Goal: Task Accomplishment & Management: Complete application form

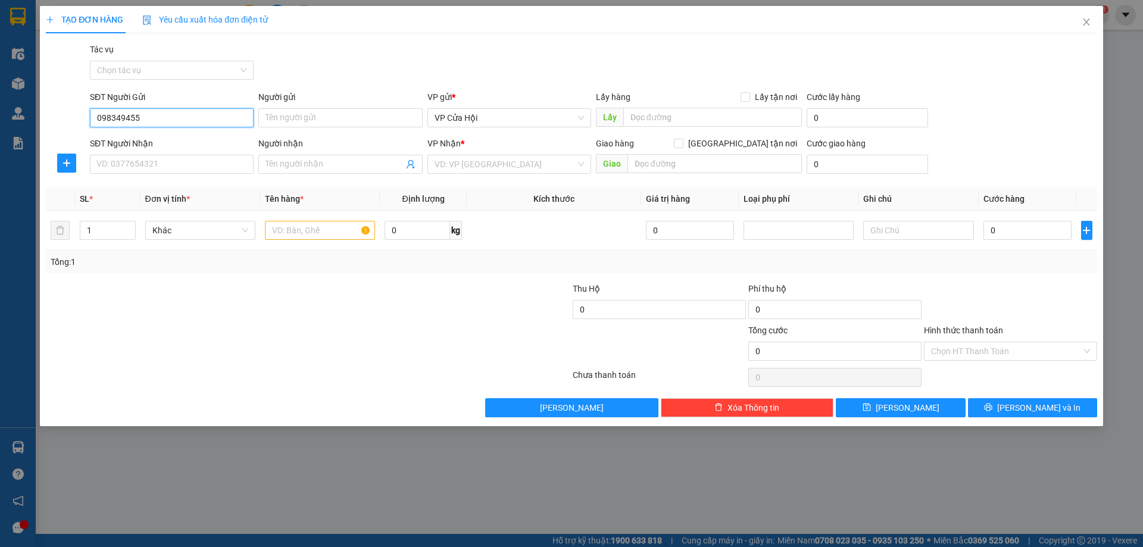
type input "0983494552"
click at [180, 145] on div "0983494552 - c thắm" at bounding box center [171, 141] width 149 height 13
type input "c thắm"
type input "0983494552"
click at [164, 170] on input "SĐT Người Nhận" at bounding box center [172, 164] width 164 height 19
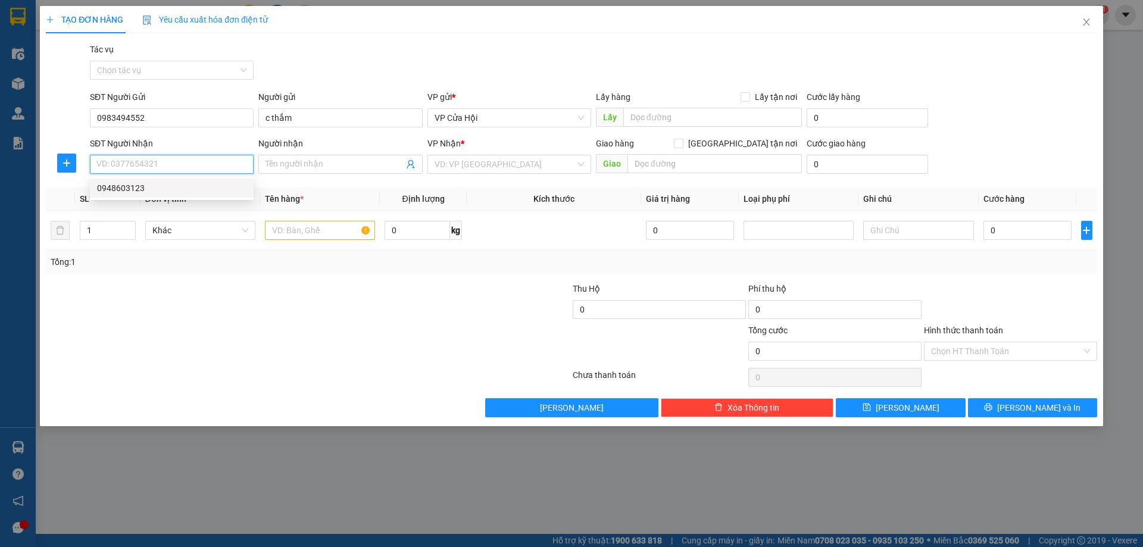
click at [160, 194] on div "0948603123" at bounding box center [171, 188] width 149 height 13
type input "0948603123"
click at [129, 230] on span "Decrease Value" at bounding box center [128, 234] width 13 height 11
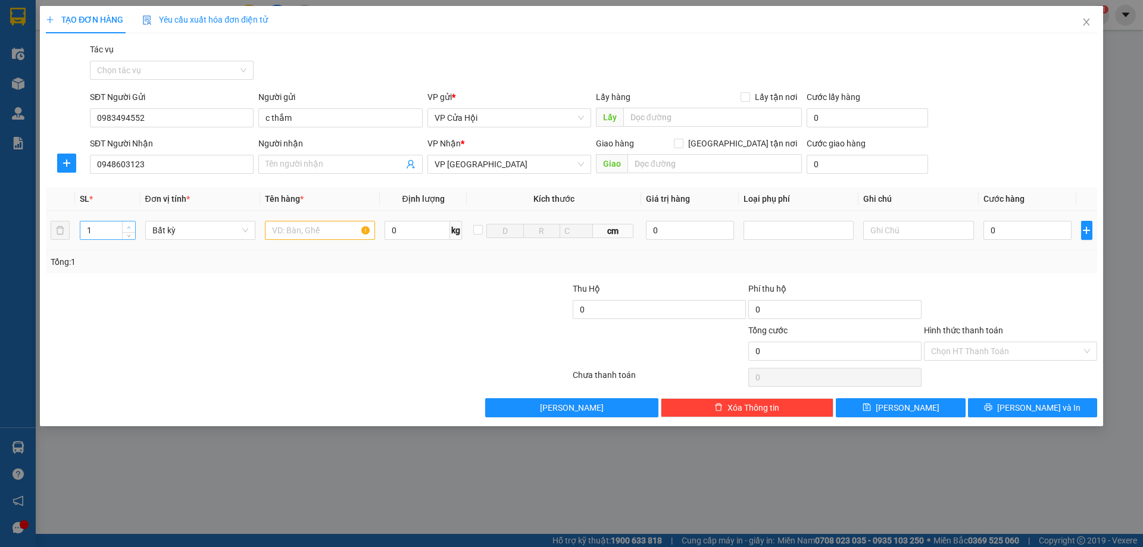
type input "2"
click at [133, 225] on span "Increase Value" at bounding box center [128, 226] width 13 height 11
click at [292, 232] on input "text" at bounding box center [320, 230] width 110 height 19
type input "bì đen"
click at [1044, 226] on input "0" at bounding box center [1028, 230] width 89 height 19
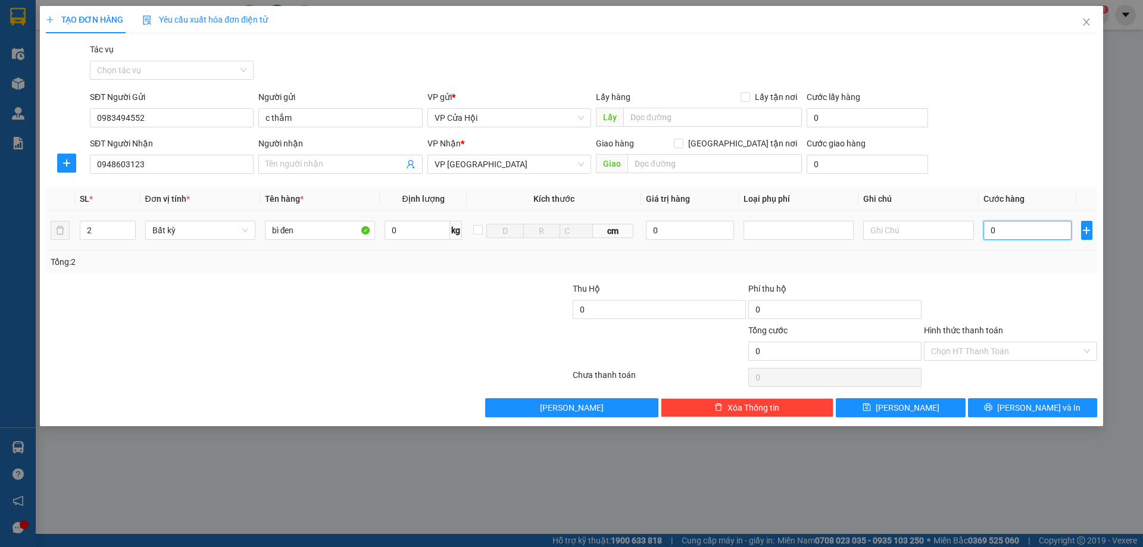
type input "1"
type input "10"
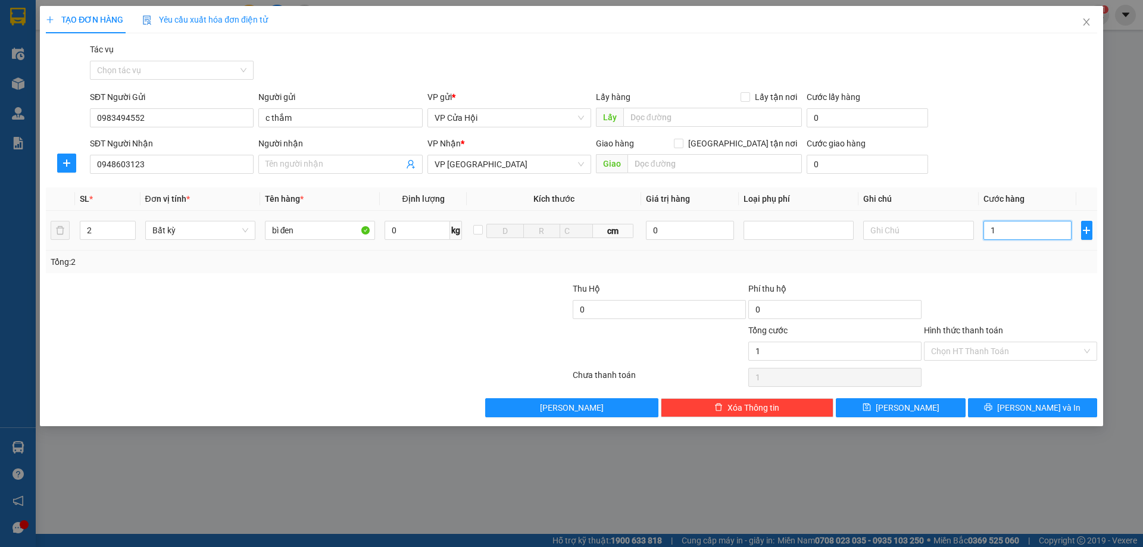
type input "10"
type input "100"
type input "1.000"
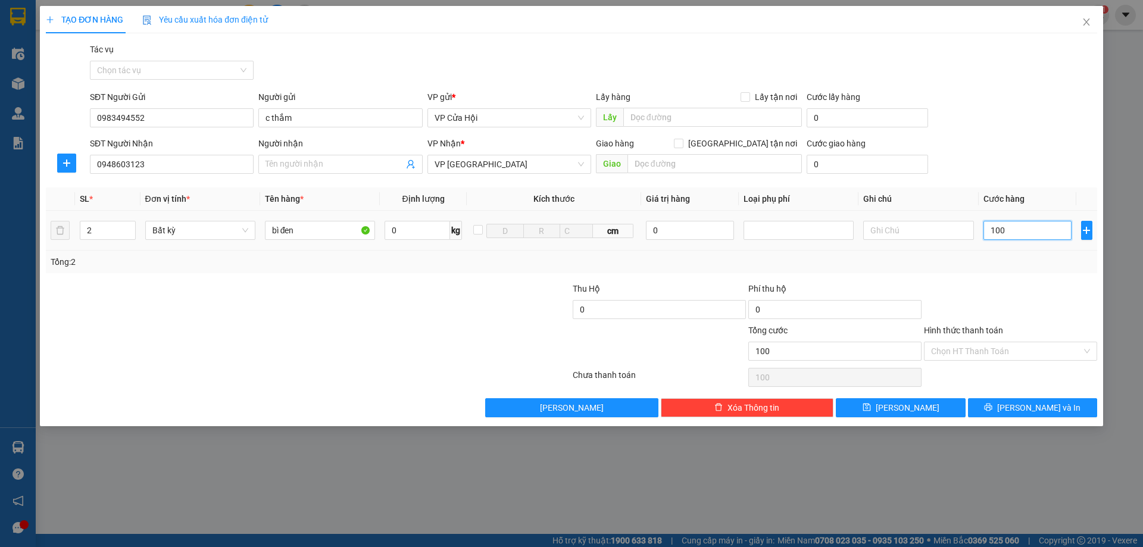
type input "1.000"
type input "10.000"
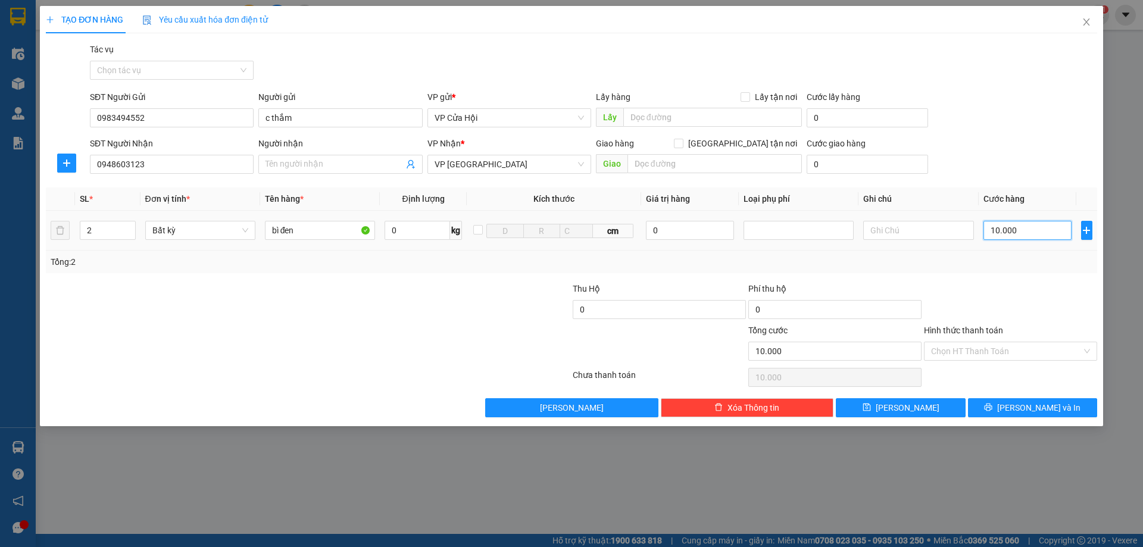
type input "100.000"
click at [1050, 226] on input "100.000" at bounding box center [1028, 230] width 89 height 19
click at [1047, 226] on input "100.000" at bounding box center [1028, 230] width 89 height 19
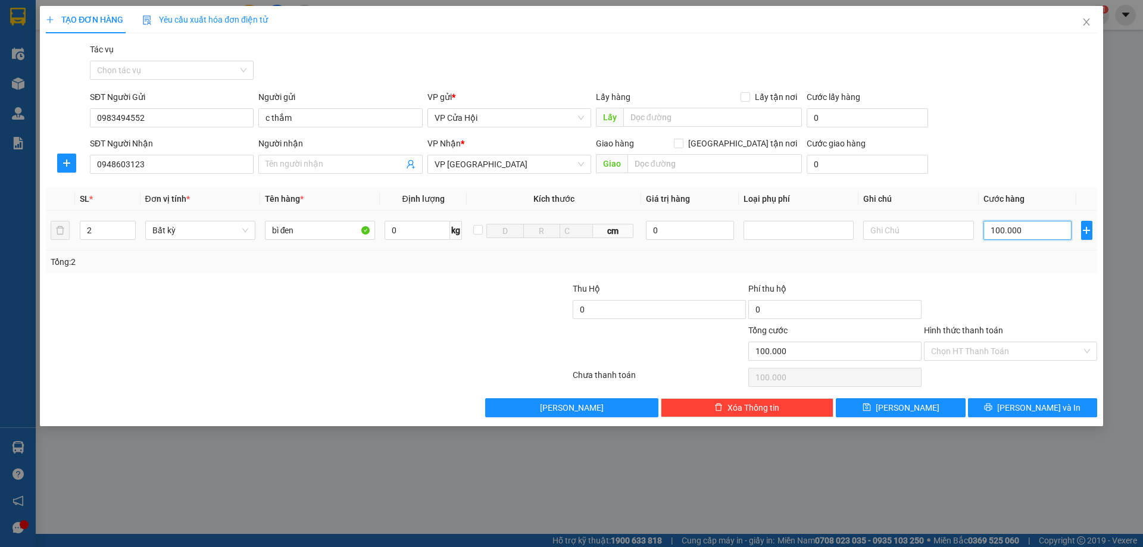
click at [1047, 226] on input "100.000" at bounding box center [1028, 230] width 89 height 19
type input "2"
type input "25"
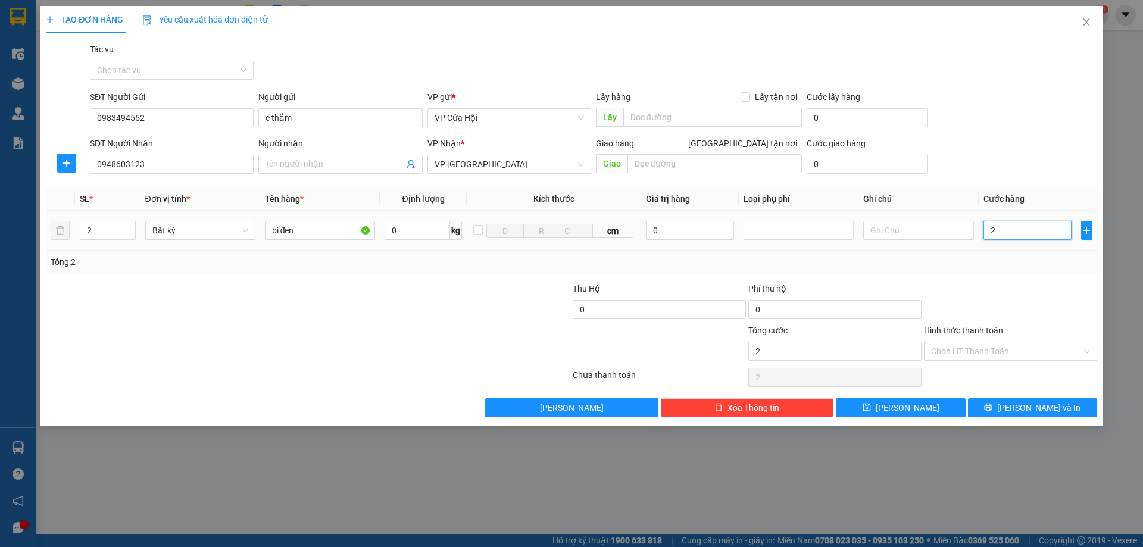
type input "25"
type input "250"
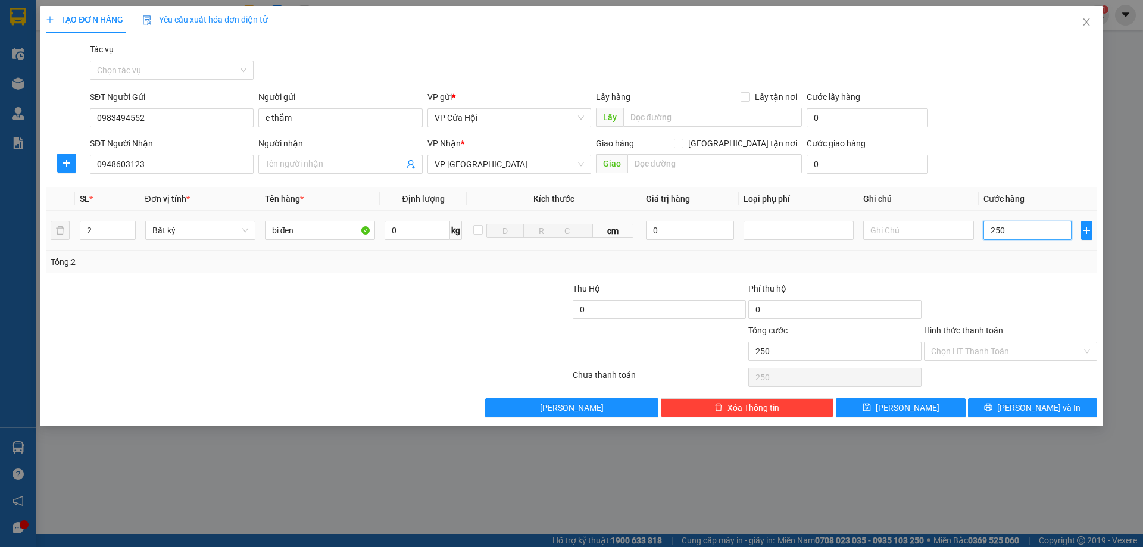
type input "2.500"
type input "25.000"
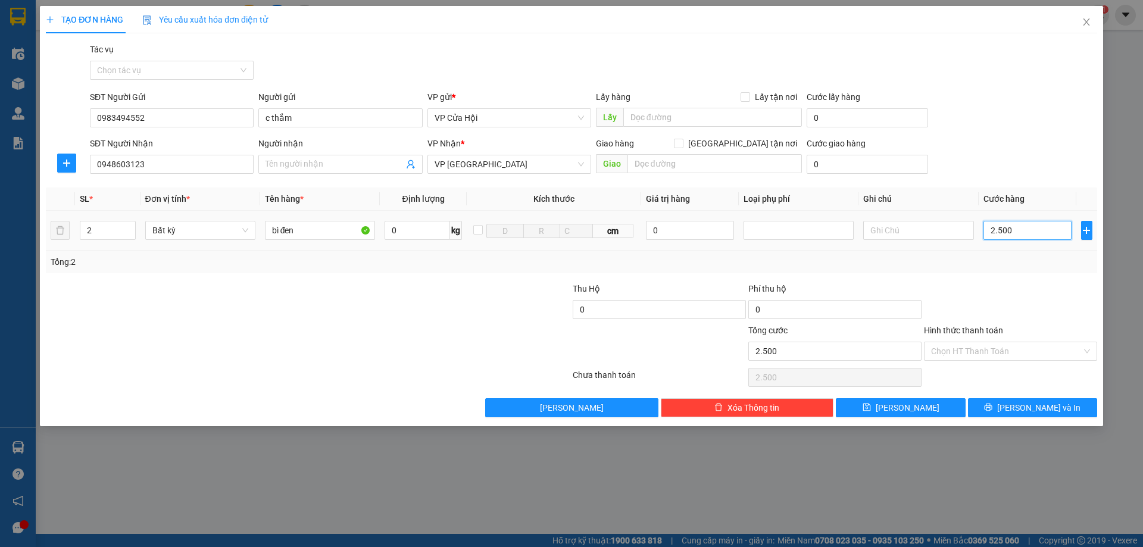
type input "25.000"
type input "250.000"
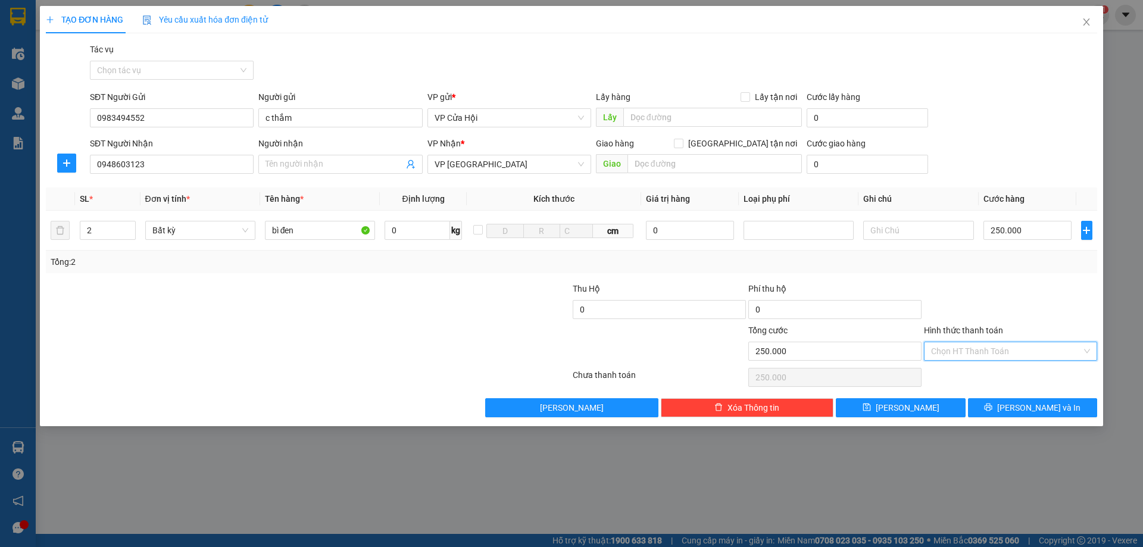
click at [1007, 349] on input "Hình thức thanh toán" at bounding box center [1006, 351] width 151 height 18
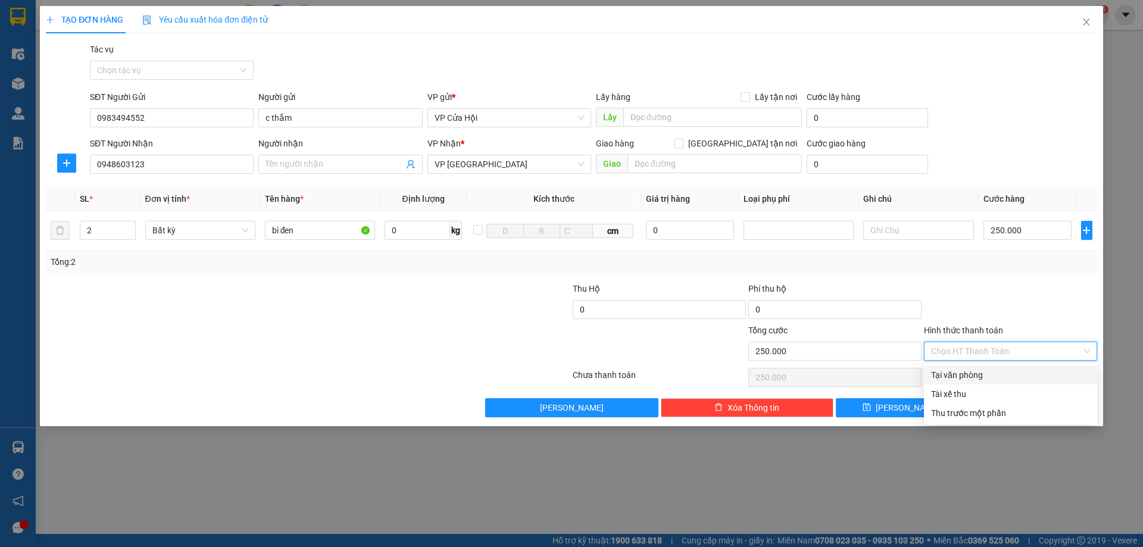
click at [1001, 373] on div "Tại văn phòng" at bounding box center [1010, 375] width 159 height 13
type input "0"
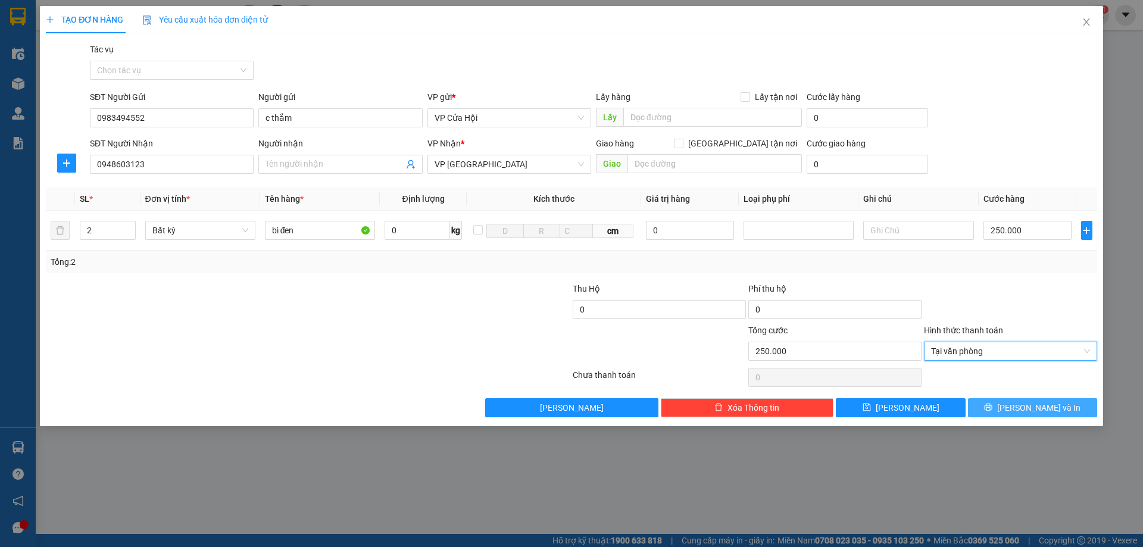
click at [992, 410] on button "[PERSON_NAME] và In" at bounding box center [1032, 407] width 129 height 19
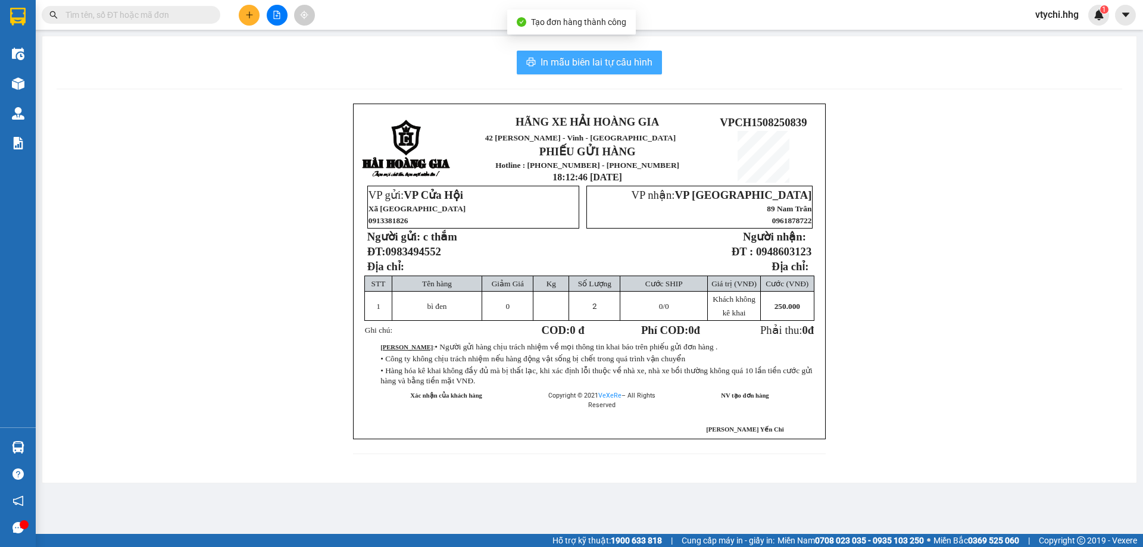
click at [558, 64] on span "In mẫu biên lai tự cấu hình" at bounding box center [597, 62] width 112 height 15
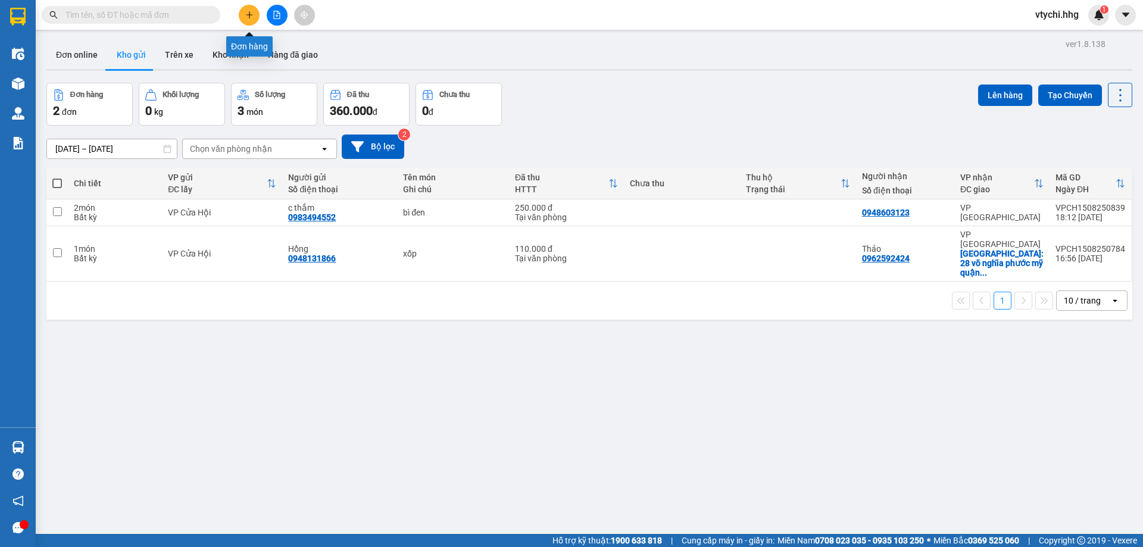
click at [248, 15] on button at bounding box center [249, 15] width 21 height 21
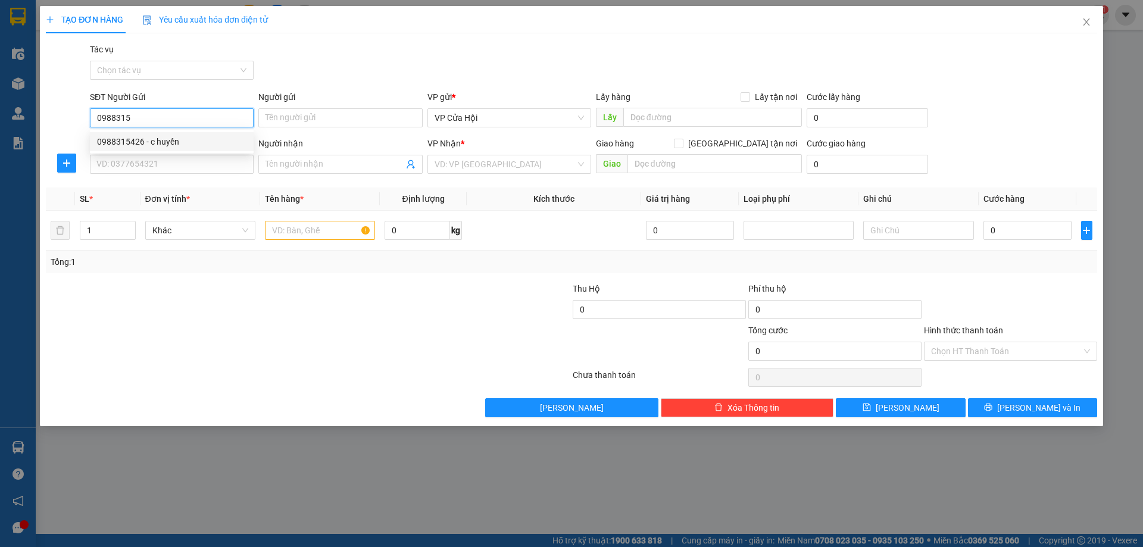
click at [204, 142] on div "0988315426 - c huyền" at bounding box center [171, 141] width 149 height 13
type input "0988315426"
type input "c huyền"
type input "0988315426"
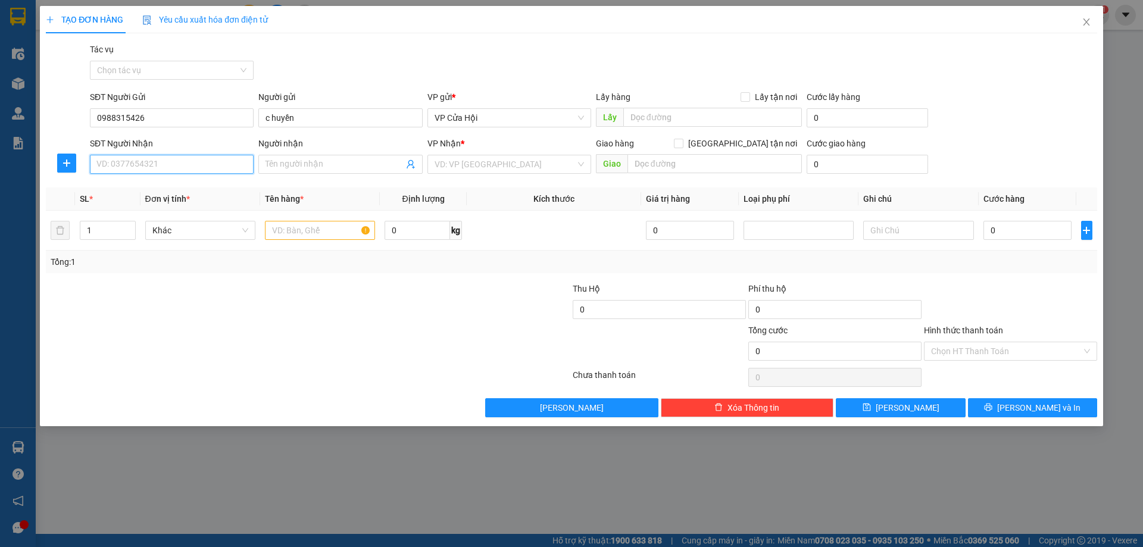
click at [192, 158] on input "SĐT Người Nhận" at bounding box center [172, 164] width 164 height 19
click at [199, 208] on div "0968442193 - [PERSON_NAME]" at bounding box center [171, 207] width 149 height 13
type input "0968442193"
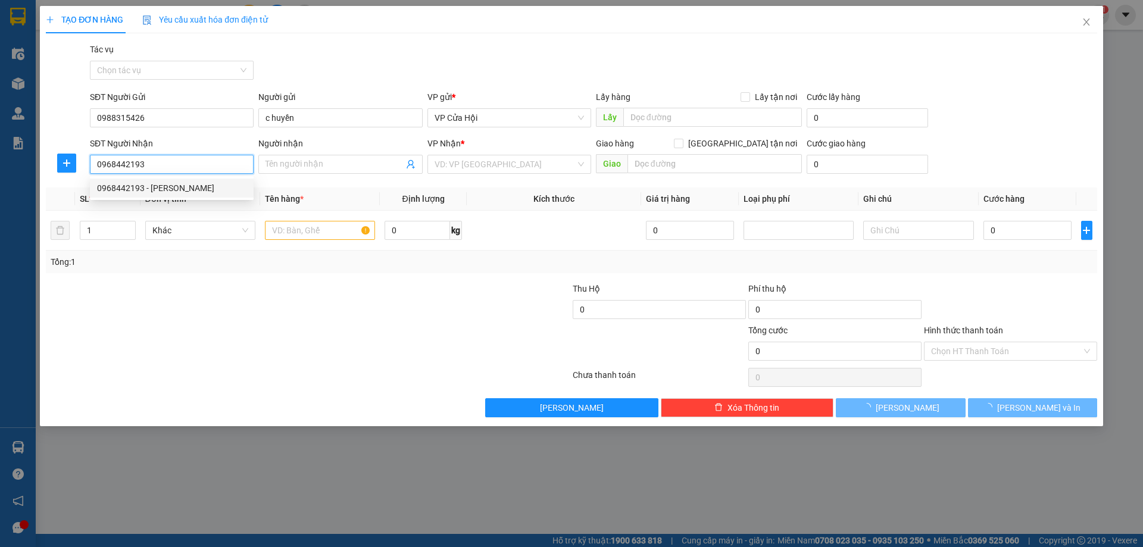
type input "[PERSON_NAME]"
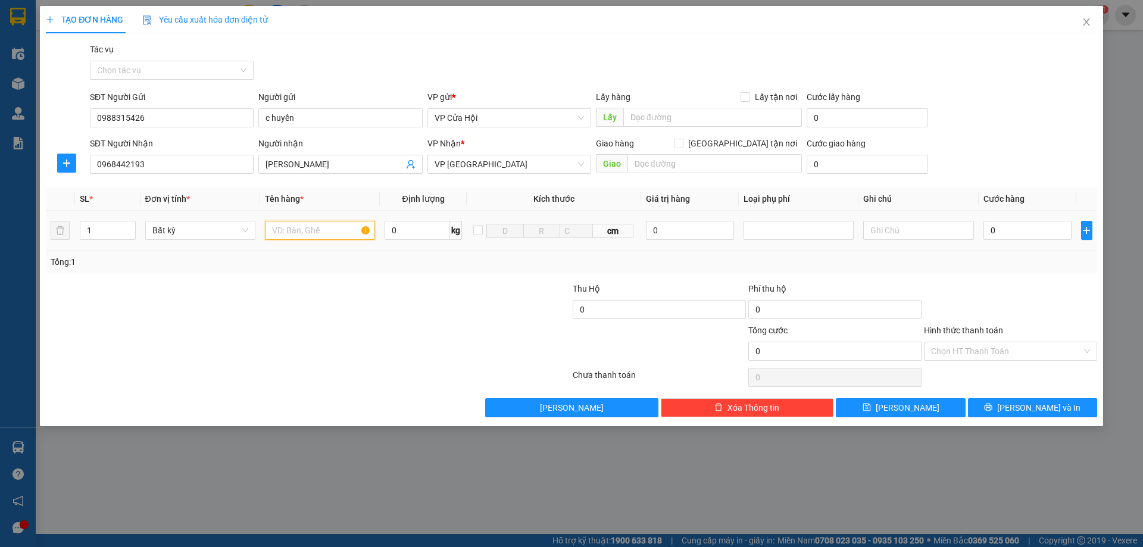
click at [333, 230] on input "text" at bounding box center [320, 230] width 110 height 19
type input "xốp"
click at [1009, 235] on input "0" at bounding box center [1028, 230] width 89 height 19
type input "5"
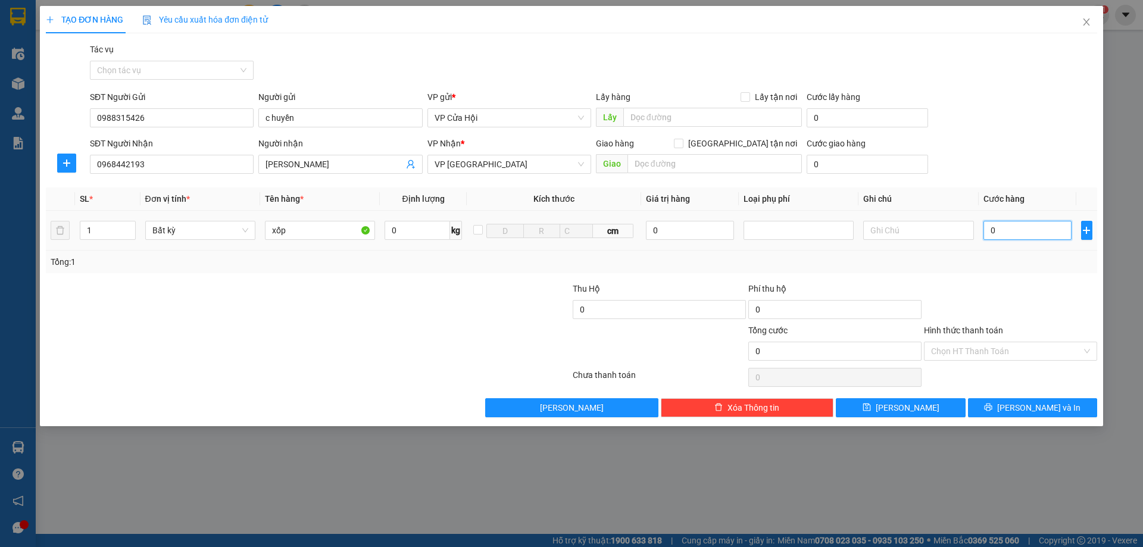
type input "5"
type input "50"
type input "500"
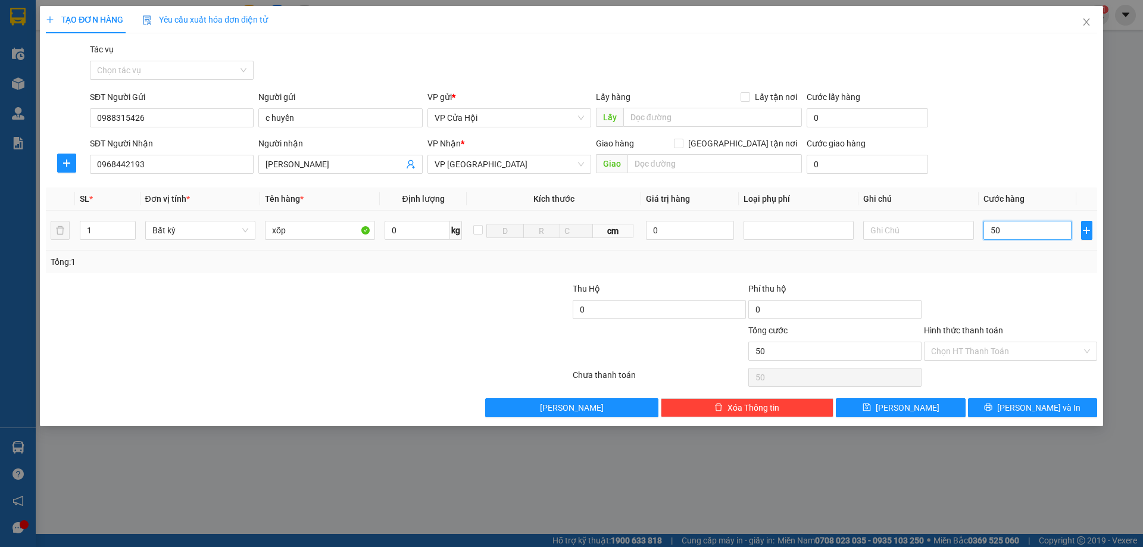
type input "500"
type input "5.000"
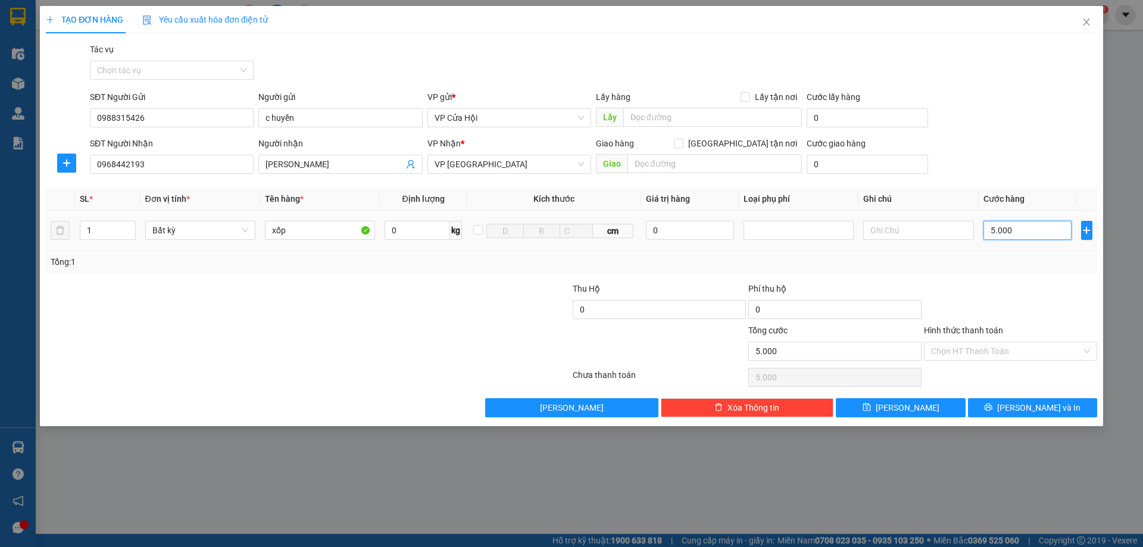
type input "50.000"
click at [1053, 408] on span "[PERSON_NAME] và In" at bounding box center [1038, 407] width 83 height 13
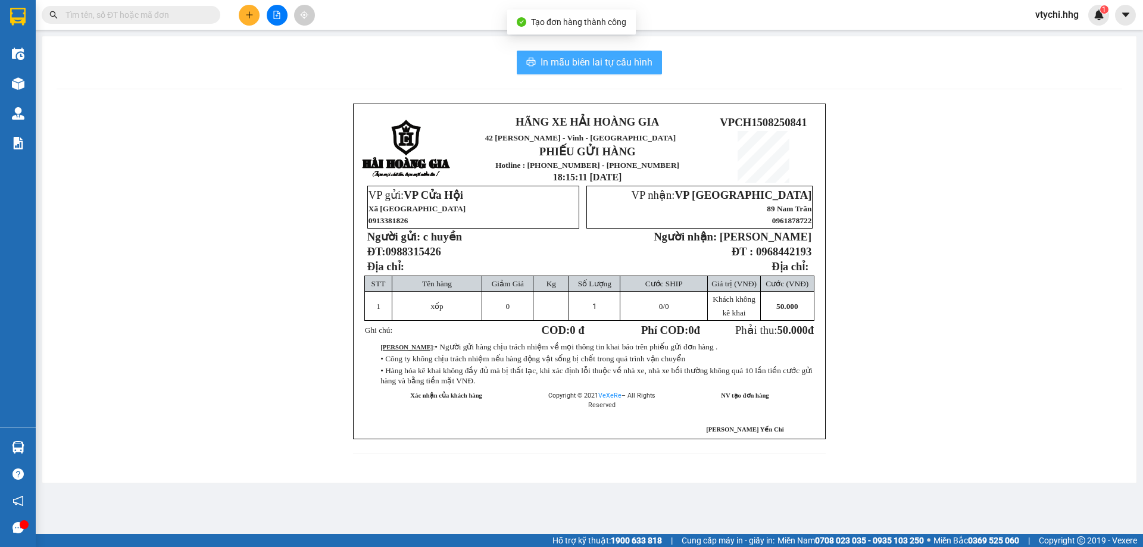
click at [607, 68] on span "In mẫu biên lai tự cấu hình" at bounding box center [597, 62] width 112 height 15
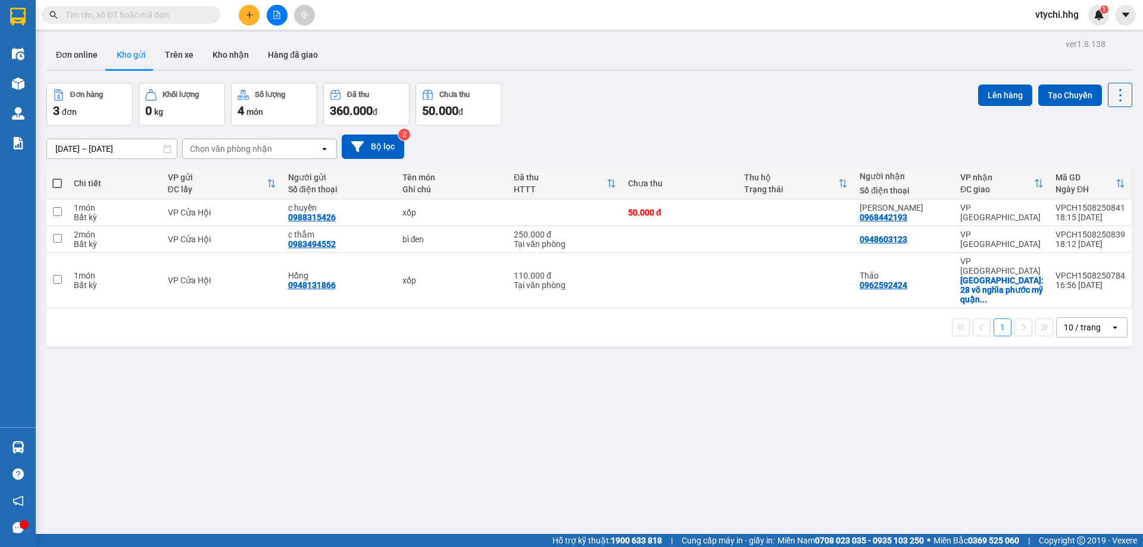
click at [659, 111] on div "Đơn hàng 3 đơn Khối lượng 0 kg Số lượng 4 món Đã thu 360.000 đ Chưa thu 50.000 …" at bounding box center [589, 104] width 1086 height 43
click at [248, 12] on icon "plus" at bounding box center [249, 15] width 8 height 8
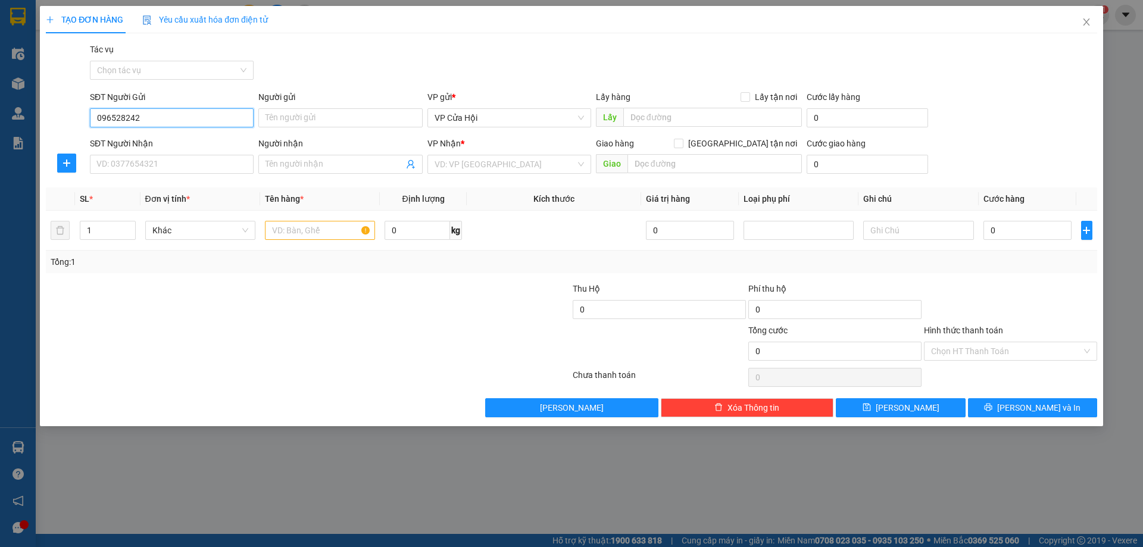
type input "0965282428"
click at [173, 143] on div "0965282428 - [PERSON_NAME]" at bounding box center [171, 141] width 149 height 13
type input "[PERSON_NAME]"
type input "0965282428"
click at [188, 160] on input "SĐT Người Nhận" at bounding box center [172, 164] width 164 height 19
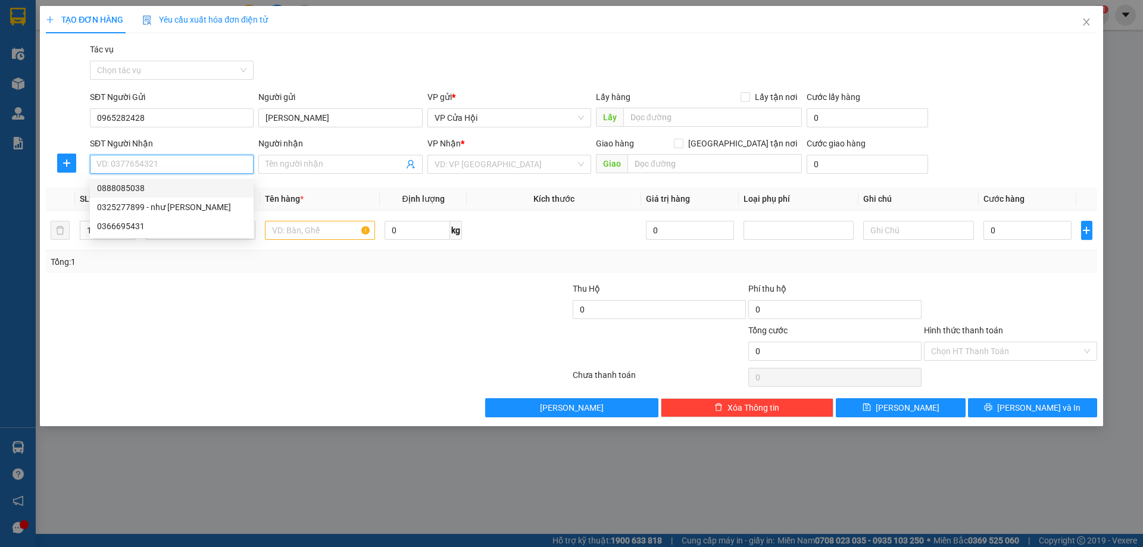
click at [116, 191] on div "0888085038" at bounding box center [171, 188] width 149 height 13
type input "0888085038"
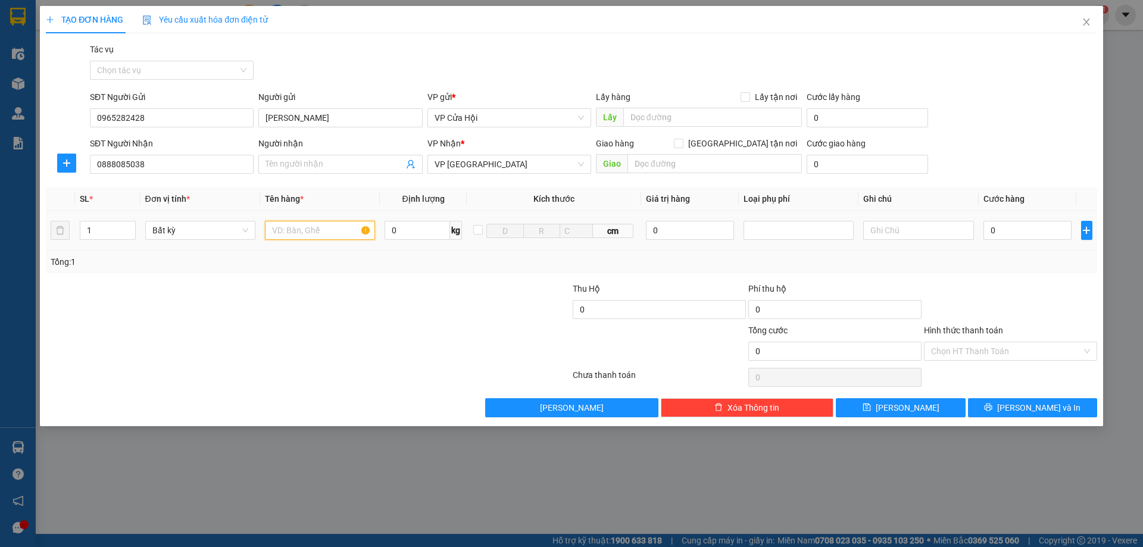
click at [298, 231] on input "text" at bounding box center [320, 230] width 110 height 19
type input "bì xanh"
click at [1015, 236] on input "0" at bounding box center [1028, 230] width 89 height 19
type input "5"
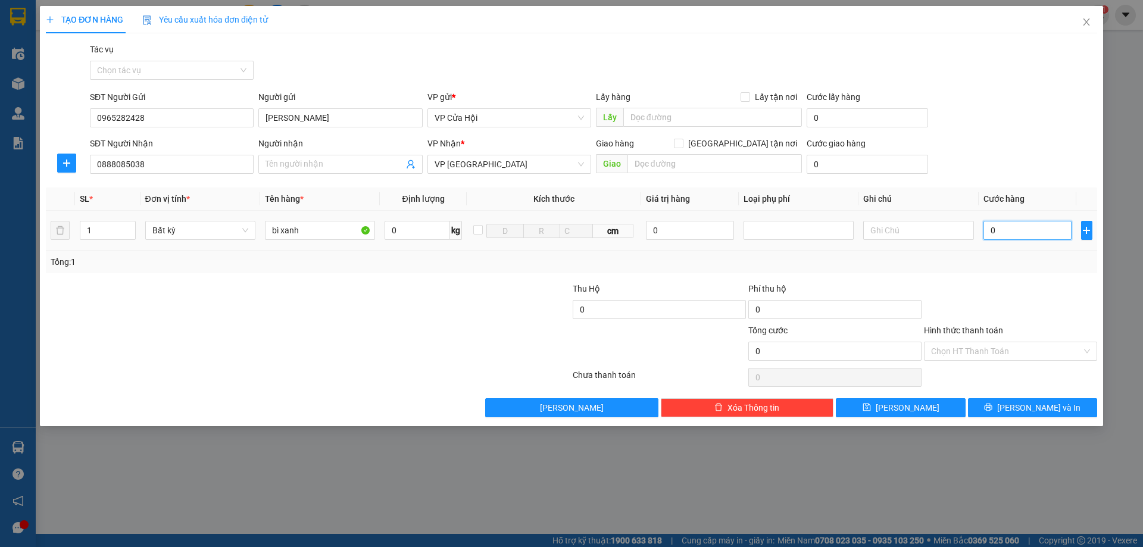
type input "5"
type input "50"
type input "500"
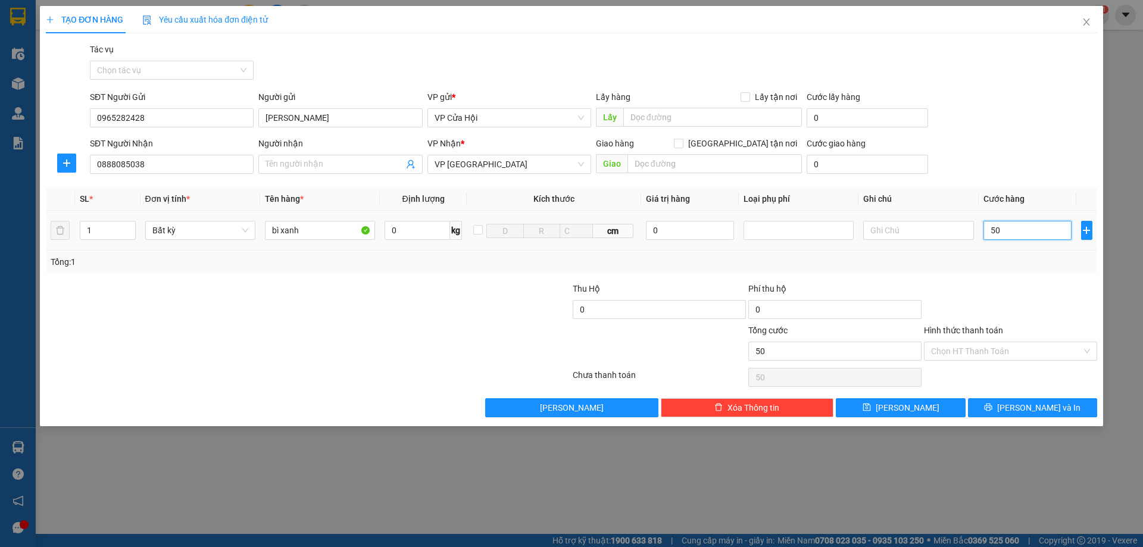
type input "500"
type input "5.000"
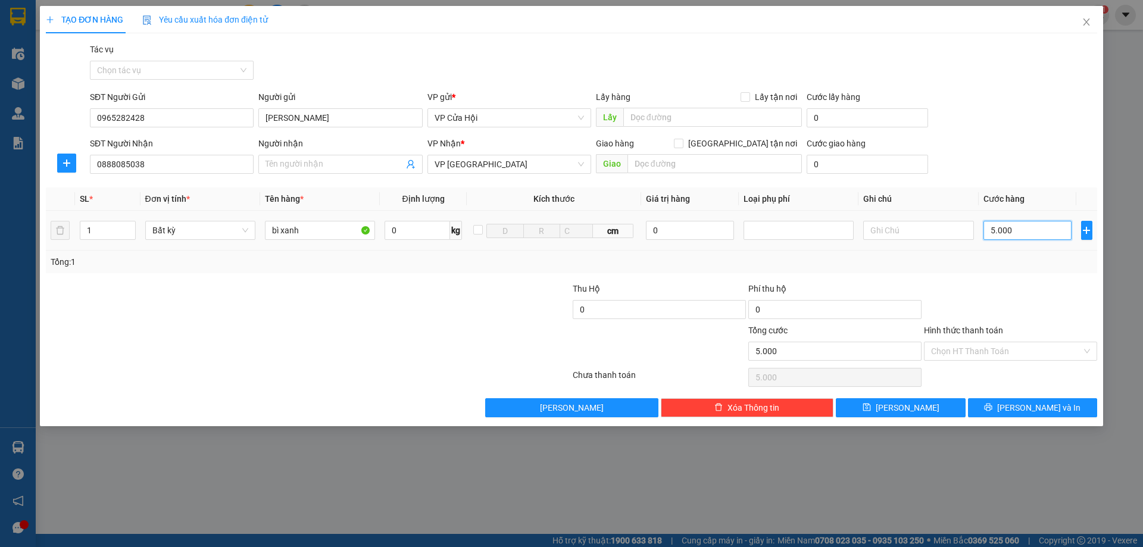
type input "50.000"
drag, startPoint x: 1016, startPoint y: 407, endPoint x: 588, endPoint y: 169, distance: 489.6
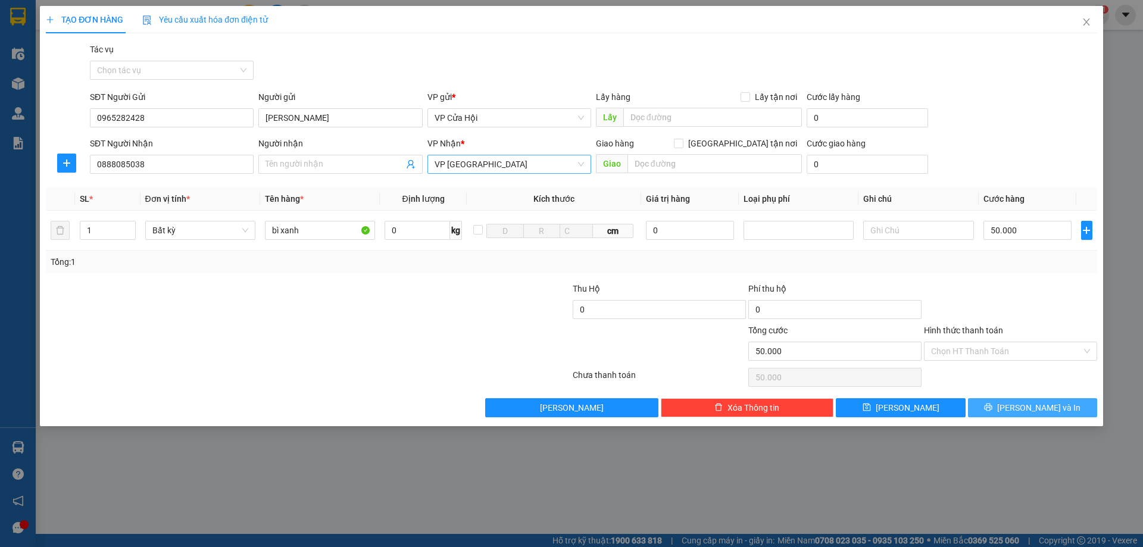
click at [588, 169] on div "Transit Pickup Surcharge Ids Transit Deliver Surcharge Ids Transit Deliver Surc…" at bounding box center [571, 230] width 1051 height 374
click at [1013, 350] on input "Hình thức thanh toán" at bounding box center [1006, 351] width 151 height 18
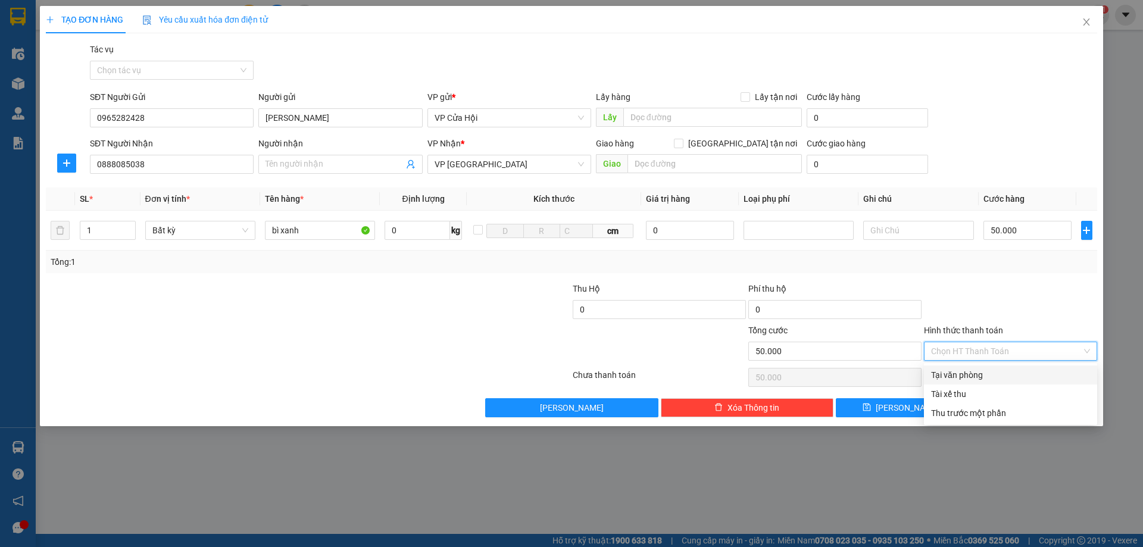
click at [987, 368] on div "Tại văn phòng" at bounding box center [1010, 375] width 173 height 19
type input "0"
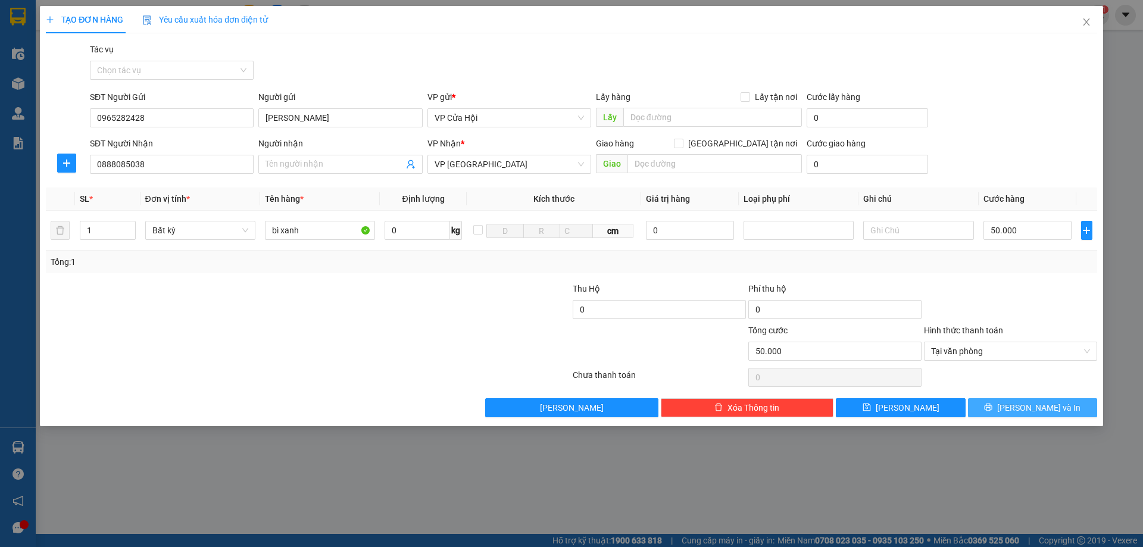
click at [999, 404] on button "[PERSON_NAME] và In" at bounding box center [1032, 407] width 129 height 19
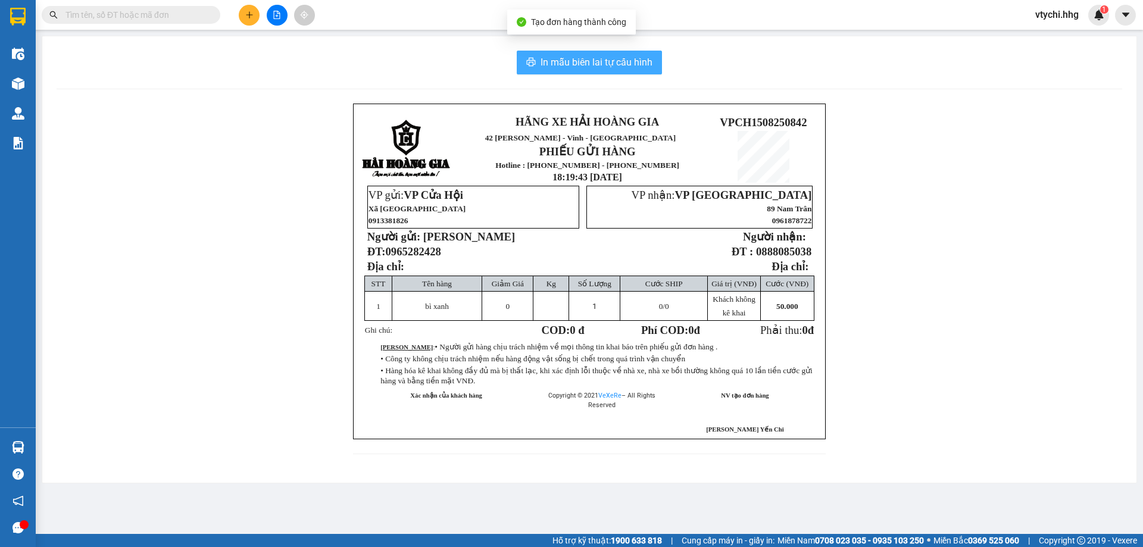
click at [606, 53] on button "In mẫu biên lai tự cấu hình" at bounding box center [589, 63] width 145 height 24
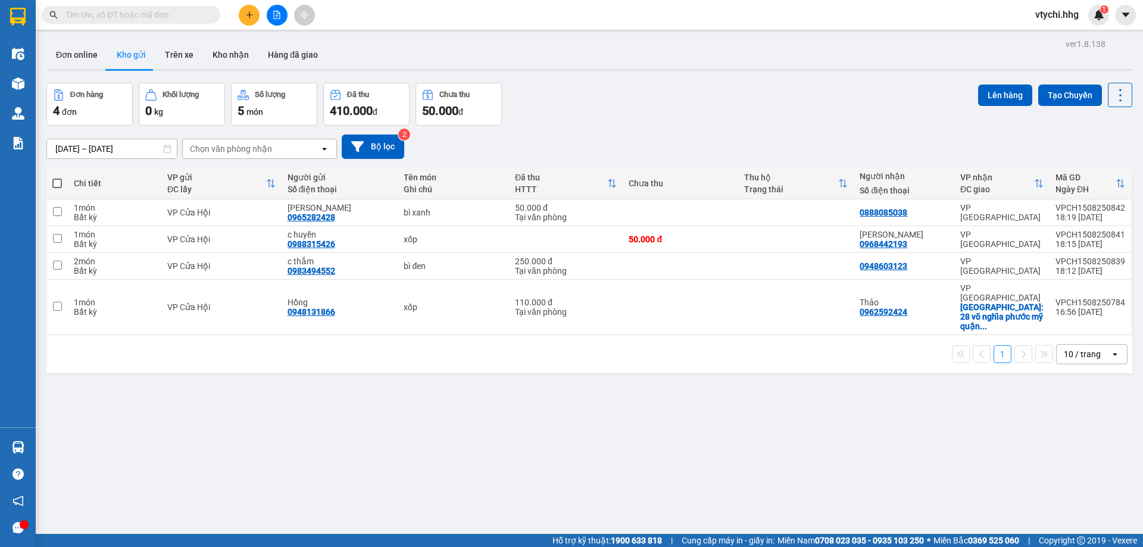
click at [368, 57] on div "Đơn online Kho gửi Trên xe Kho nhận Hàng đã giao" at bounding box center [589, 56] width 1086 height 32
click at [249, 7] on button at bounding box center [249, 15] width 21 height 21
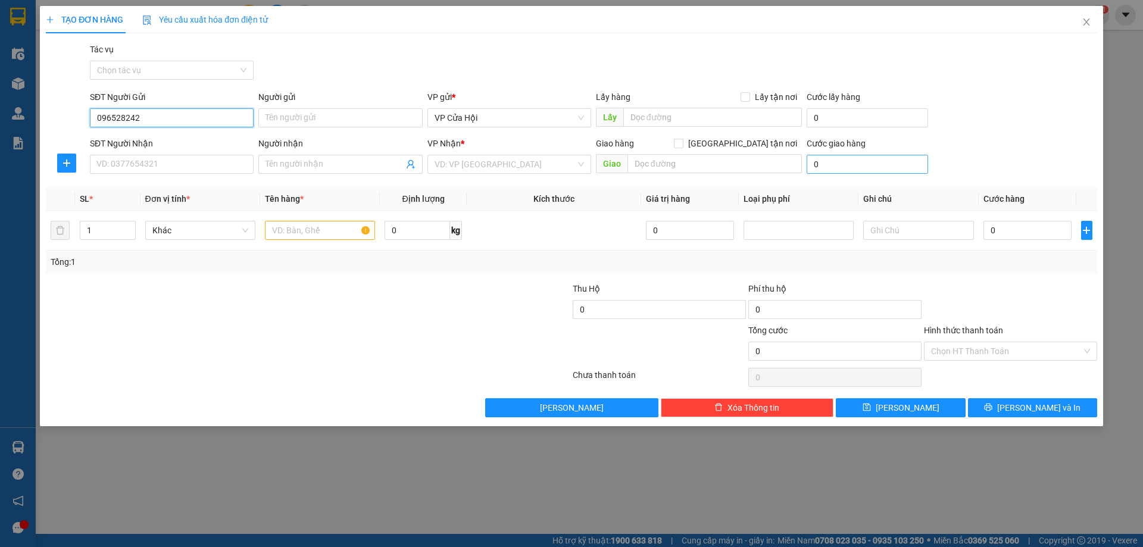
type input "0965282428"
click at [218, 141] on div "0965282428 - [PERSON_NAME]" at bounding box center [171, 141] width 149 height 13
type input "[PERSON_NAME]"
type input "0965282428"
click at [199, 161] on input "SĐT Người Nhận" at bounding box center [172, 164] width 164 height 19
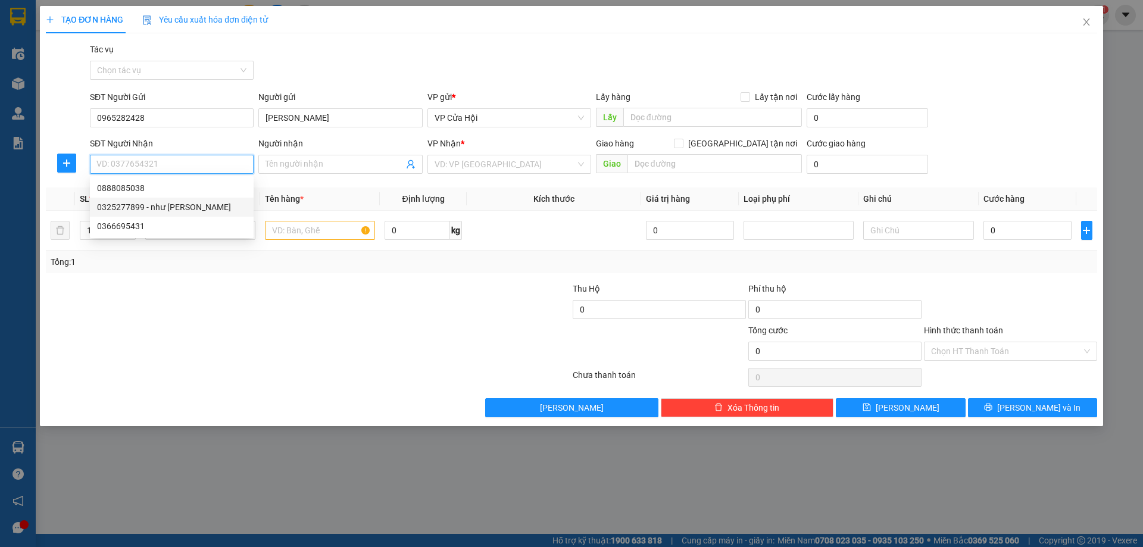
click at [173, 206] on div "0325277899 - như [PERSON_NAME]" at bounding box center [171, 207] width 149 height 13
type input "0325277899"
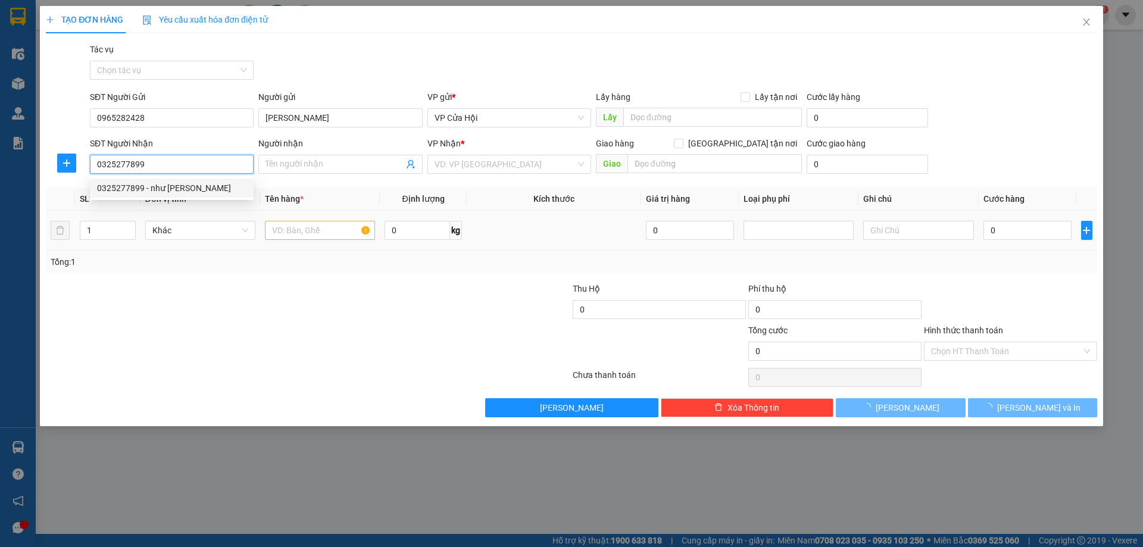
type input "như [PERSON_NAME]"
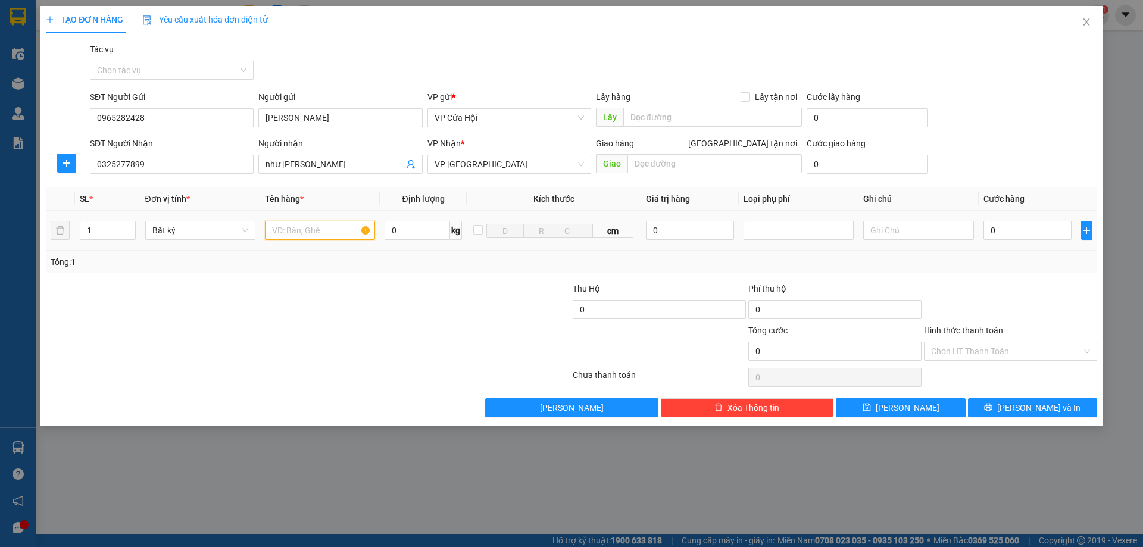
click at [311, 237] on input "text" at bounding box center [320, 230] width 110 height 19
type input "bì xanh"
click at [1019, 224] on input "0" at bounding box center [1028, 230] width 89 height 19
type input "5"
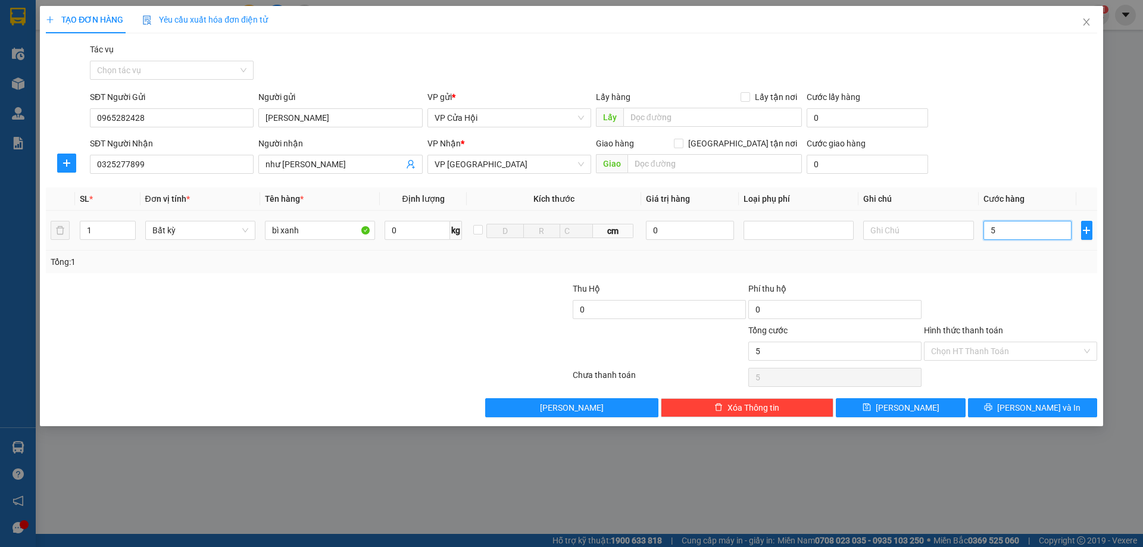
type input "5"
type input "50"
type input "500"
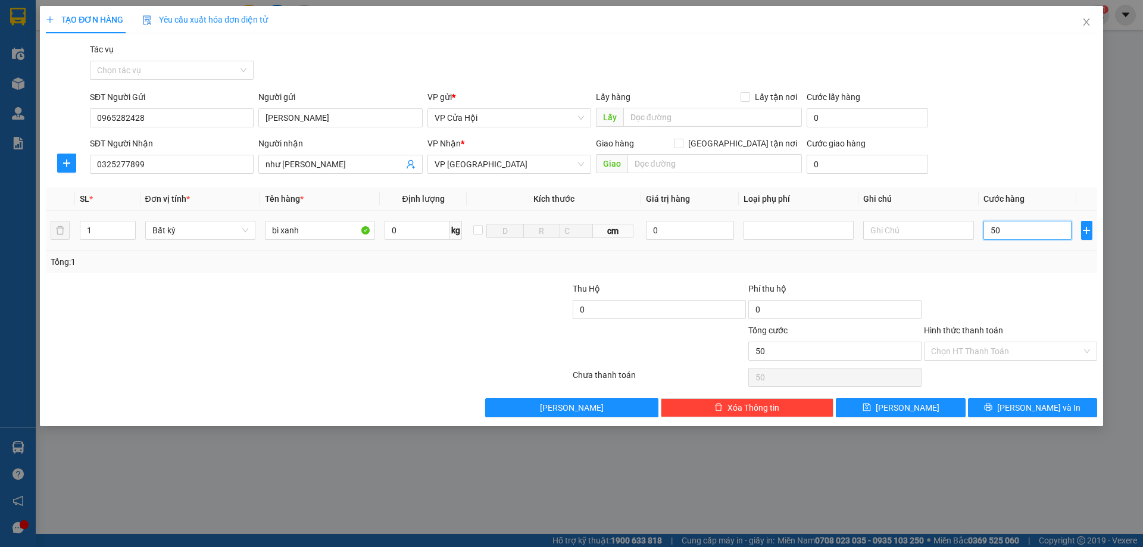
type input "500"
type input "5.000"
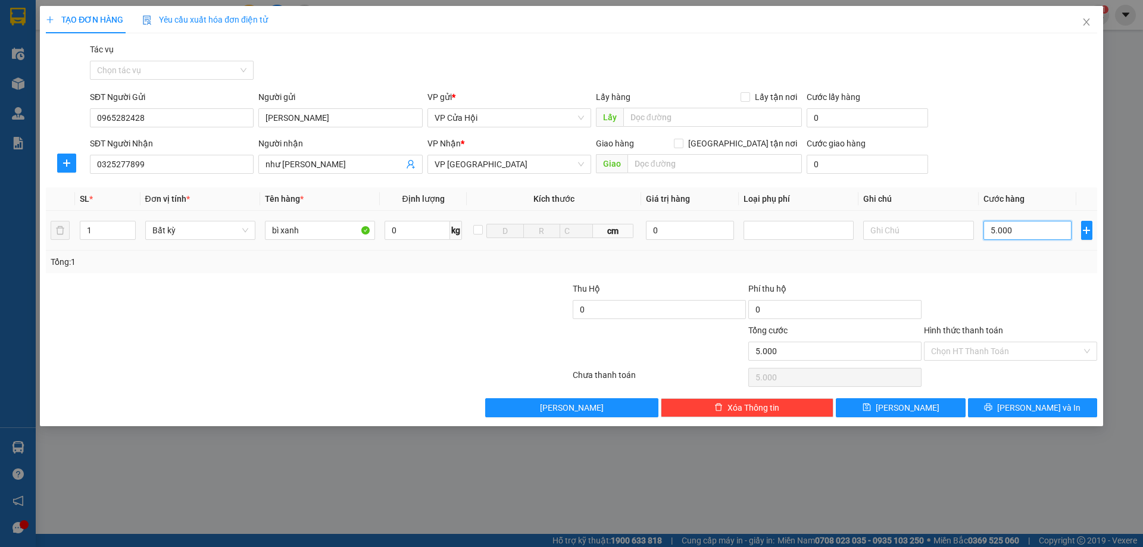
type input "50.000"
click at [1013, 352] on input "Hình thức thanh toán" at bounding box center [1006, 351] width 151 height 18
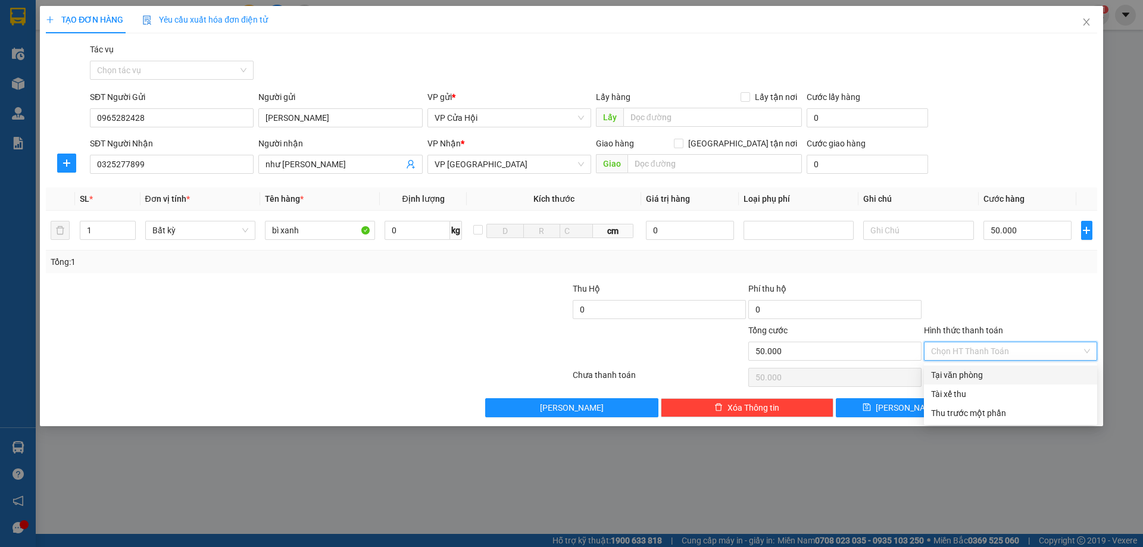
click at [1009, 368] on div "Tại văn phòng" at bounding box center [1010, 375] width 173 height 19
type input "0"
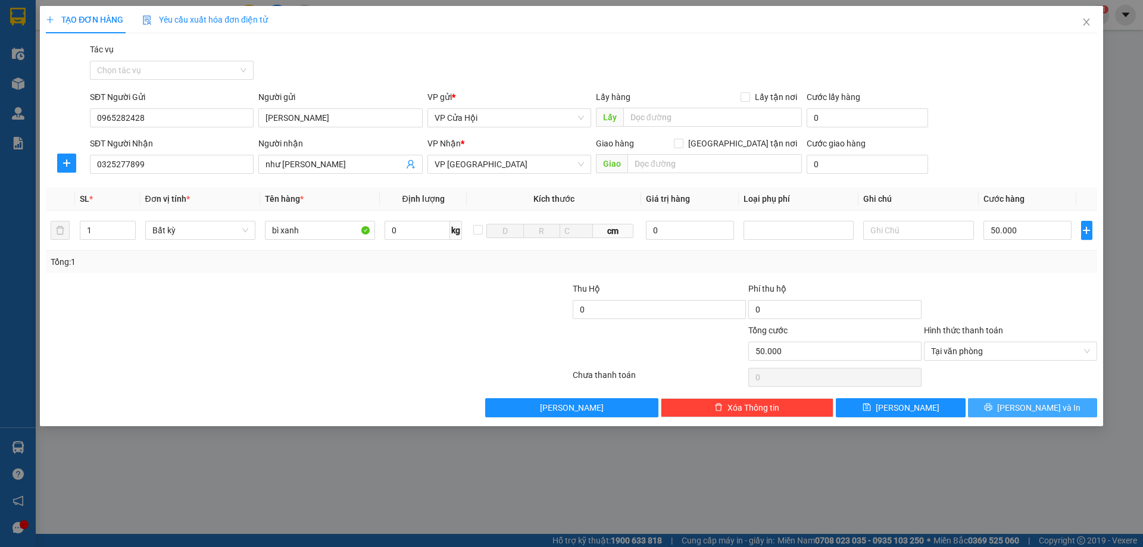
click at [999, 404] on button "[PERSON_NAME] và In" at bounding box center [1032, 407] width 129 height 19
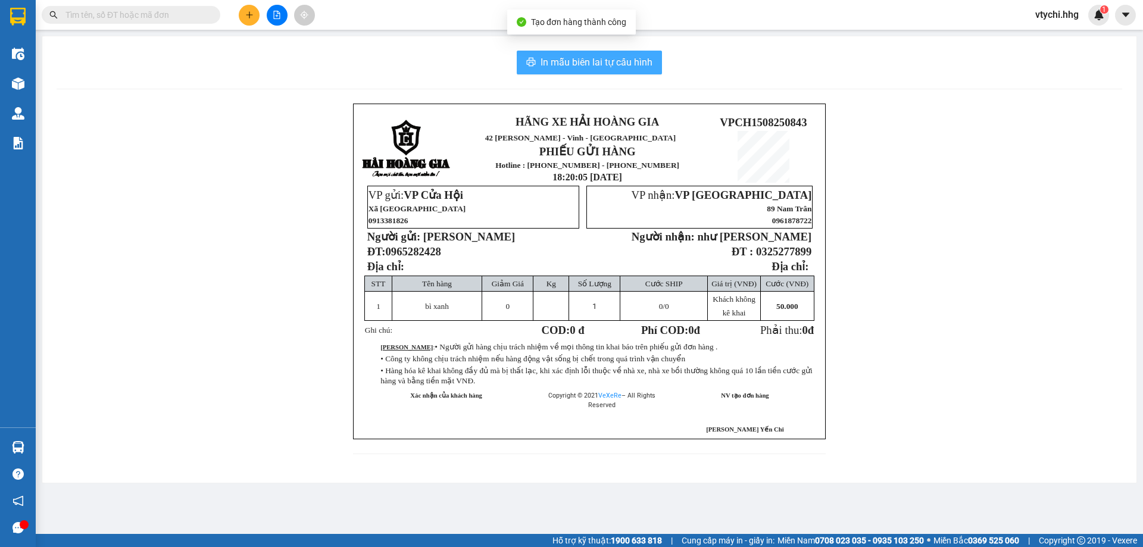
click at [629, 64] on span "In mẫu biên lai tự cấu hình" at bounding box center [597, 62] width 112 height 15
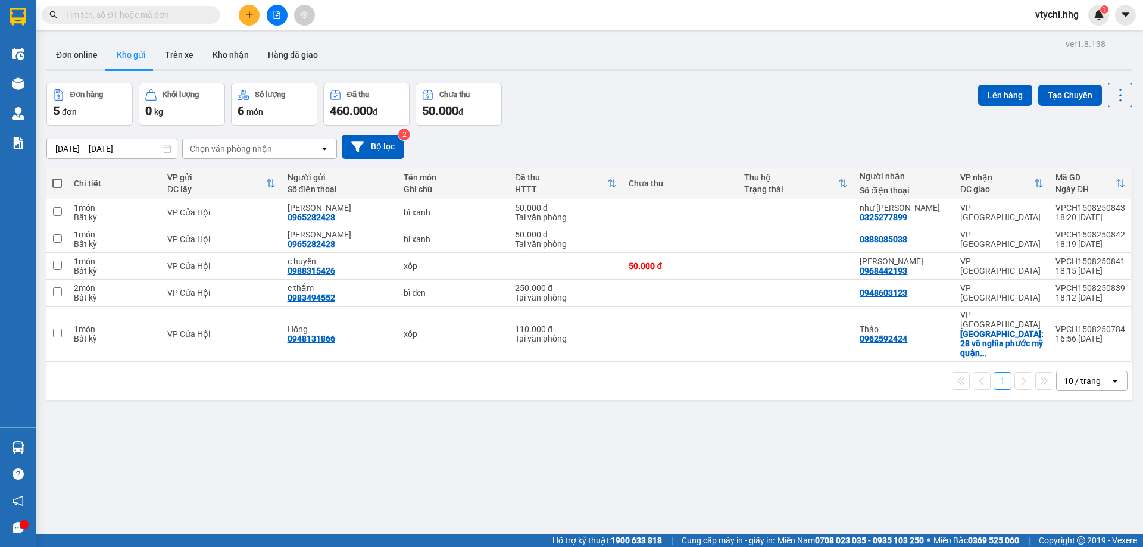
click at [698, 118] on div "Đơn hàng 5 đơn Khối lượng 0 kg Số lượng 6 món Đã thu 460.000 đ Chưa thu 50.000 …" at bounding box center [589, 104] width 1086 height 43
click at [246, 17] on icon "plus" at bounding box center [249, 15] width 8 height 8
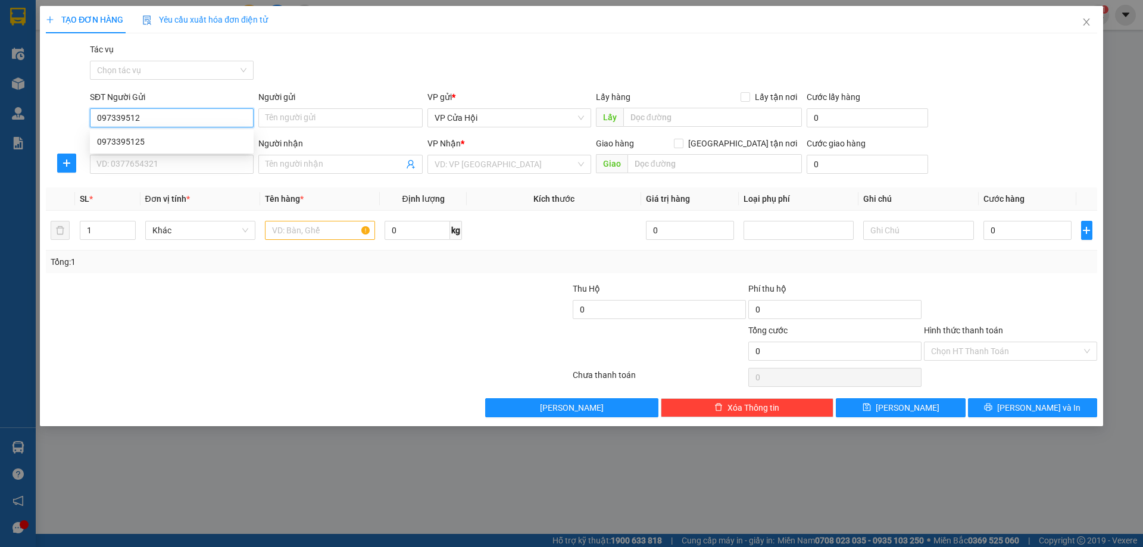
type input "0973395125"
click at [132, 141] on div "0973395125" at bounding box center [171, 141] width 149 height 13
type input "ch"
type input "0973395125"
click at [639, 118] on input "ch" at bounding box center [712, 117] width 179 height 19
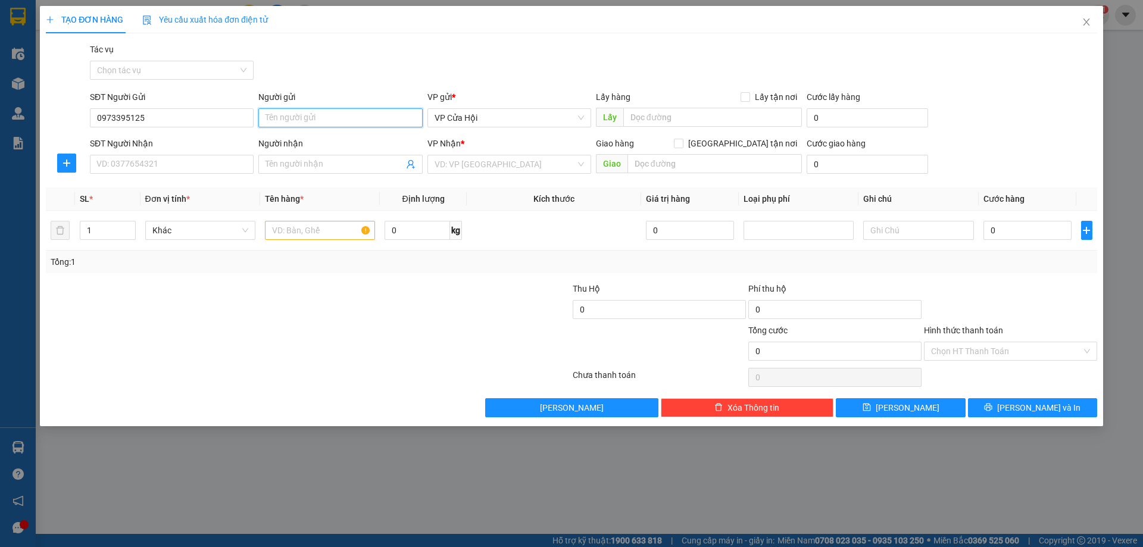
click at [289, 111] on input "Người gửi" at bounding box center [340, 117] width 164 height 19
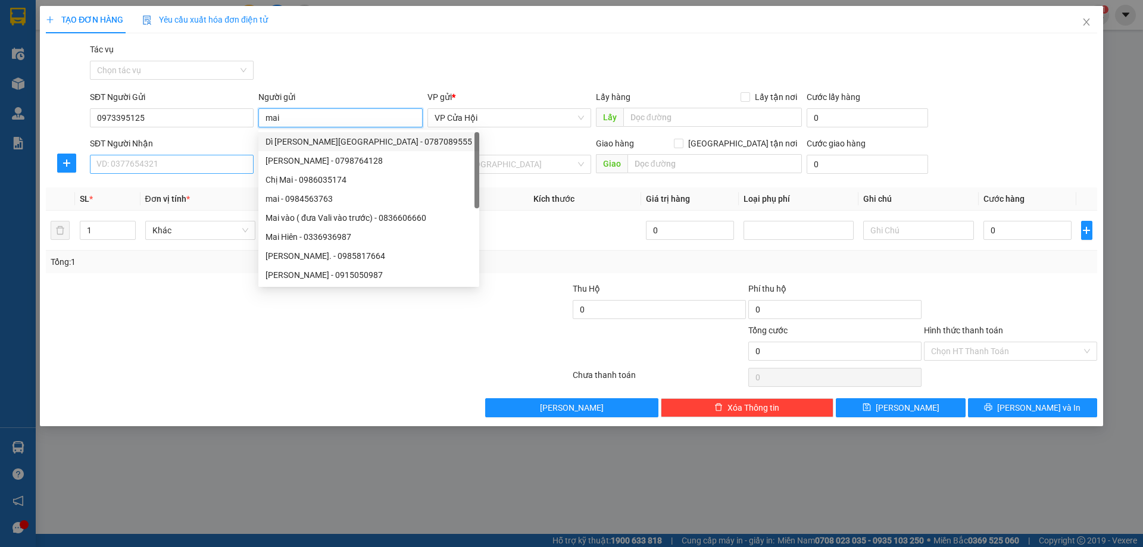
type input "mai"
click at [166, 166] on input "SĐT Người Nhận" at bounding box center [172, 164] width 164 height 19
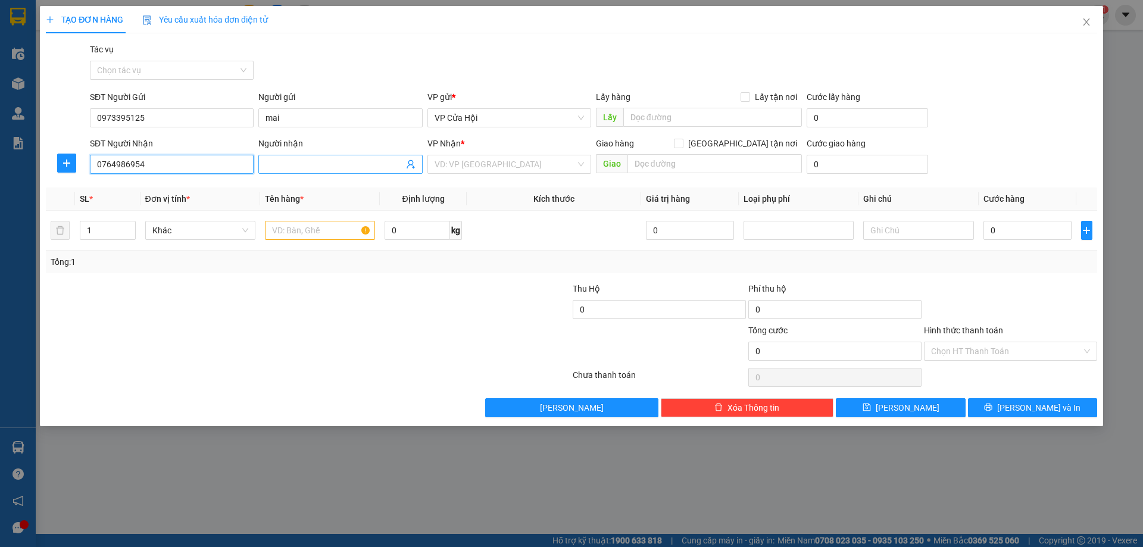
type input "0764986954"
click at [274, 168] on input "Người nhận" at bounding box center [335, 164] width 138 height 13
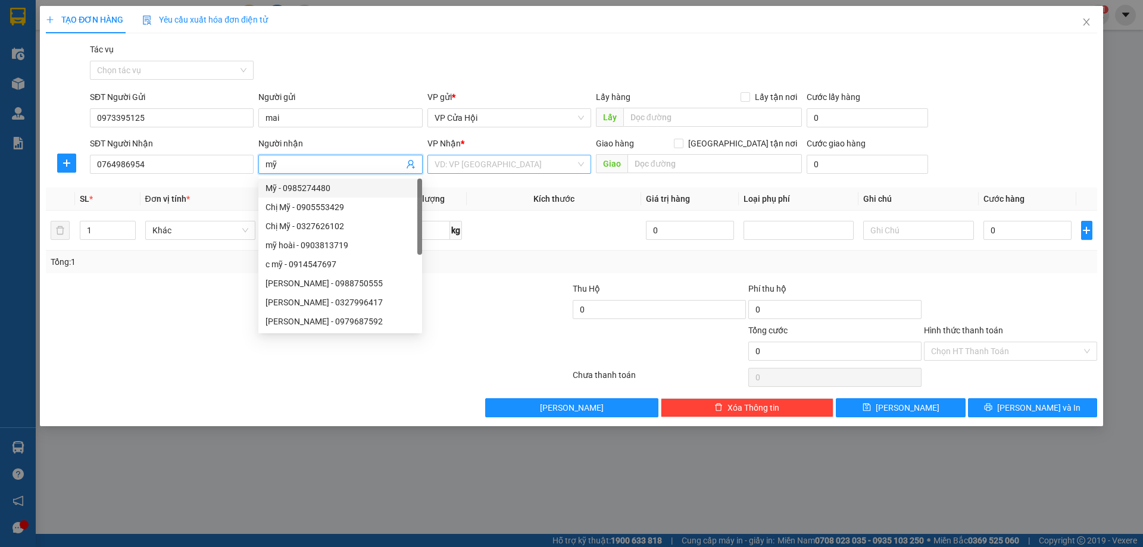
type input "mỹ"
click at [477, 163] on input "search" at bounding box center [505, 164] width 141 height 18
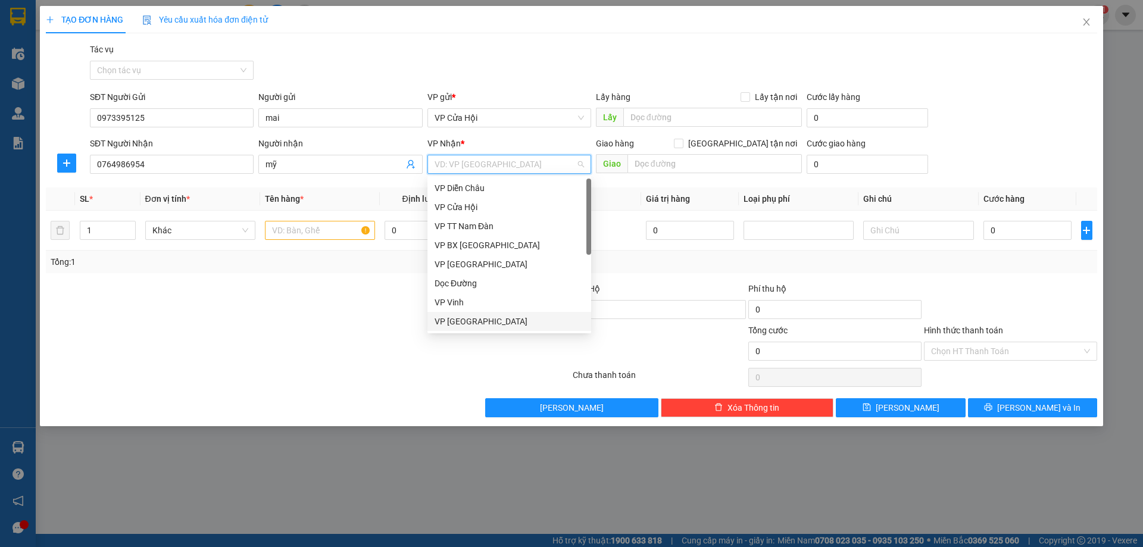
click at [466, 320] on div "VP [GEOGRAPHIC_DATA]" at bounding box center [509, 321] width 149 height 13
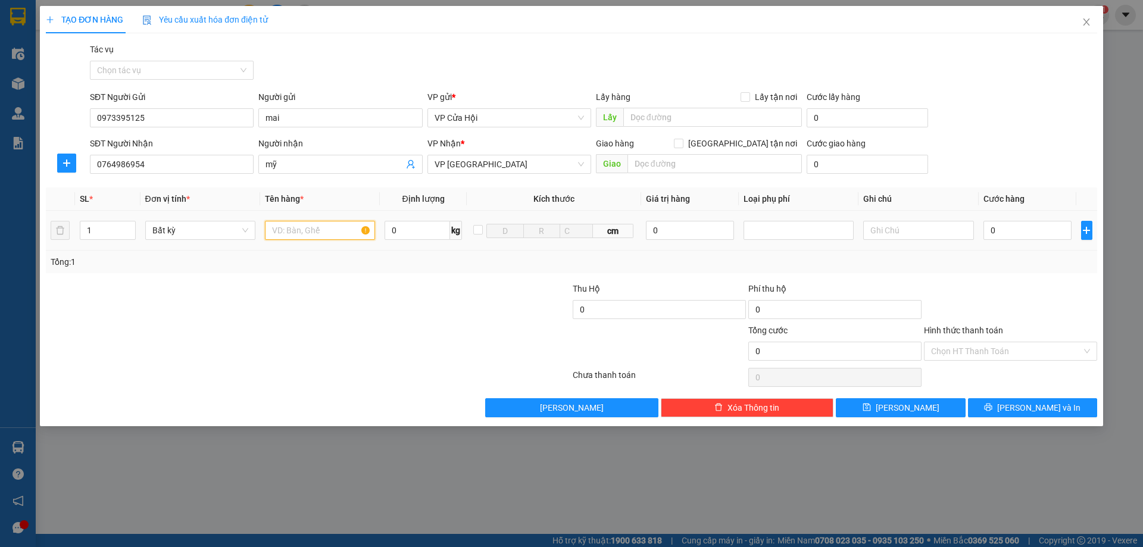
click at [307, 236] on input "text" at bounding box center [320, 230] width 110 height 19
type input "xốp"
click at [1020, 232] on input "0" at bounding box center [1028, 230] width 89 height 19
type input "5"
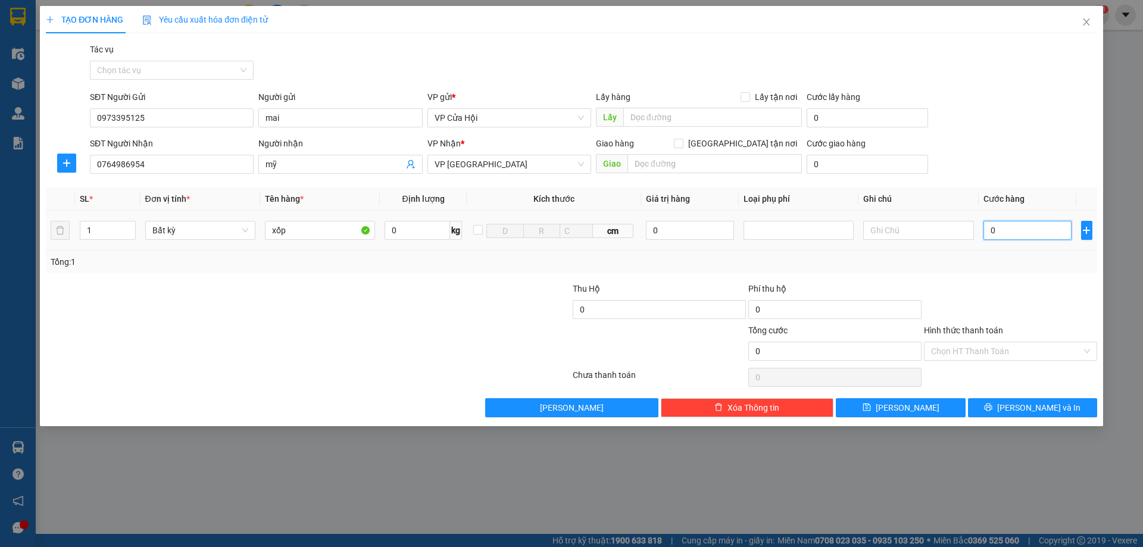
type input "5"
type input "50"
type input "500"
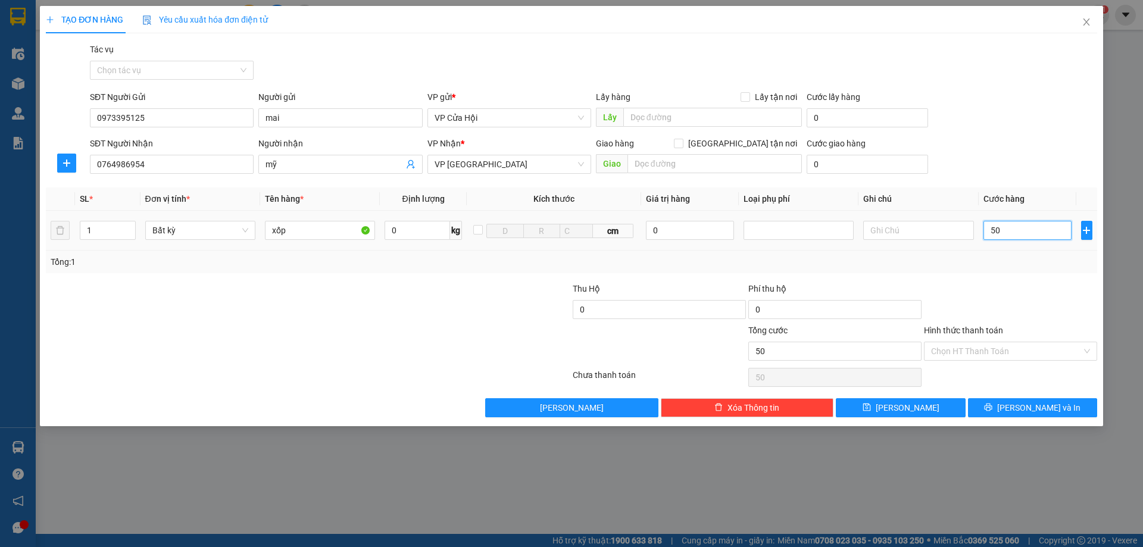
type input "500"
type input "5.000"
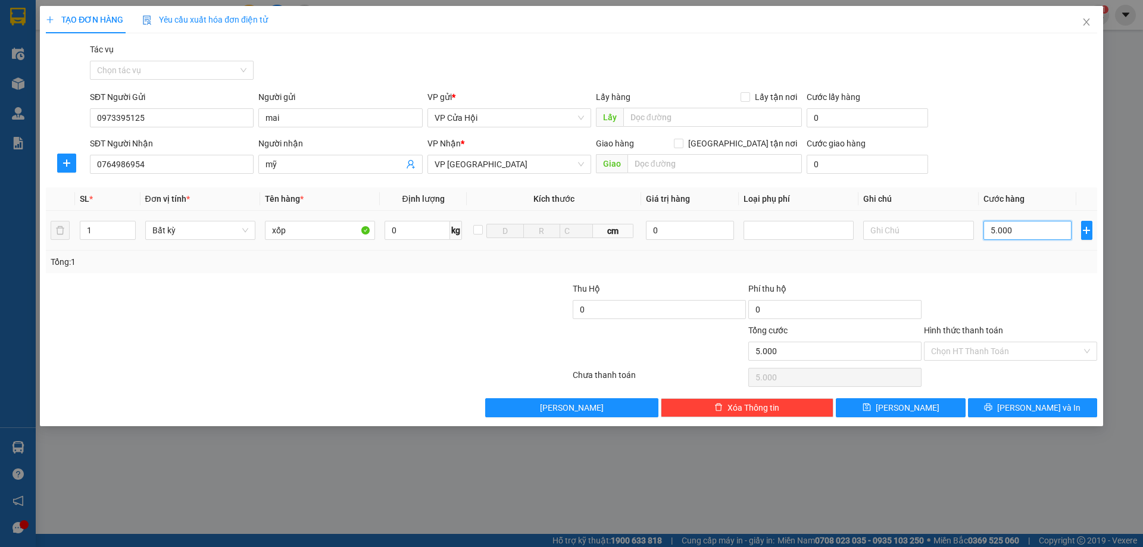
type input "50.000"
click at [1046, 400] on button "[PERSON_NAME] và In" at bounding box center [1032, 407] width 129 height 19
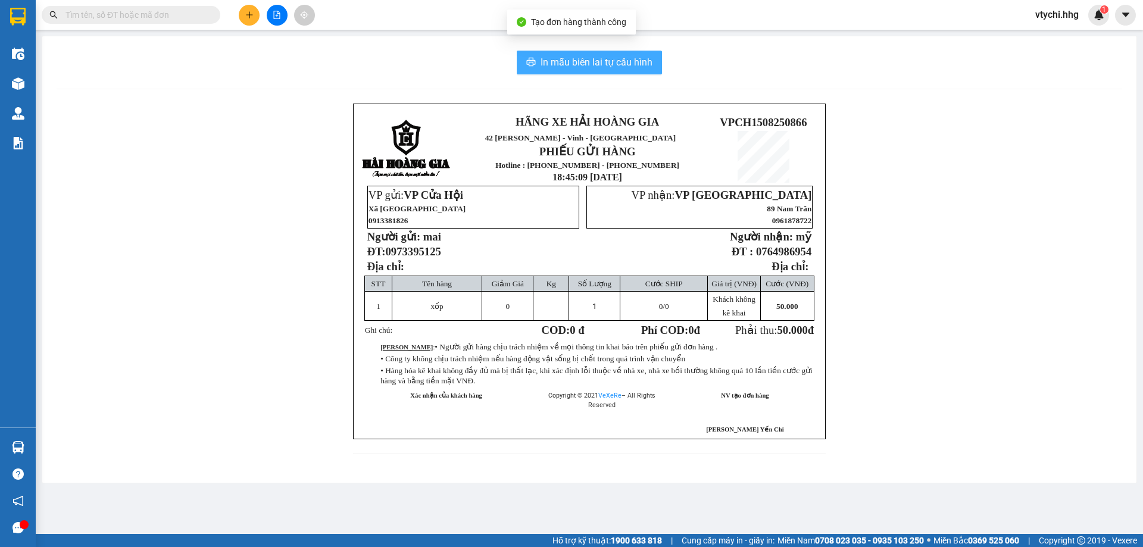
click at [602, 59] on span "In mẫu biên lai tự cấu hình" at bounding box center [597, 62] width 112 height 15
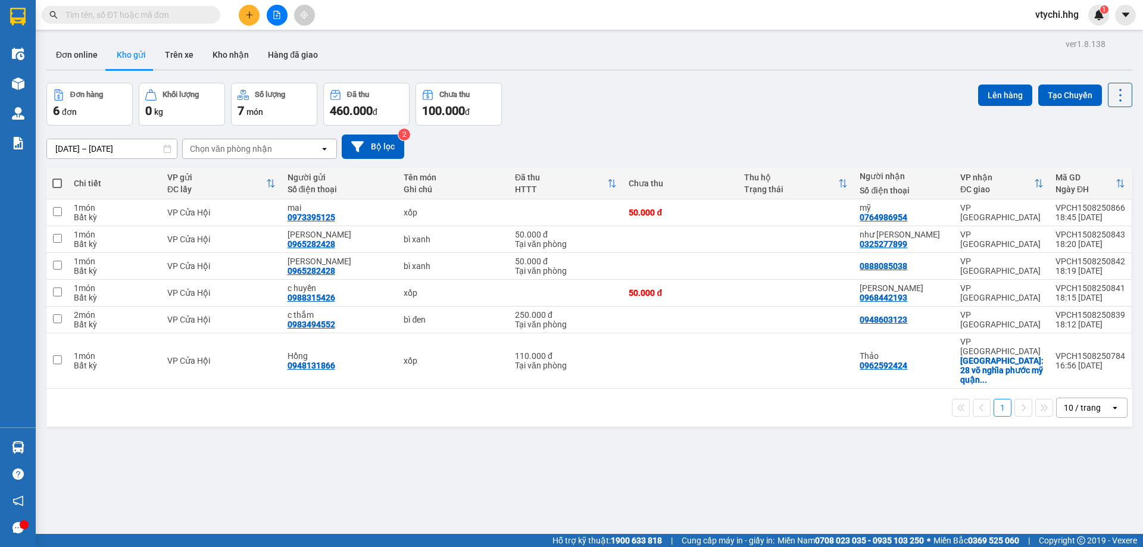
click at [831, 95] on div "Đơn hàng 6 đơn Khối lượng 0 kg Số lượng 7 món Đã thu 460.000 đ Chưa thu 100.000…" at bounding box center [589, 104] width 1086 height 43
click at [247, 15] on icon "plus" at bounding box center [249, 15] width 8 height 8
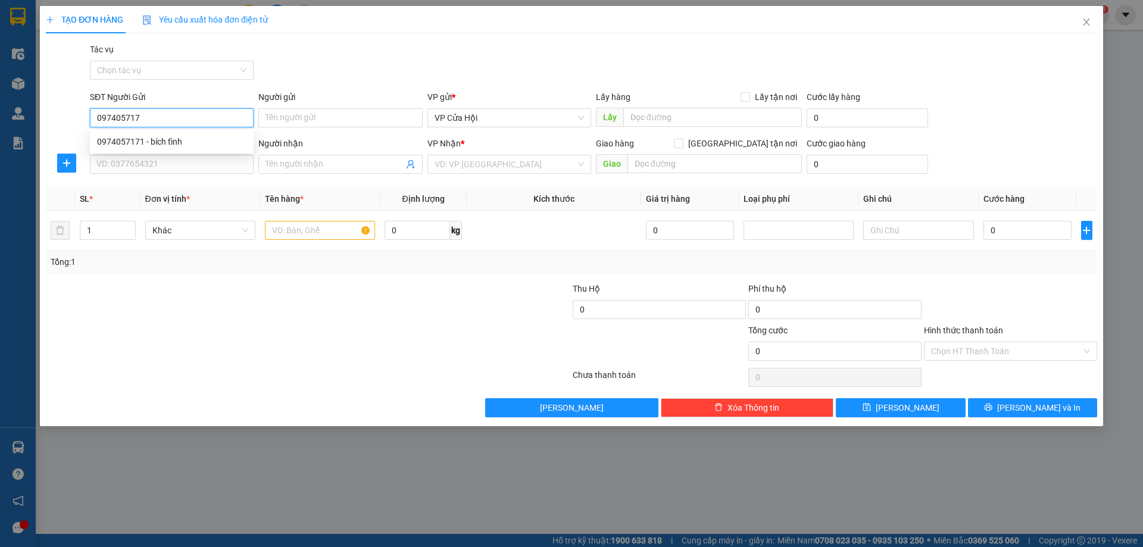
type input "0974057171"
click at [176, 145] on div "0974057171 - bích tĩnh" at bounding box center [171, 141] width 149 height 13
type input "bích tĩnh"
type input "0974057171"
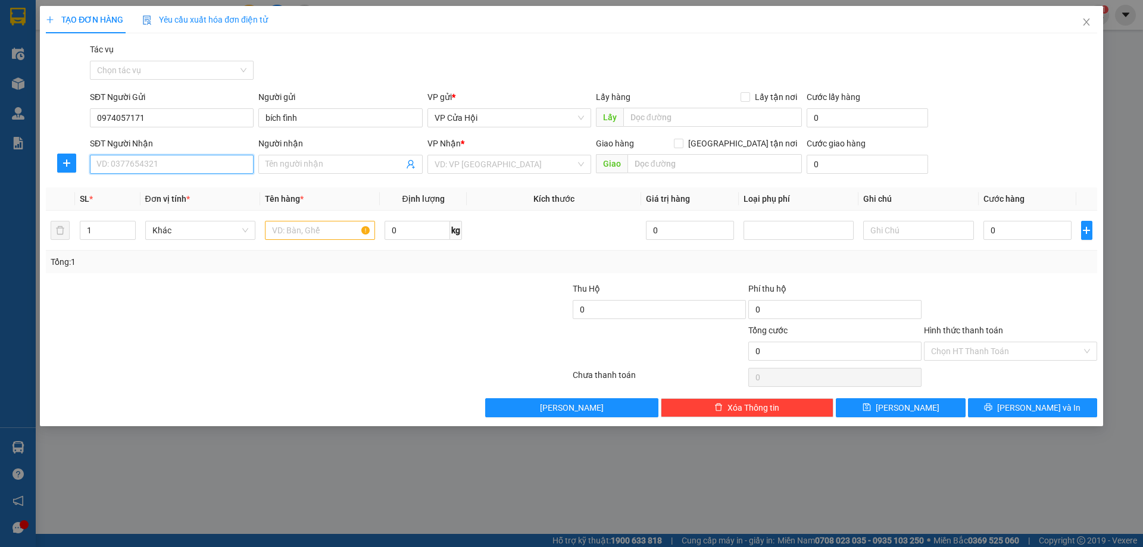
click at [194, 161] on input "SĐT Người Nhận" at bounding box center [172, 164] width 164 height 19
type input "0933600373"
click at [171, 189] on div "0933600373 - khánh trâm" at bounding box center [171, 188] width 149 height 13
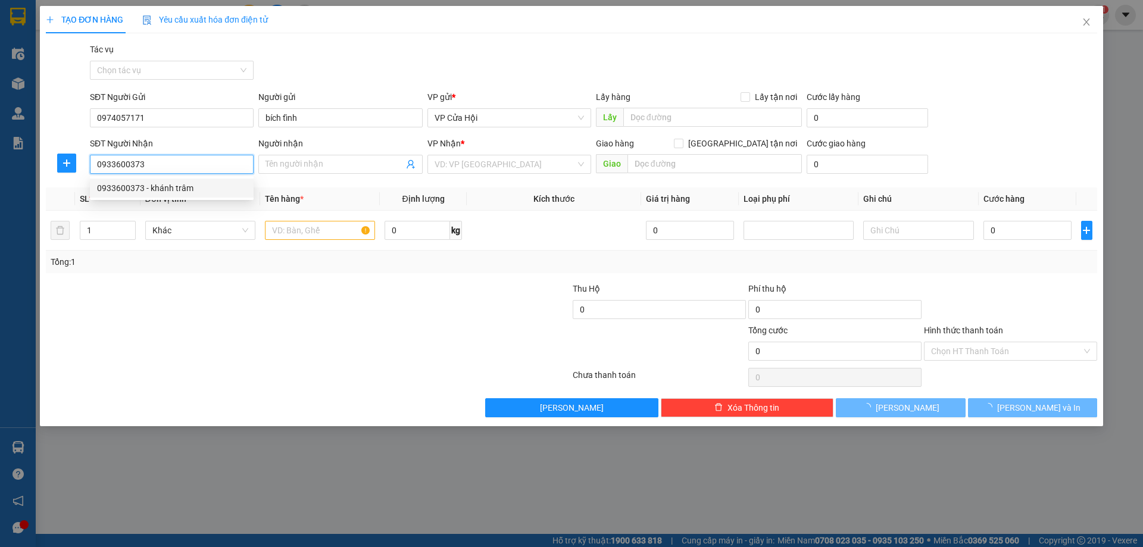
type input "khánh trâm"
type input "duy xuyên [GEOGRAPHIC_DATA]"
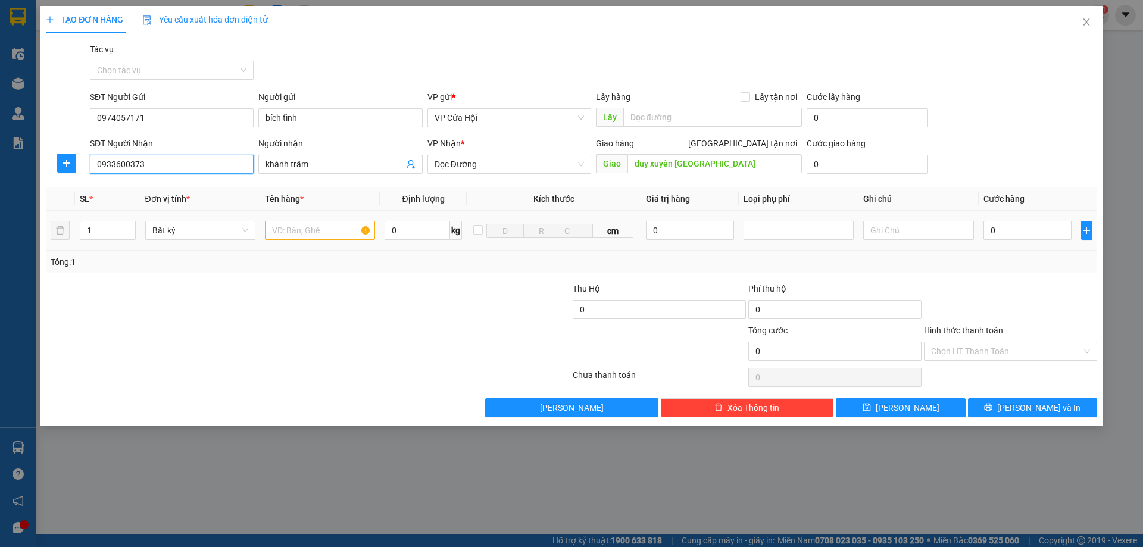
type input "0933600373"
click at [304, 233] on input "text" at bounding box center [320, 230] width 110 height 19
type input "bì đen"
type input "6"
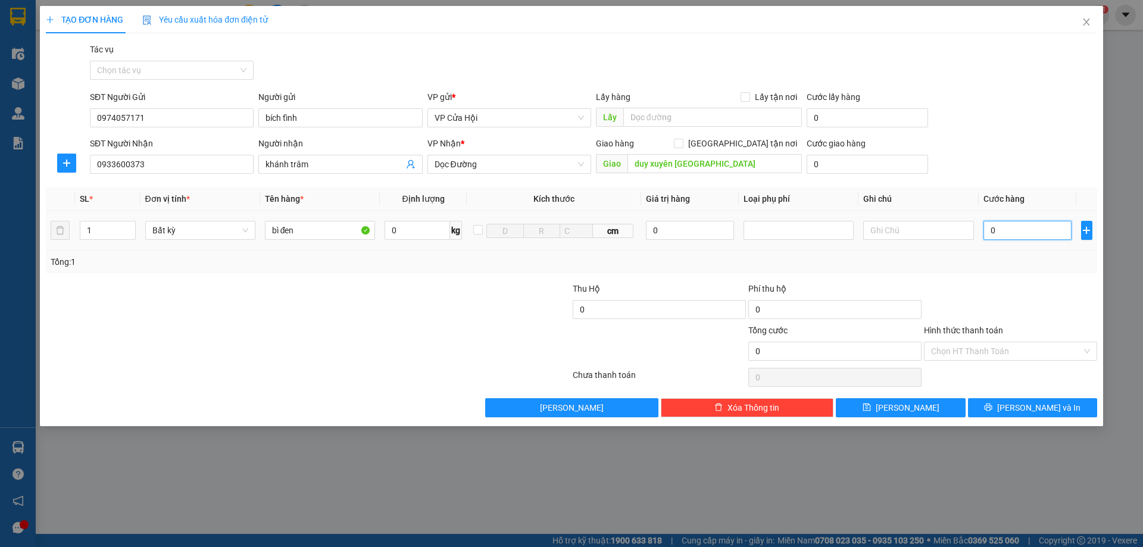
type input "6"
type input "60"
type input "600"
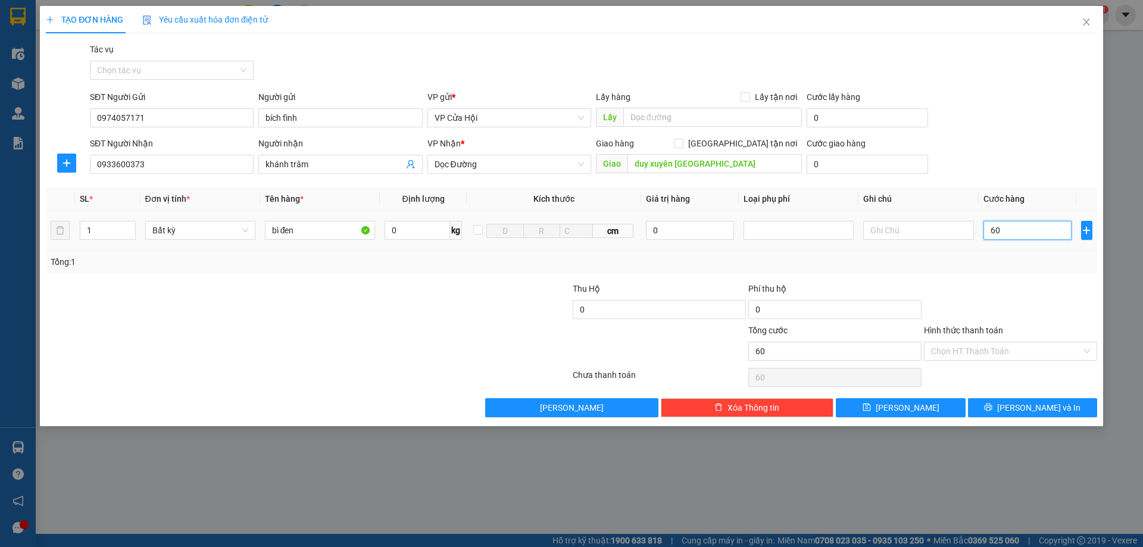
type input "600"
type input "6.000"
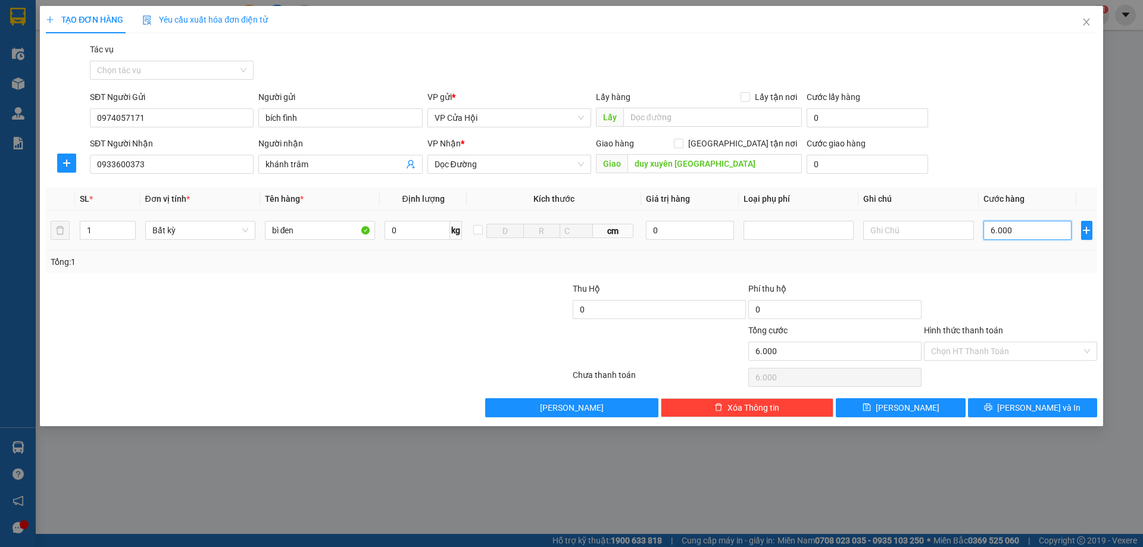
type input "60.000"
click at [1007, 413] on button "[PERSON_NAME] và In" at bounding box center [1032, 407] width 129 height 19
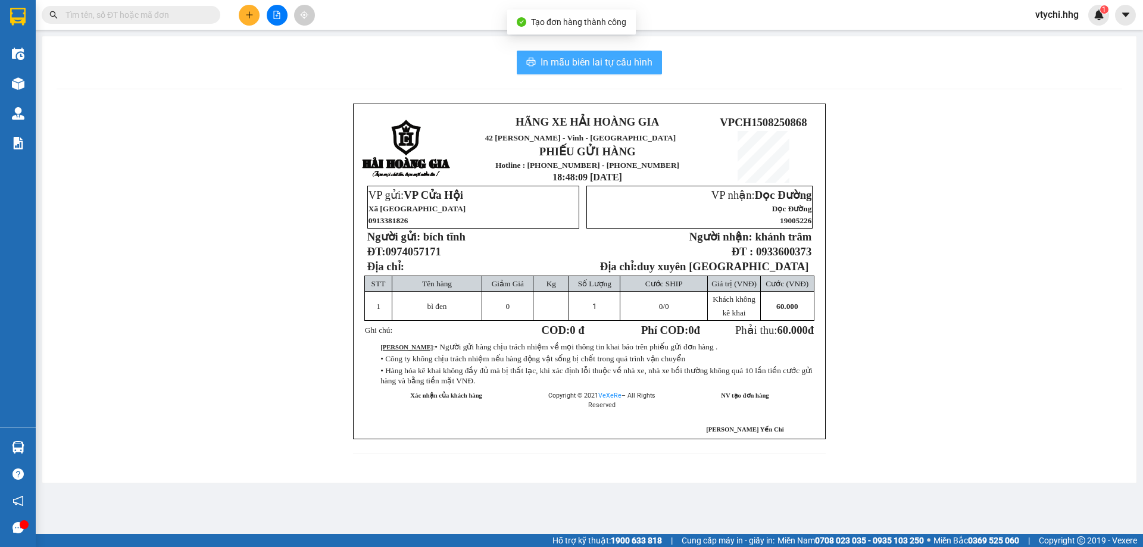
click at [610, 63] on span "In mẫu biên lai tự cấu hình" at bounding box center [597, 62] width 112 height 15
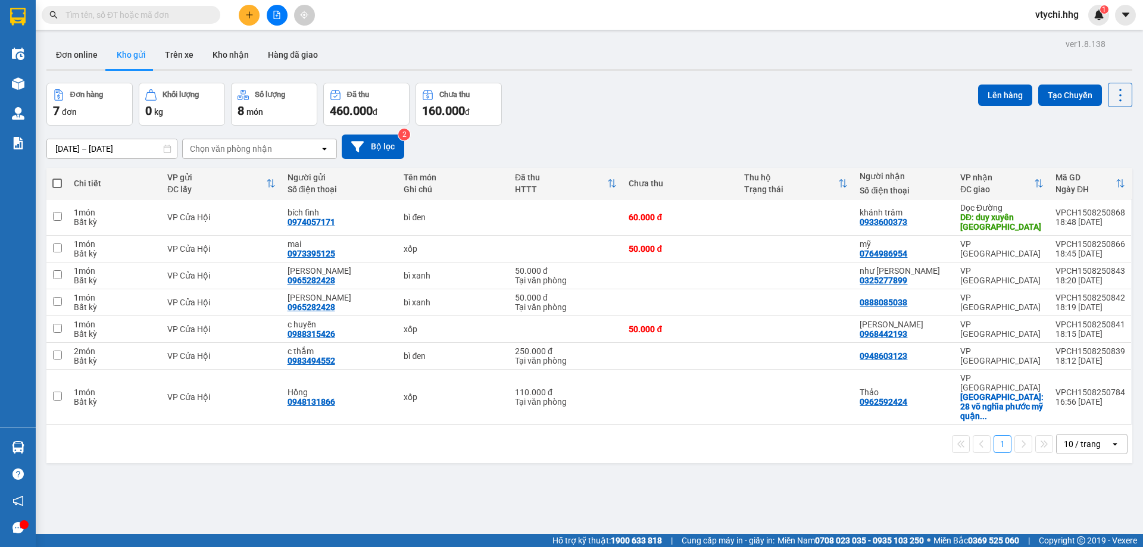
drag, startPoint x: 498, startPoint y: 57, endPoint x: 488, endPoint y: 56, distance: 10.8
click at [498, 57] on div "Đơn online Kho gửi Trên xe Kho nhận Hàng đã giao" at bounding box center [589, 56] width 1086 height 32
drag, startPoint x: 261, startPoint y: 20, endPoint x: 251, endPoint y: 17, distance: 10.0
click at [259, 18] on div at bounding box center [276, 15] width 89 height 21
click at [251, 17] on icon "plus" at bounding box center [249, 15] width 8 height 8
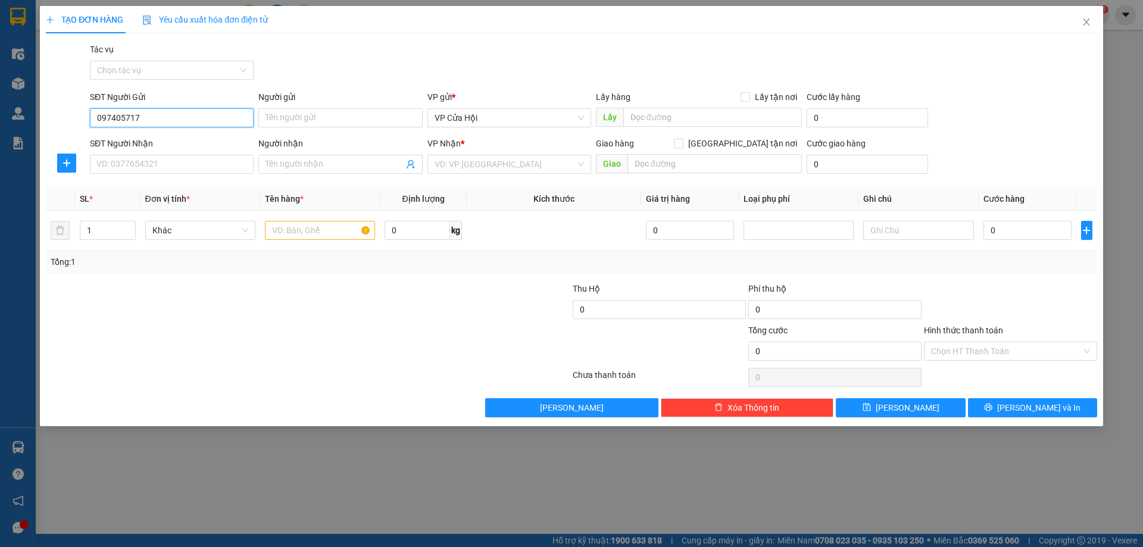
type input "0974057171"
click at [189, 146] on div "0974057171 - bích tĩnh" at bounding box center [171, 141] width 149 height 13
type input "bích tĩnh"
type input "0974057171"
click at [186, 157] on input "SĐT Người Nhận" at bounding box center [172, 164] width 164 height 19
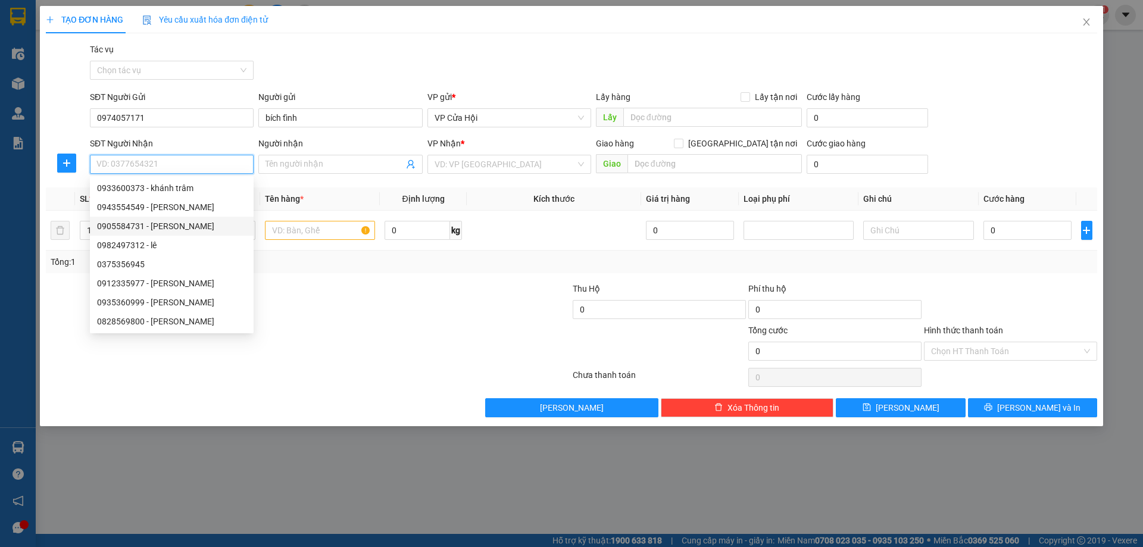
click at [165, 229] on div "0905584731 - [PERSON_NAME]" at bounding box center [171, 226] width 149 height 13
type input "0905584731"
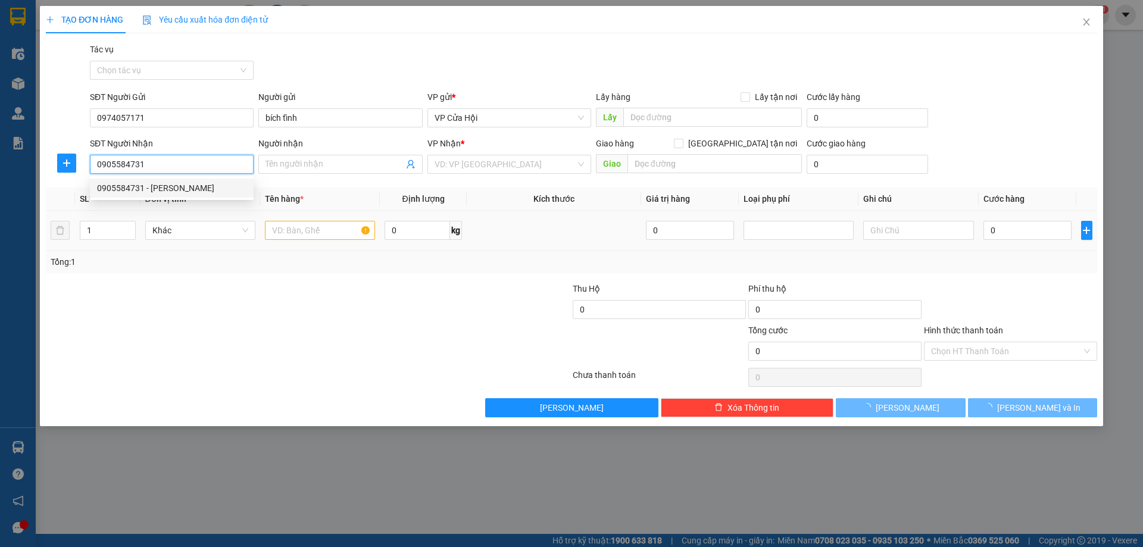
type input "thảo lê"
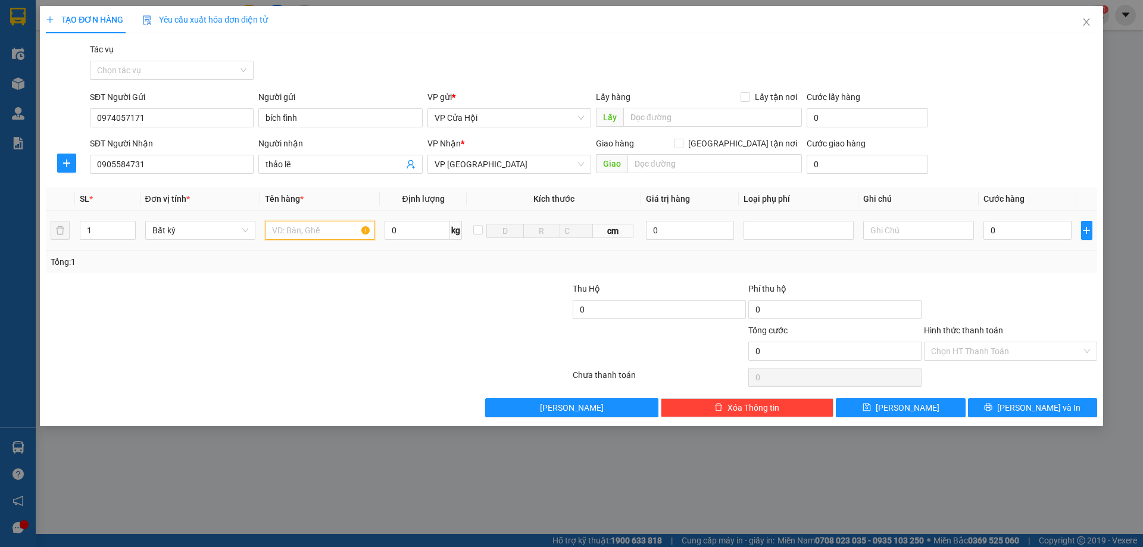
click at [312, 237] on input "text" at bounding box center [320, 230] width 110 height 19
type input "bì xanh"
type input "5"
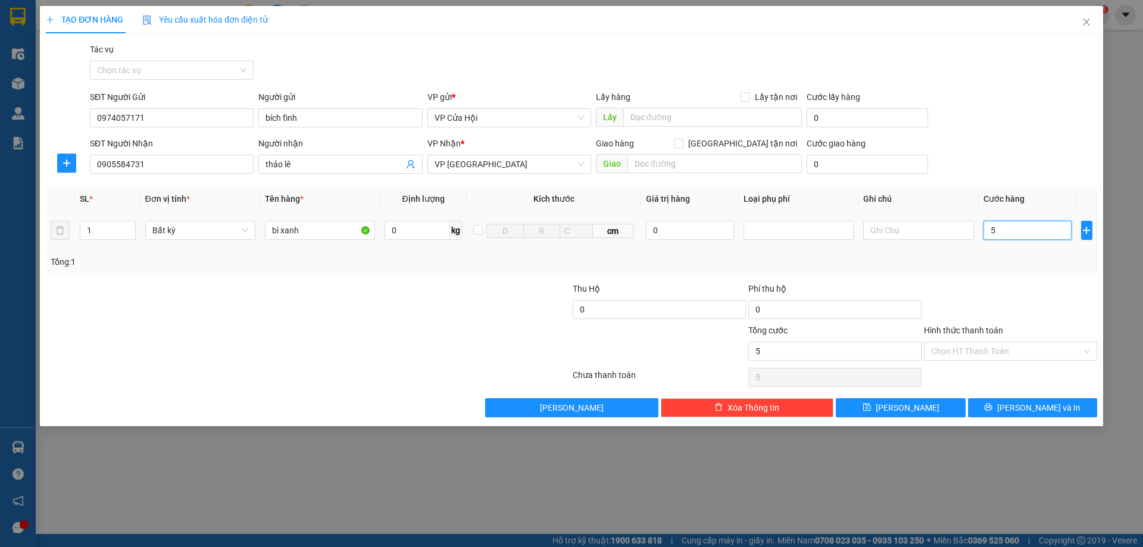
type input "50"
type input "500"
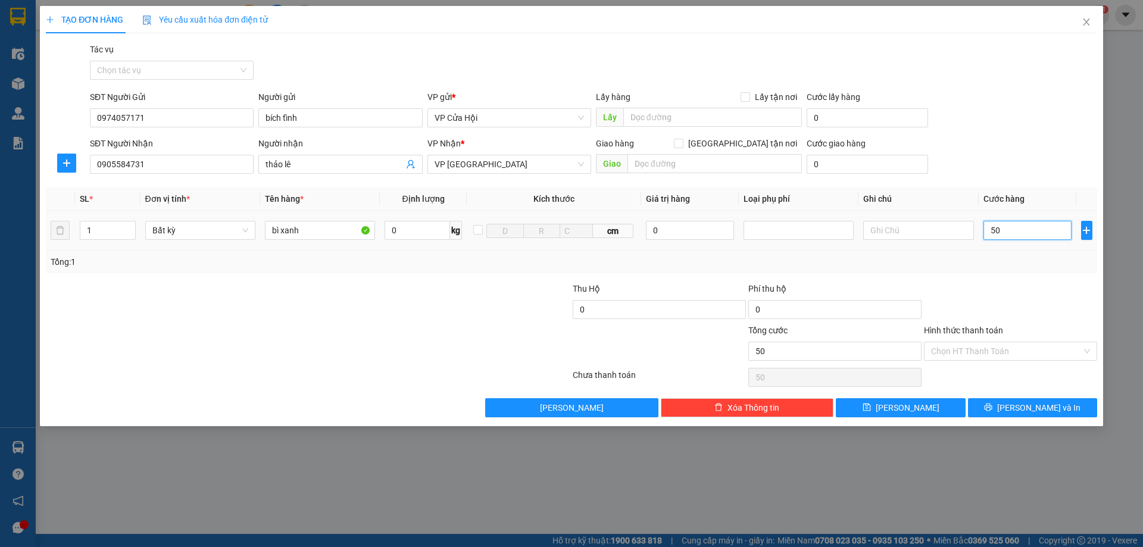
type input "500"
type input "5.000"
type input "50.000"
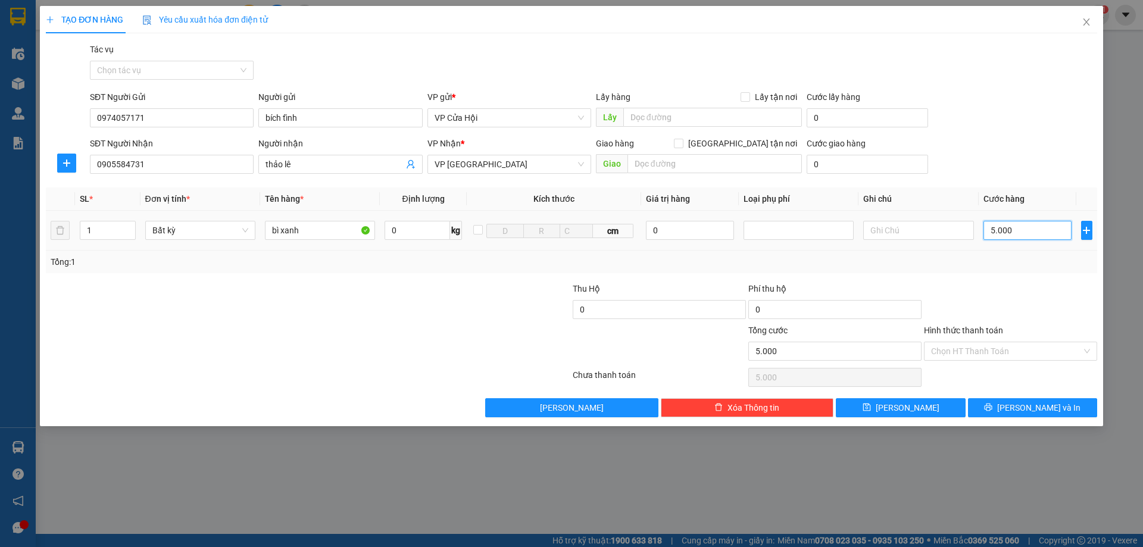
type input "50.000"
click at [1040, 401] on span "[PERSON_NAME] và In" at bounding box center [1038, 407] width 83 height 13
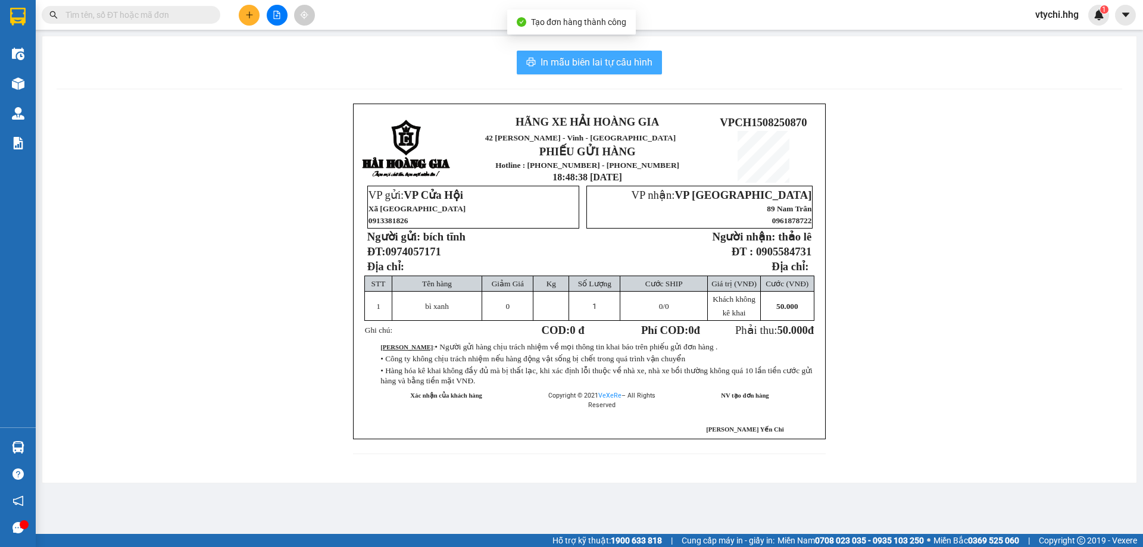
click at [636, 60] on span "In mẫu biên lai tự cấu hình" at bounding box center [597, 62] width 112 height 15
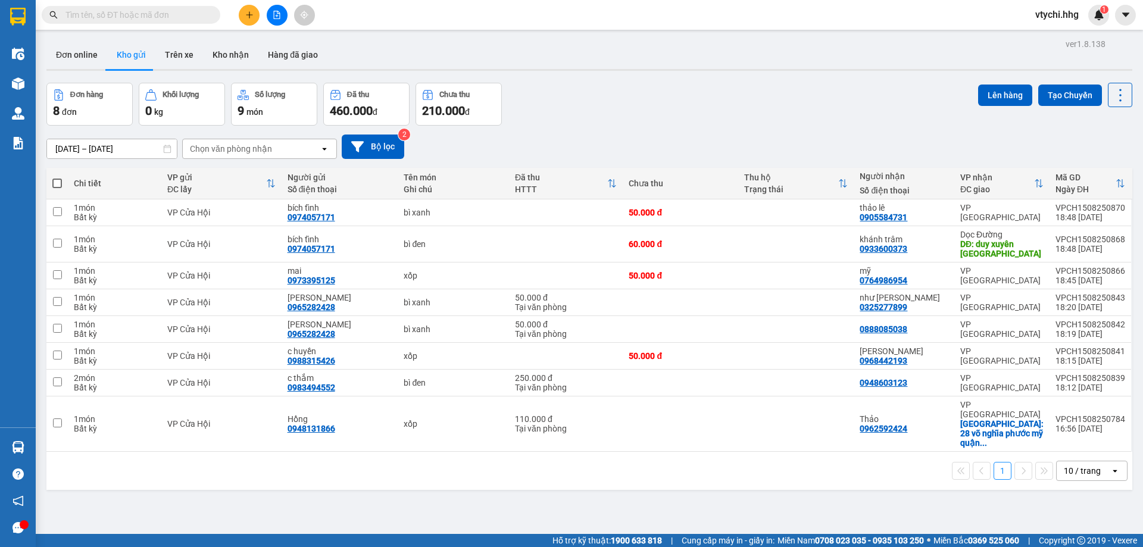
click at [497, 60] on div "Đơn online Kho gửi Trên xe Kho nhận Hàng đã giao" at bounding box center [589, 56] width 1086 height 32
click at [243, 14] on button at bounding box center [249, 15] width 21 height 21
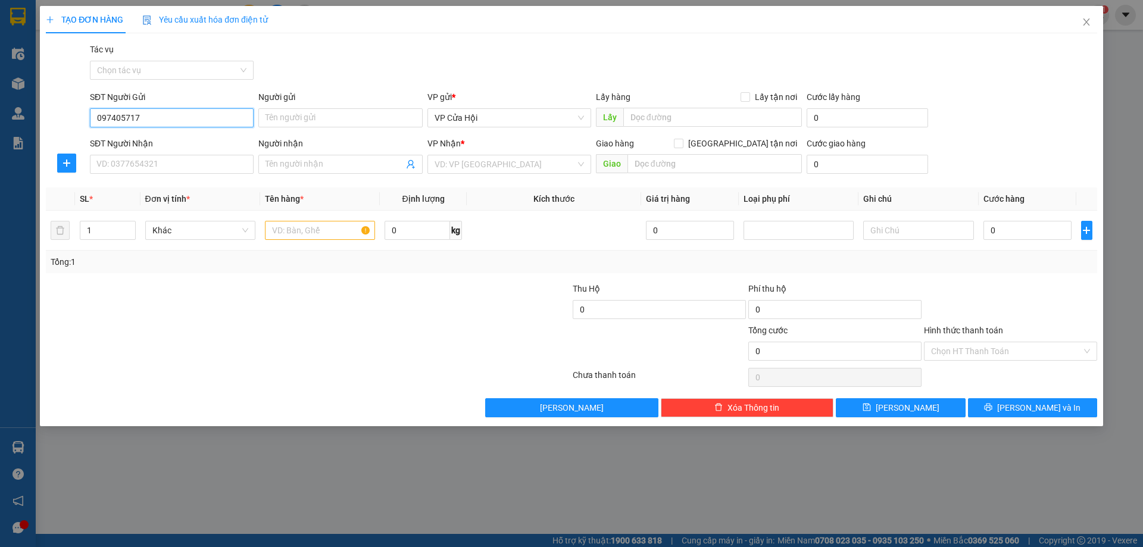
type input "0974057171"
click at [188, 144] on div "0974057171 - bích tĩnh" at bounding box center [171, 141] width 149 height 13
type input "bích tĩnh"
type input "0974057171"
click at [215, 170] on input "SĐT Người Nhận" at bounding box center [172, 164] width 164 height 19
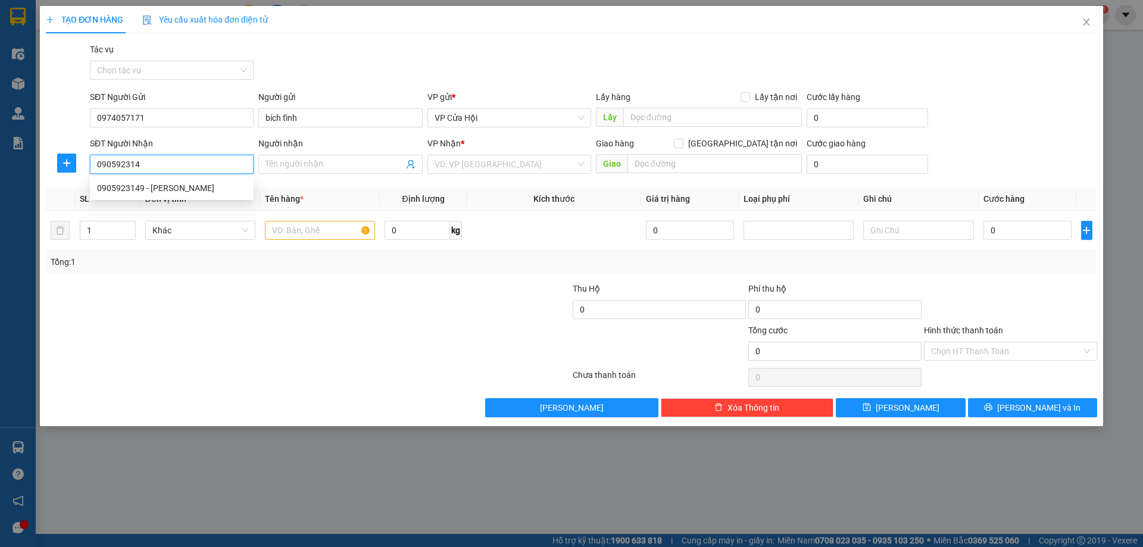
type input "0905923149"
click at [173, 186] on div "0905923149 - [PERSON_NAME]" at bounding box center [171, 188] width 149 height 13
type input "[PERSON_NAME]"
type input "0905923149"
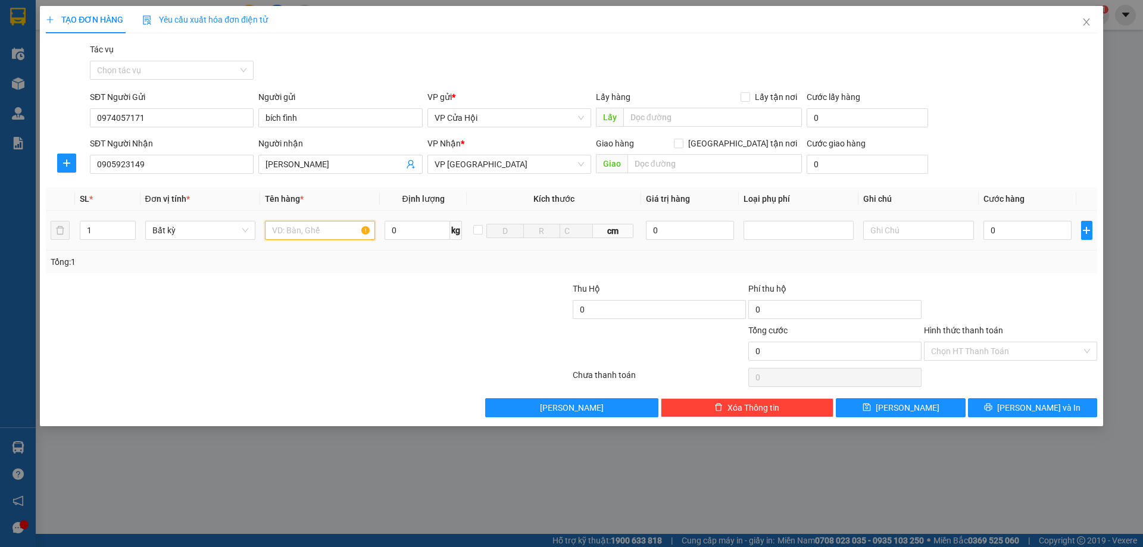
click at [280, 226] on input "text" at bounding box center [320, 230] width 110 height 19
type input "ct"
click at [1028, 231] on input "0" at bounding box center [1028, 230] width 89 height 19
type input "5"
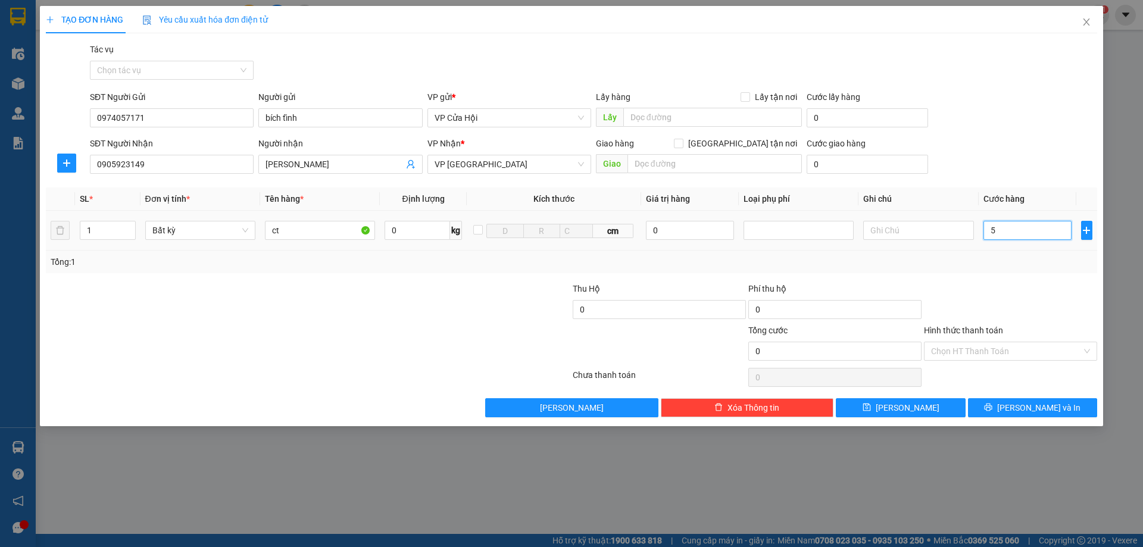
type input "5"
type input "50"
type input "500"
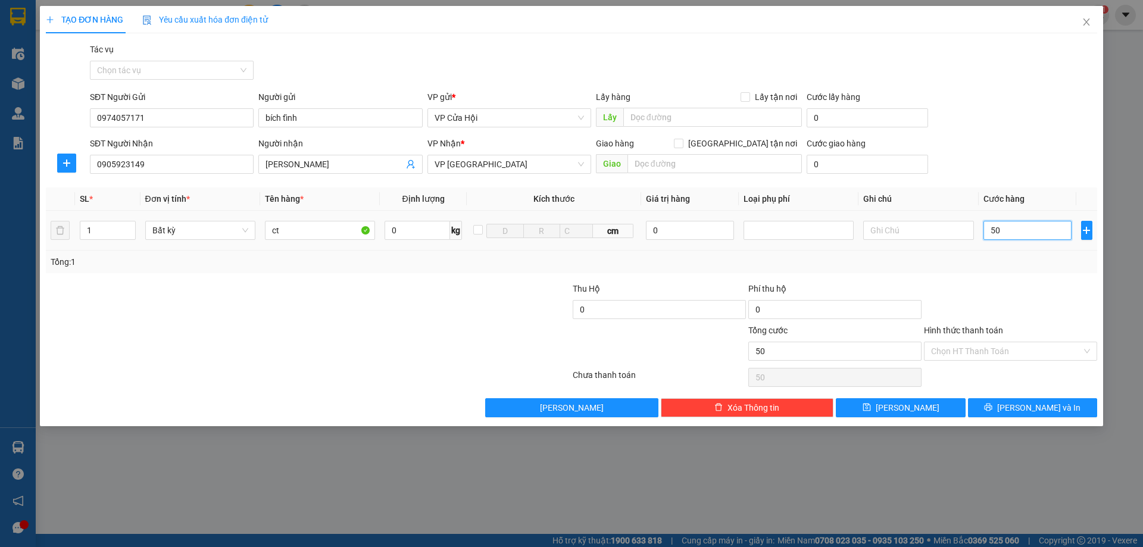
type input "500"
type input "5.000"
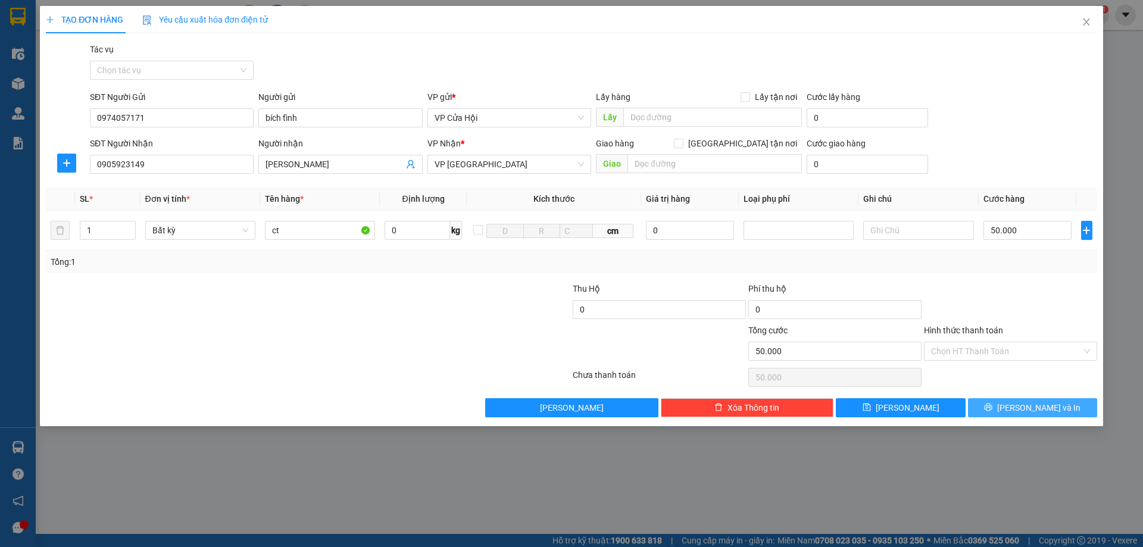
click at [1023, 407] on span "[PERSON_NAME] và In" at bounding box center [1038, 407] width 83 height 13
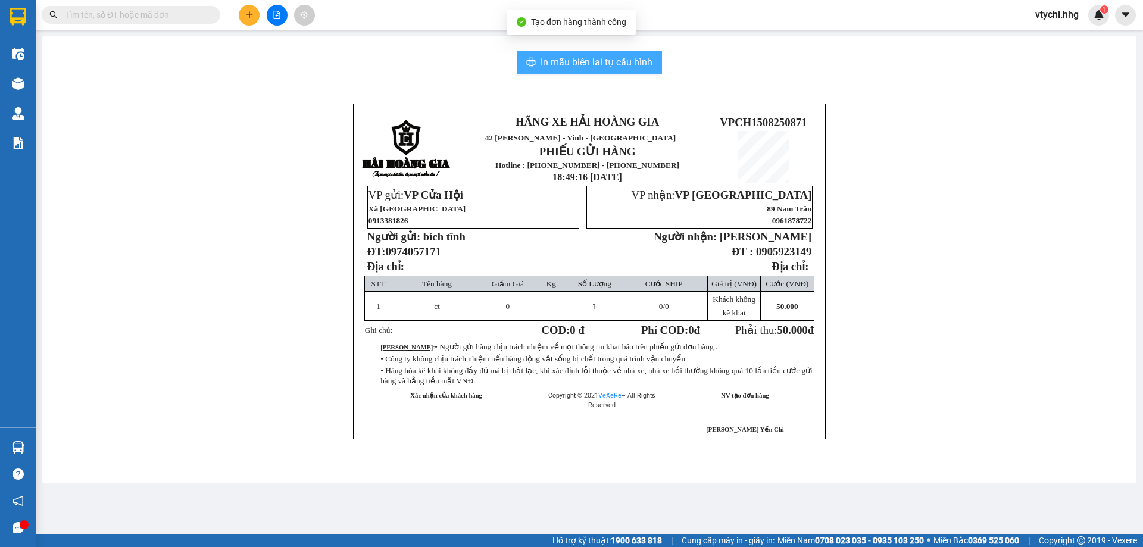
click at [590, 67] on span "In mẫu biên lai tự cấu hình" at bounding box center [597, 62] width 112 height 15
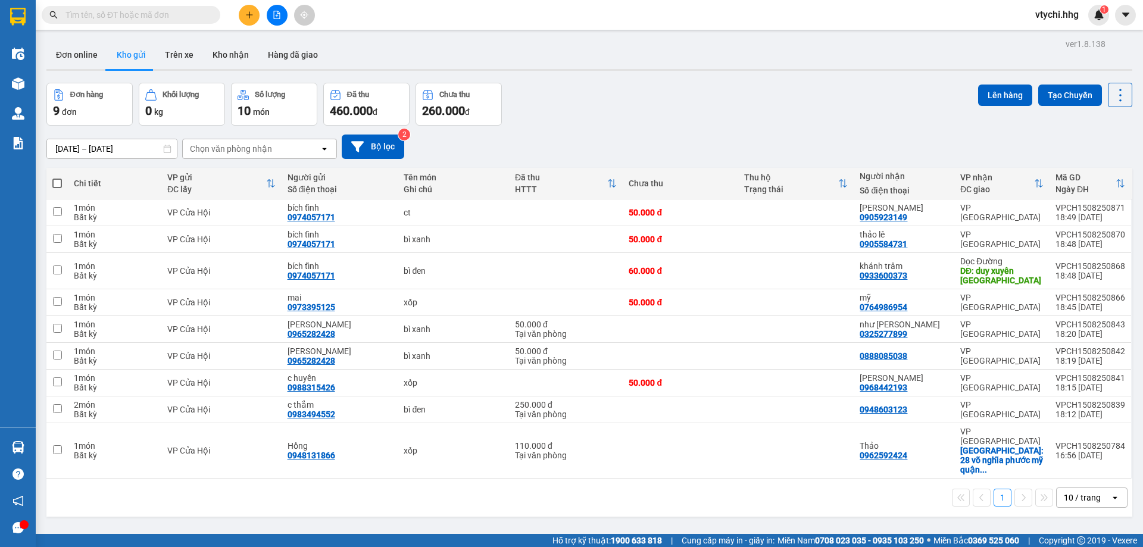
click at [725, 121] on div "Đơn hàng 9 đơn Khối lượng 0 kg Số lượng 10 món Đã thu 460.000 đ Chưa thu 260.00…" at bounding box center [589, 104] width 1086 height 43
click at [244, 12] on button at bounding box center [249, 15] width 21 height 21
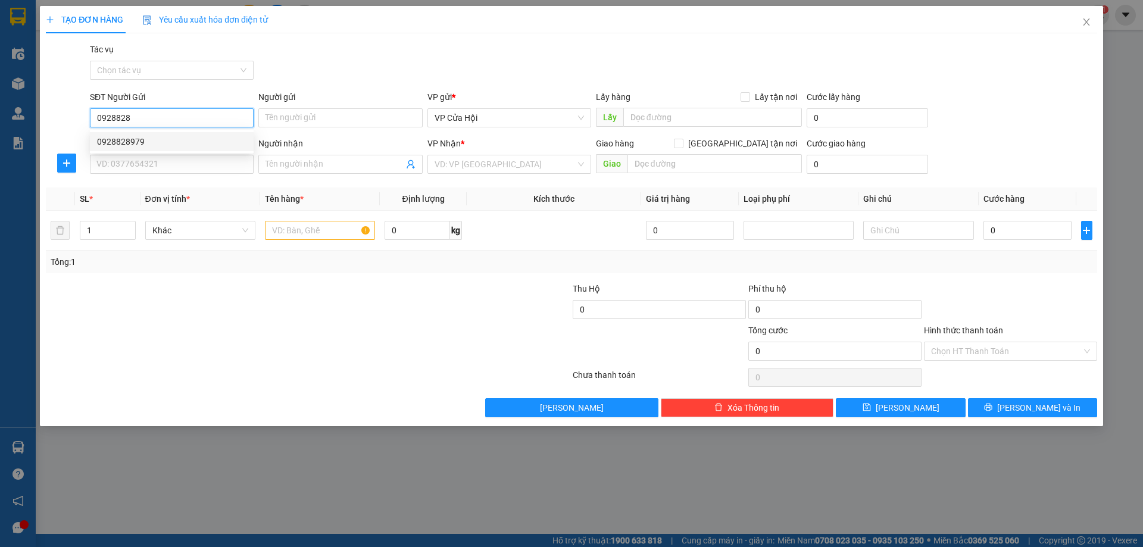
click at [191, 137] on div "0928828979" at bounding box center [171, 141] width 149 height 13
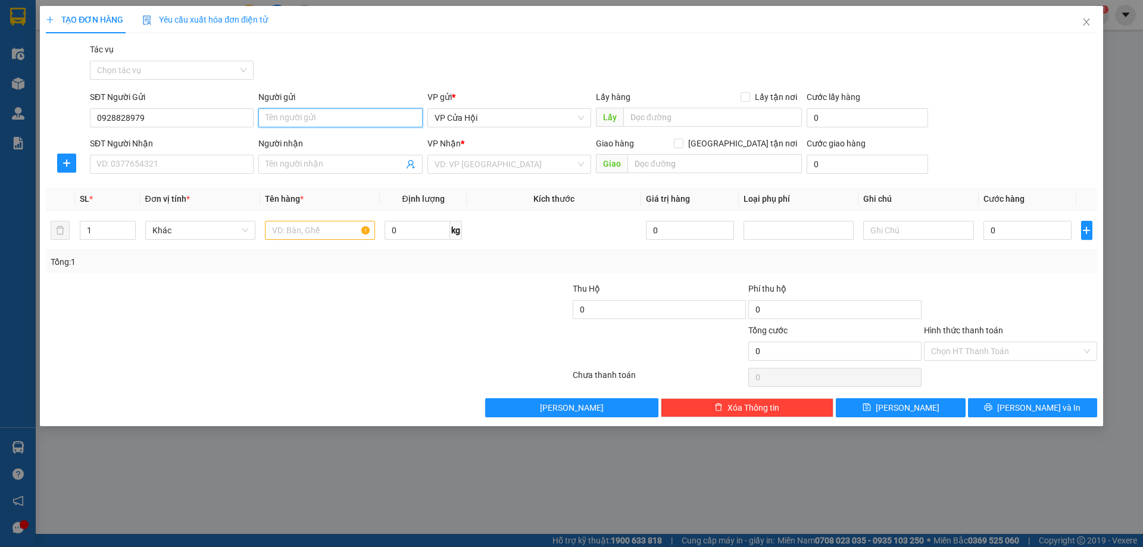
click at [314, 118] on input "Người gửi" at bounding box center [340, 117] width 164 height 19
click at [125, 167] on input "SĐT Người Nhận" at bounding box center [172, 164] width 164 height 19
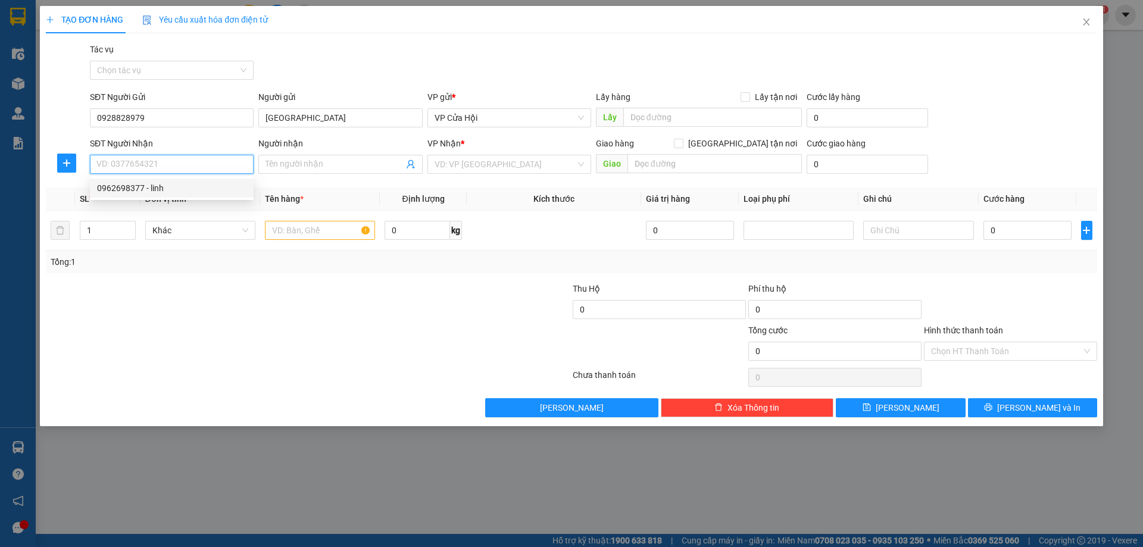
click at [130, 184] on div "0962698377 - linh" at bounding box center [171, 188] width 149 height 13
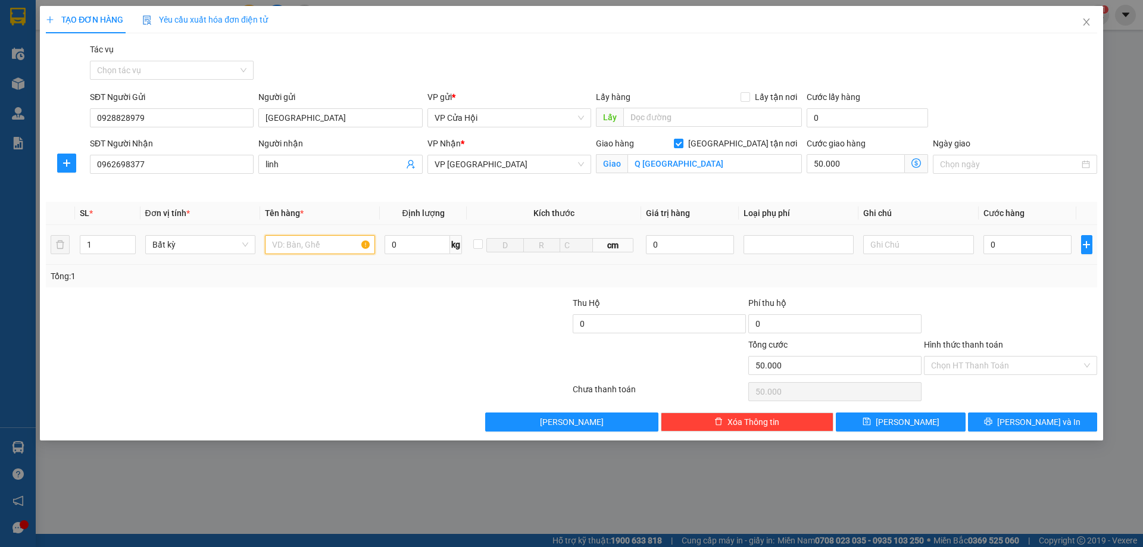
click at [326, 243] on input "text" at bounding box center [320, 244] width 110 height 19
click at [1026, 248] on input "0" at bounding box center [1028, 244] width 89 height 19
drag, startPoint x: 1040, startPoint y: 368, endPoint x: 1051, endPoint y: 347, distance: 24.0
click at [1040, 361] on input "Hình thức thanh toán" at bounding box center [1006, 366] width 151 height 18
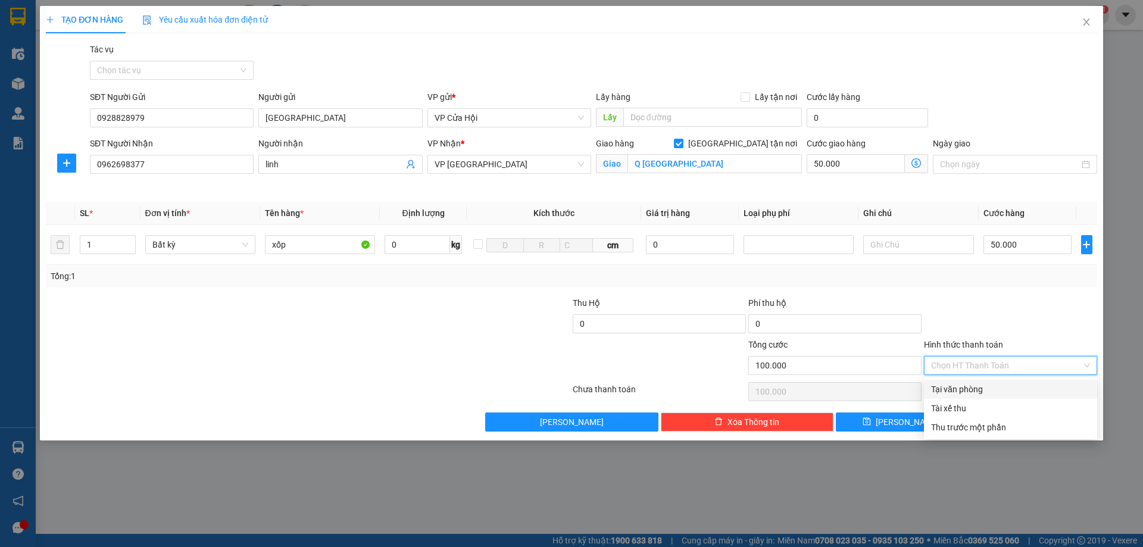
click at [1008, 386] on div "Tại văn phòng" at bounding box center [1010, 389] width 159 height 13
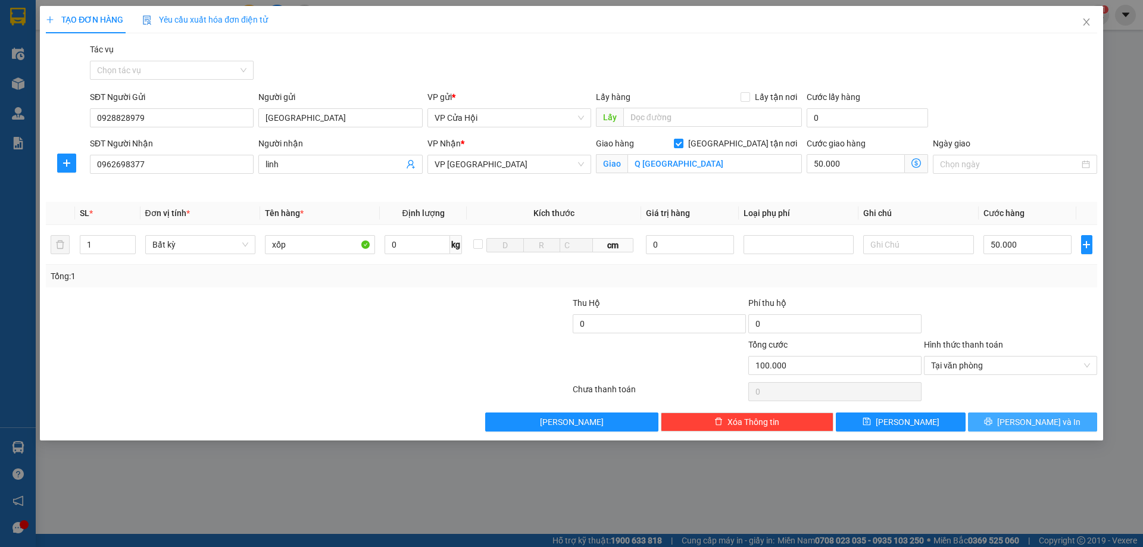
click at [993, 422] on icon "printer" at bounding box center [988, 421] width 8 height 8
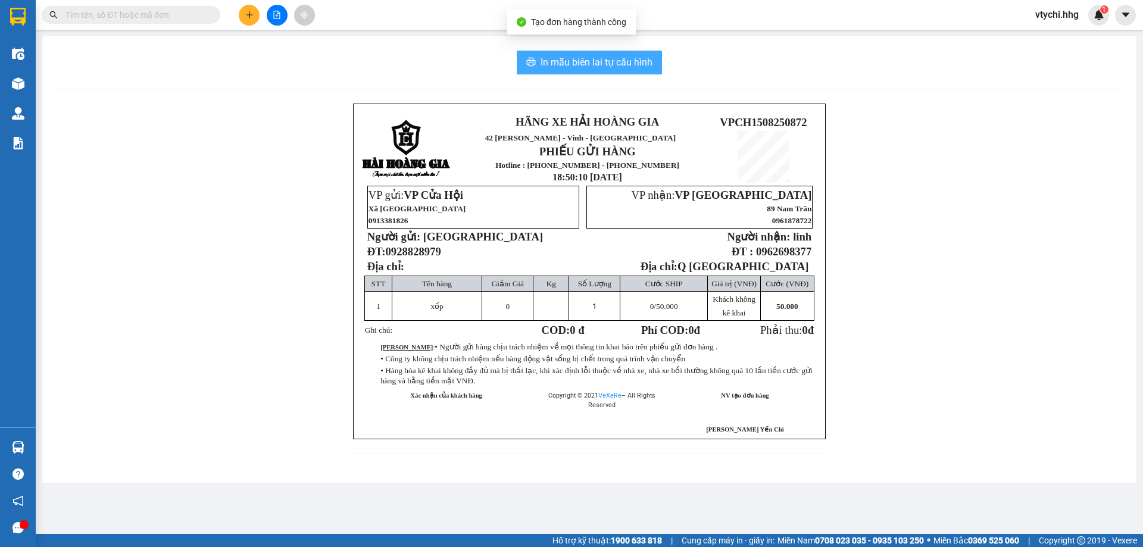
click at [577, 61] on span "In mẫu biên lai tự cấu hình" at bounding box center [597, 62] width 112 height 15
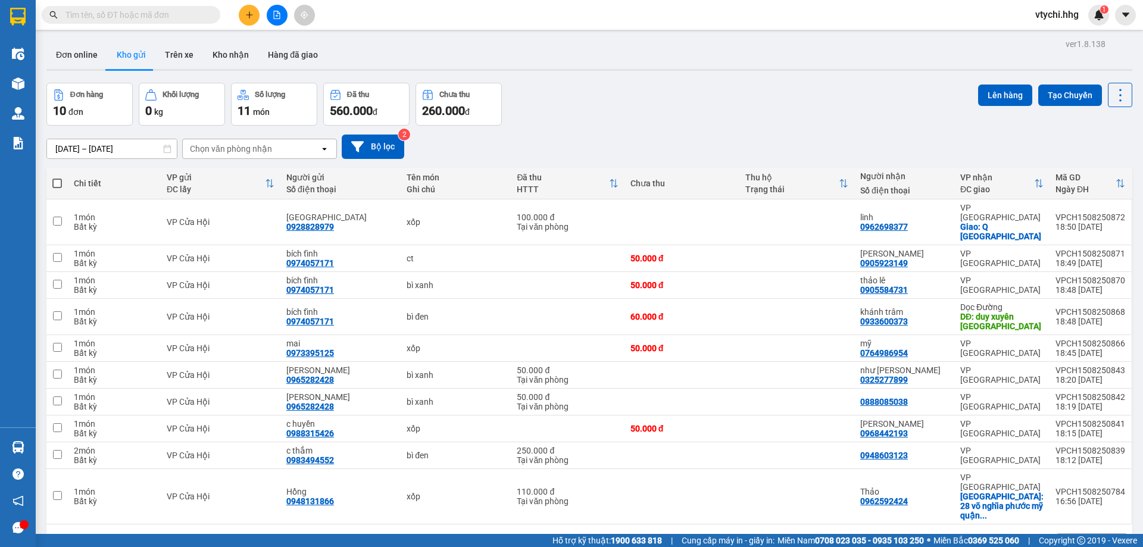
click at [745, 114] on div "Đơn hàng 10 đơn Khối lượng 0 kg Số lượng 11 món Đã thu 560.000 đ Chưa thu 260.0…" at bounding box center [589, 104] width 1086 height 43
click at [1058, 212] on button at bounding box center [1062, 222] width 17 height 21
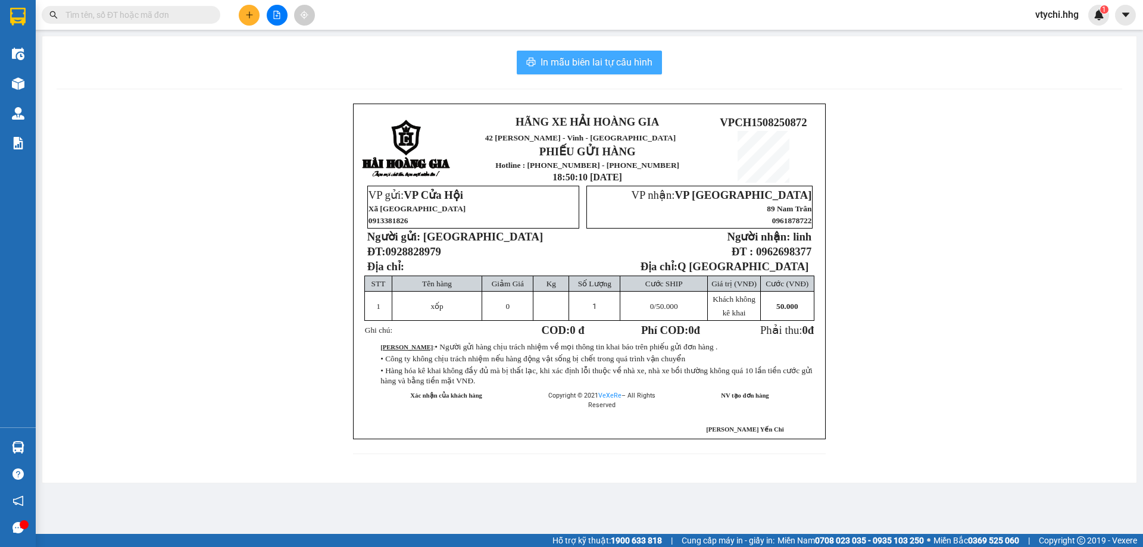
click at [576, 55] on span "In mẫu biên lai tự cấu hình" at bounding box center [597, 62] width 112 height 15
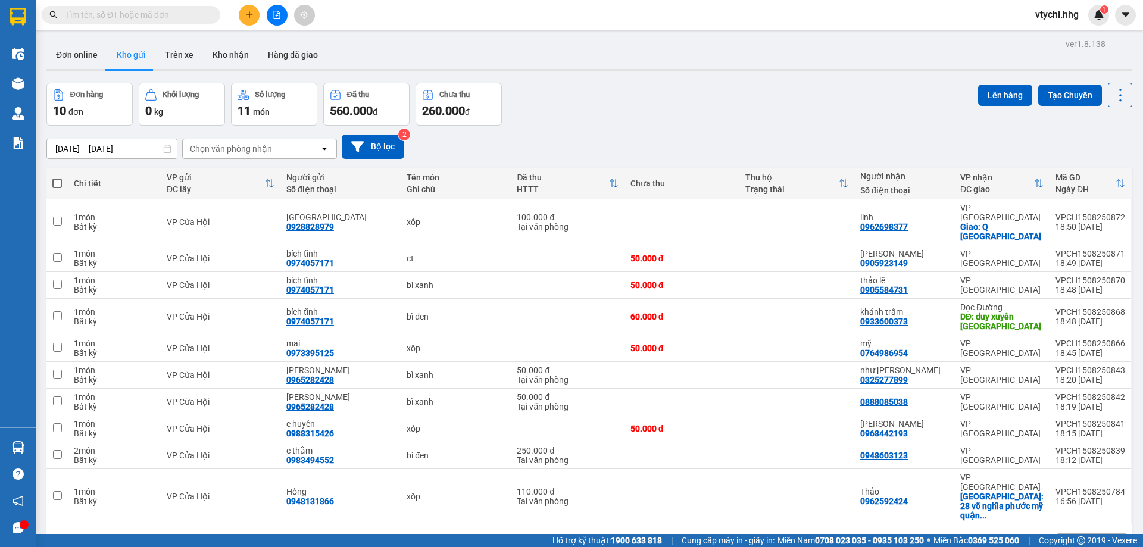
click at [635, 99] on div "Đơn hàng 10 đơn Khối lượng 0 kg Số lượng 11 món Đã thu 560.000 đ Chưa thu 260.0…" at bounding box center [589, 104] width 1086 height 43
click at [241, 15] on button at bounding box center [249, 15] width 21 height 21
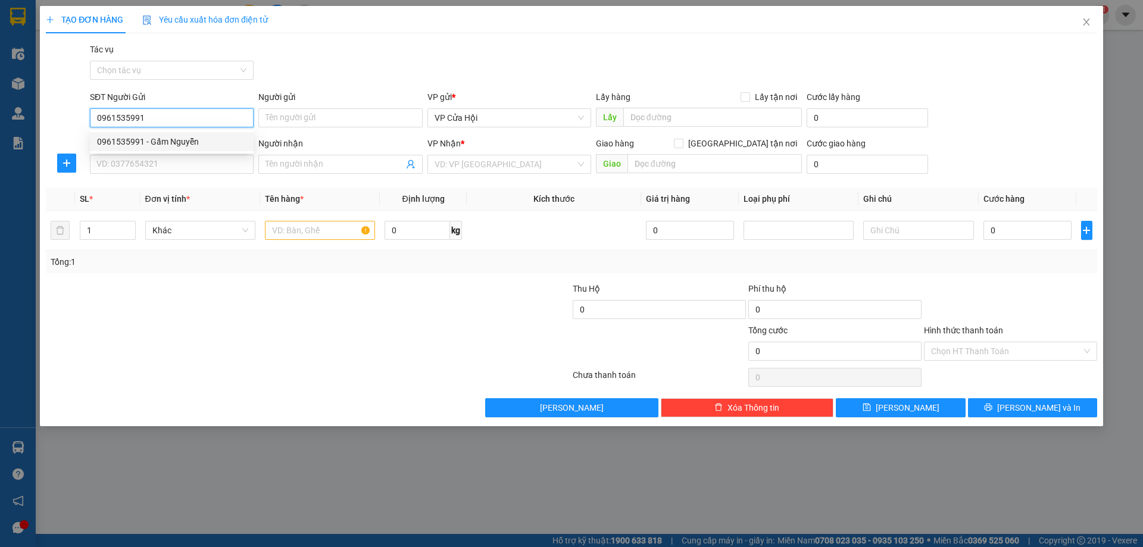
click at [155, 145] on div "0961535991 - Gấm Nguyễn" at bounding box center [171, 141] width 149 height 13
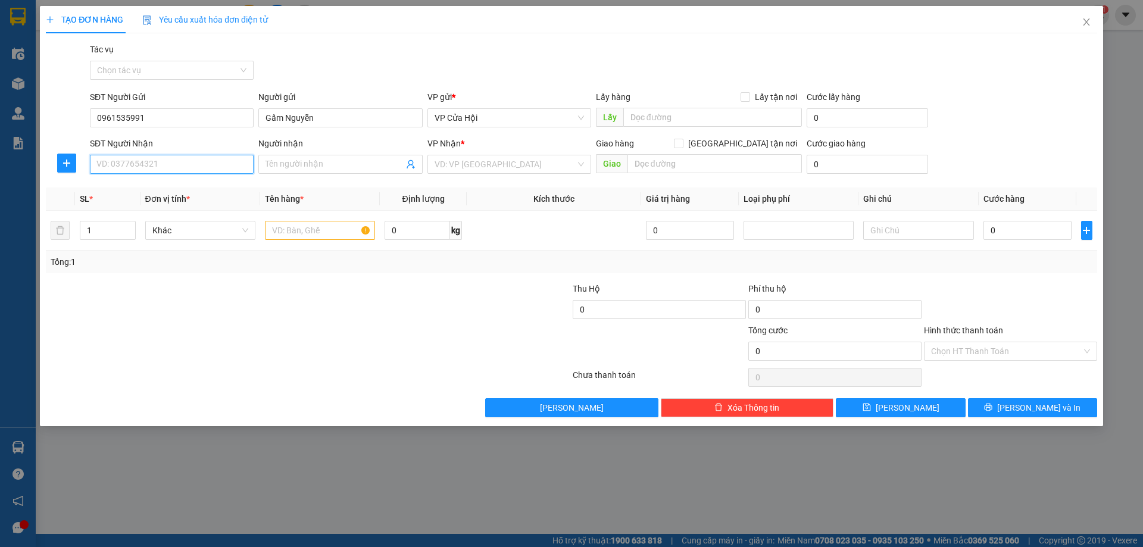
click at [177, 162] on input "SĐT Người Nhận" at bounding box center [172, 164] width 164 height 19
click at [162, 187] on div "0346088112 - [PERSON_NAME]" at bounding box center [171, 188] width 149 height 13
click at [310, 229] on input "text" at bounding box center [320, 230] width 110 height 19
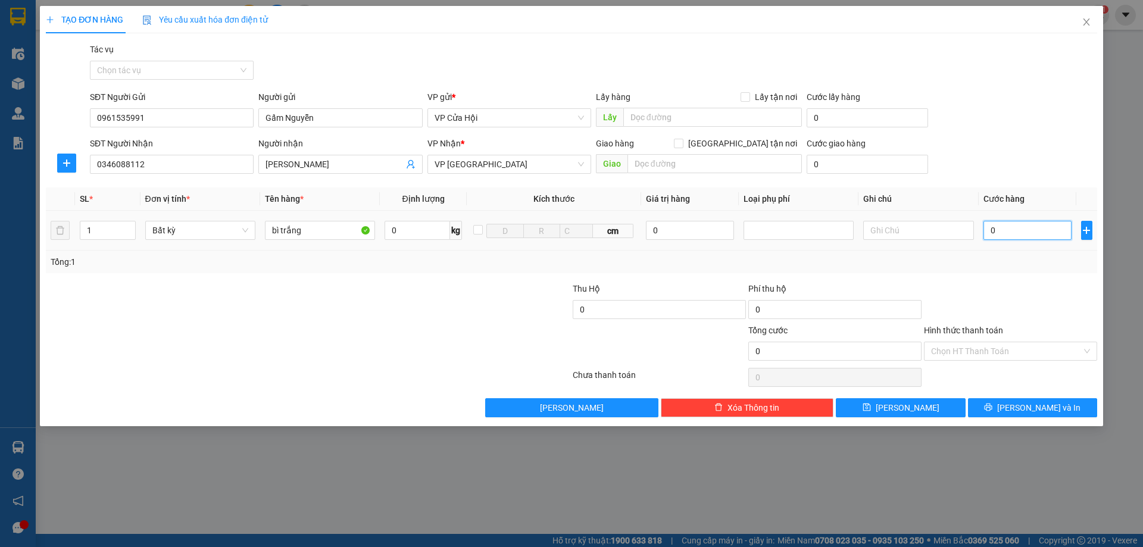
click at [1027, 233] on input "0" at bounding box center [1028, 230] width 89 height 19
click at [1026, 235] on input "0" at bounding box center [1028, 230] width 89 height 19
click at [1025, 232] on input "0" at bounding box center [1028, 230] width 89 height 19
click at [1045, 411] on span "[PERSON_NAME] và In" at bounding box center [1038, 407] width 83 height 13
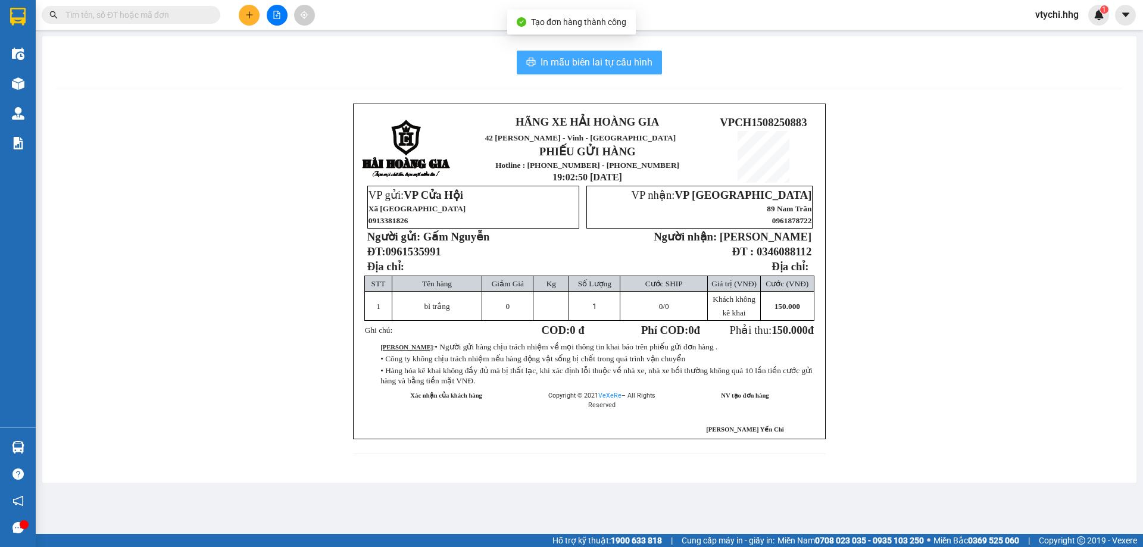
click at [567, 61] on span "In mẫu biên lai tự cấu hình" at bounding box center [597, 62] width 112 height 15
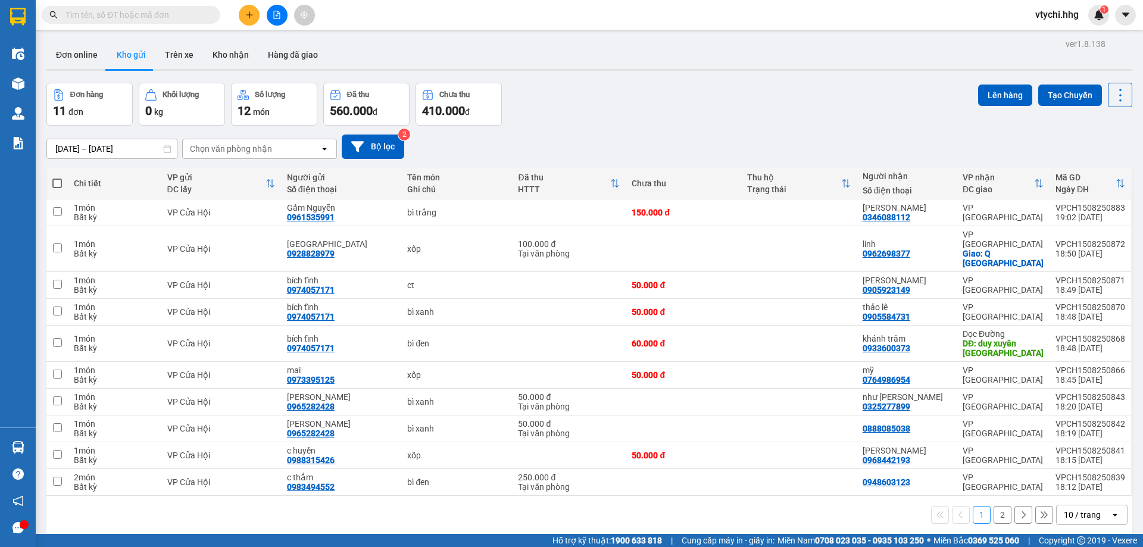
click at [268, 16] on button at bounding box center [277, 15] width 21 height 21
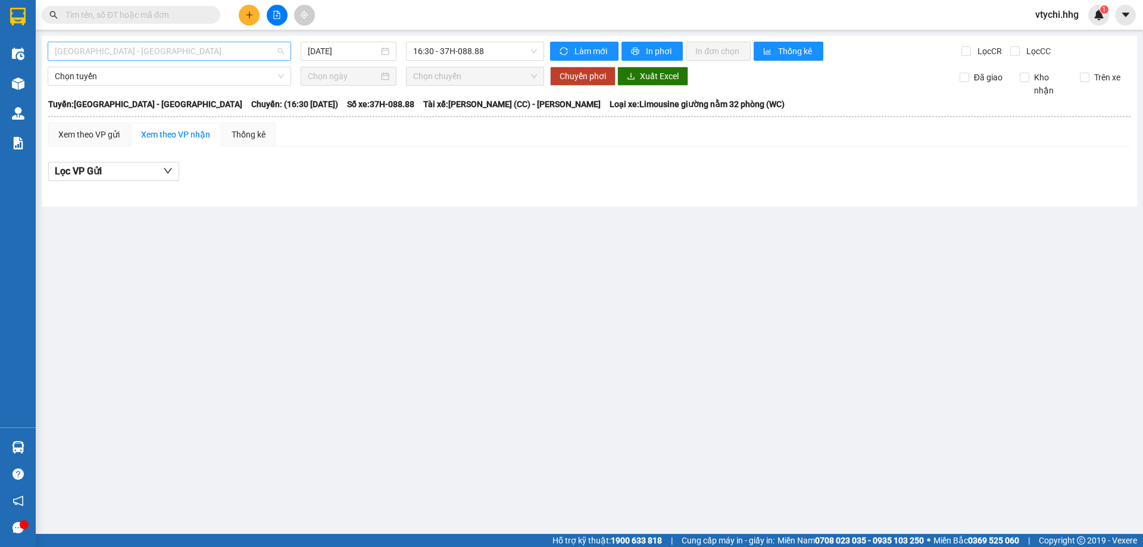
click at [192, 49] on span "[GEOGRAPHIC_DATA] - [GEOGRAPHIC_DATA]" at bounding box center [169, 51] width 229 height 18
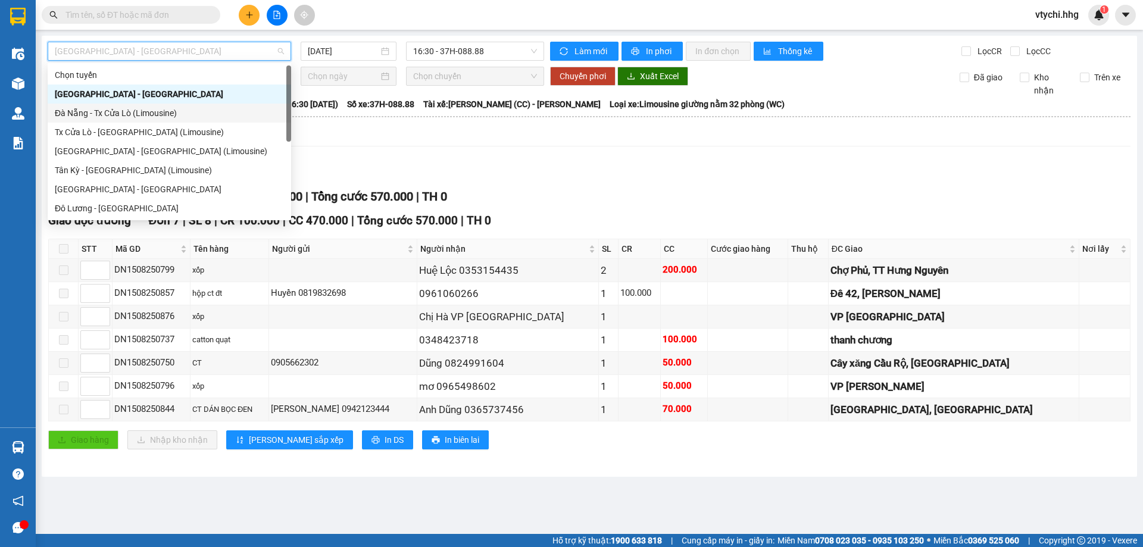
click at [180, 115] on div "Đà Nẵng - Tx Cửa Lò (Limousine)" at bounding box center [169, 113] width 229 height 13
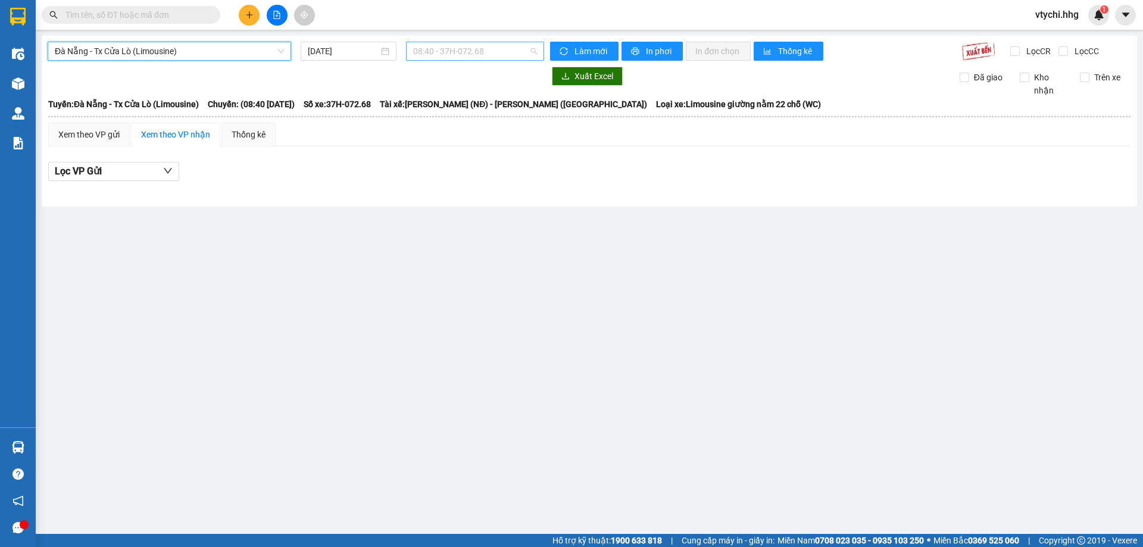
click at [496, 57] on span "08:40 - 37H-072.68" at bounding box center [475, 51] width 124 height 18
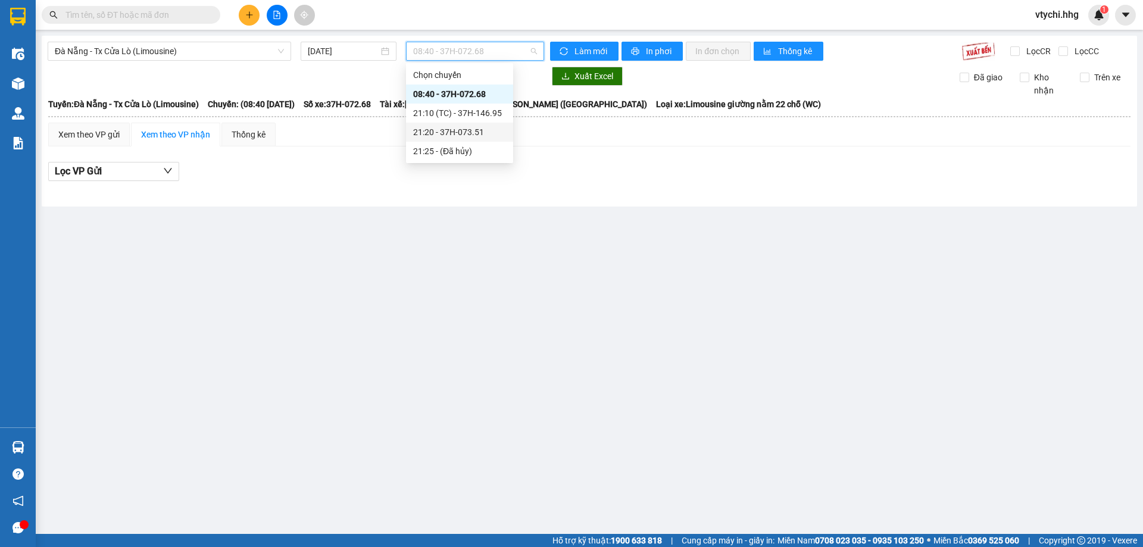
click at [472, 127] on div "21:20 - 37H-073.51" at bounding box center [459, 132] width 93 height 13
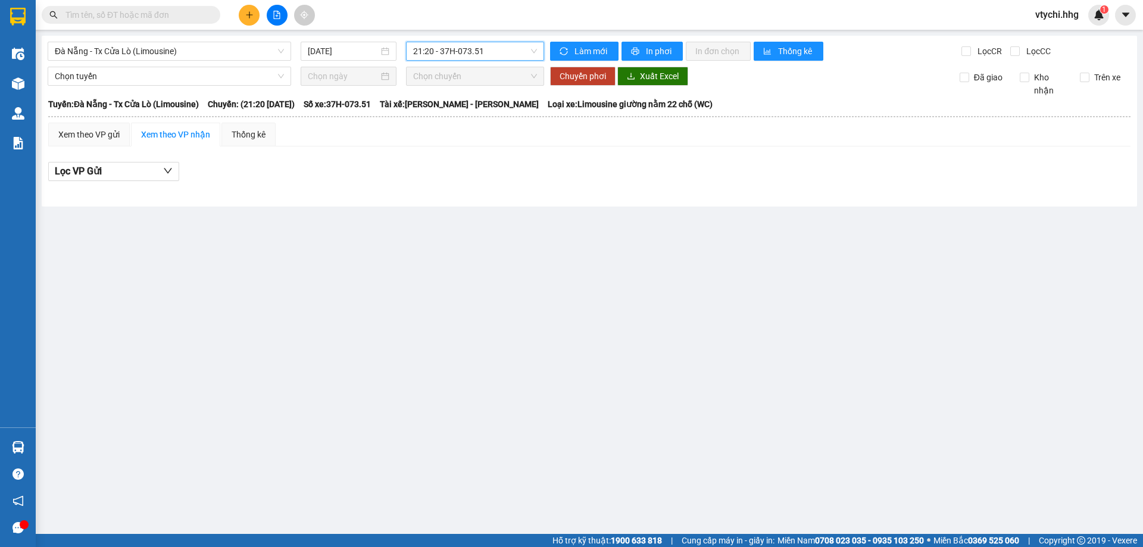
click at [498, 57] on span "21:20 - 37H-073.51" at bounding box center [475, 51] width 124 height 18
click at [461, 111] on div "21:10 (TC) - 37H-146.95" at bounding box center [459, 113] width 93 height 13
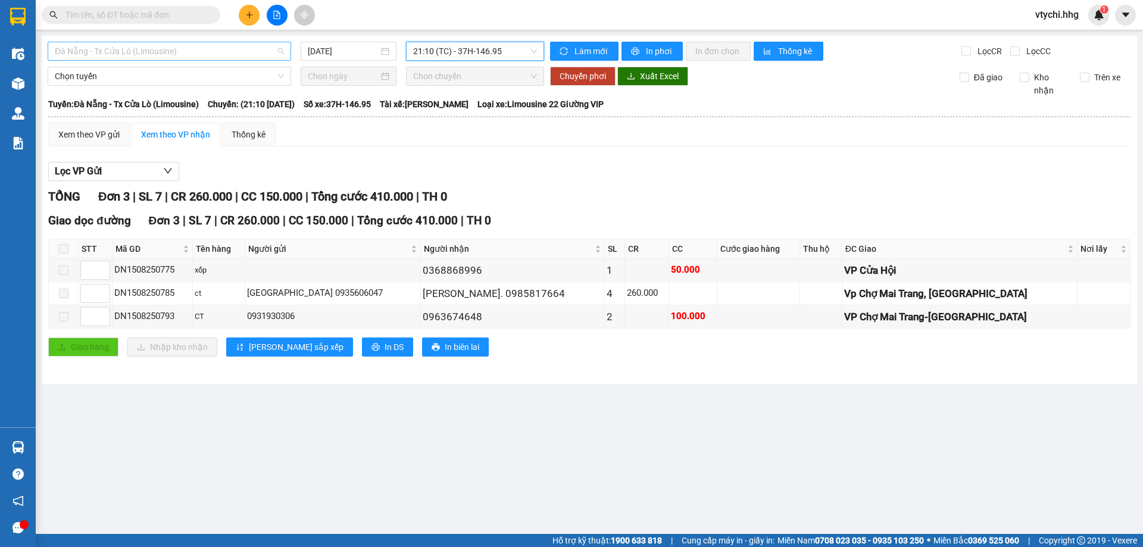
click at [255, 49] on span "Đà Nẵng - Tx Cửa Lò (Limousine)" at bounding box center [169, 51] width 229 height 18
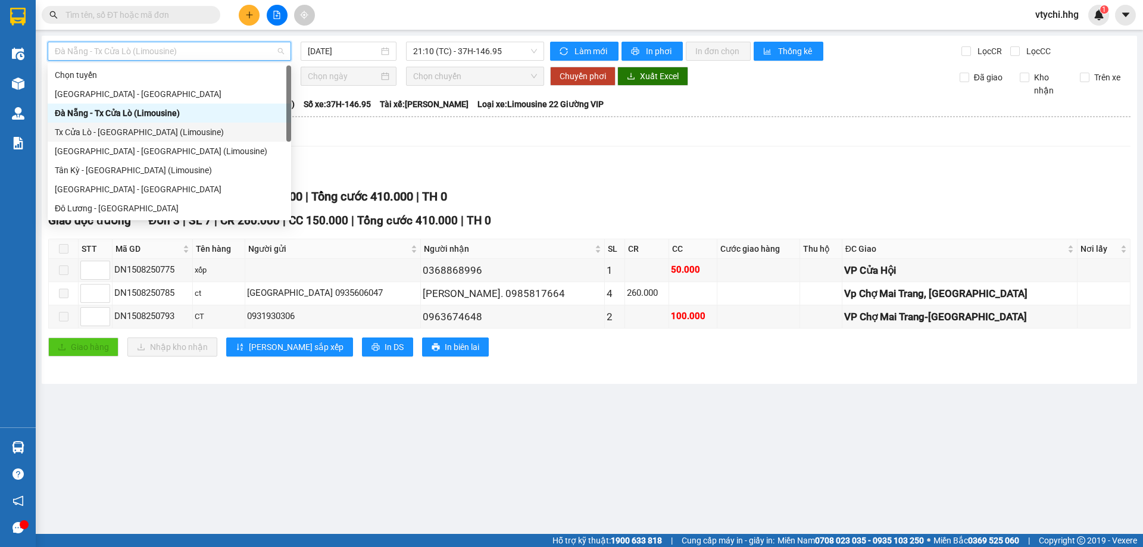
click at [146, 135] on div "Tx Cửa Lò - [GEOGRAPHIC_DATA] (Limousine)" at bounding box center [169, 132] width 229 height 13
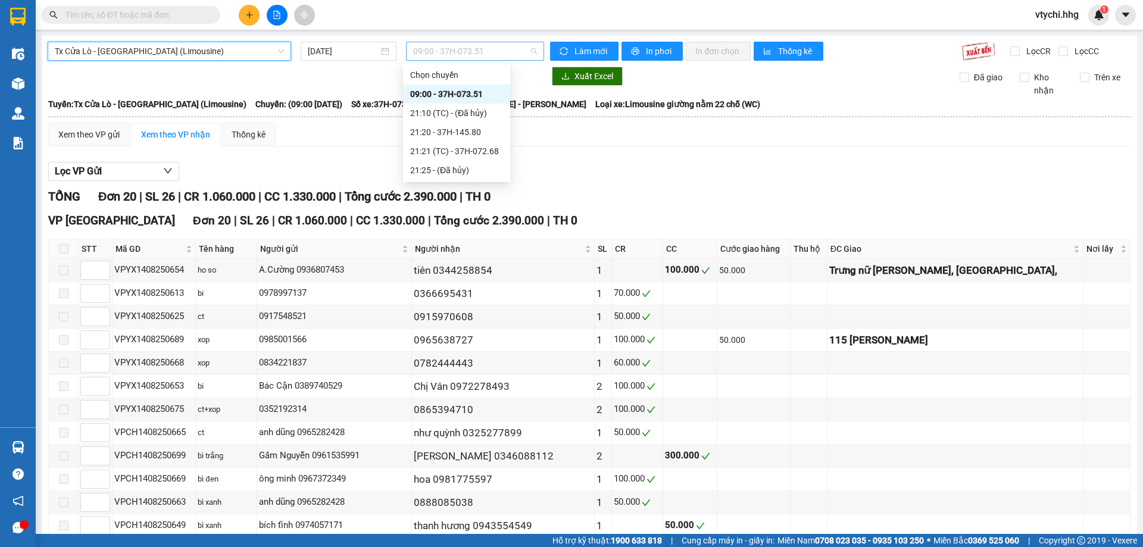
click at [499, 52] on span "09:00 - 37H-073.51" at bounding box center [475, 51] width 124 height 18
click at [476, 133] on div "21:20 - 37H-145.80" at bounding box center [456, 132] width 93 height 13
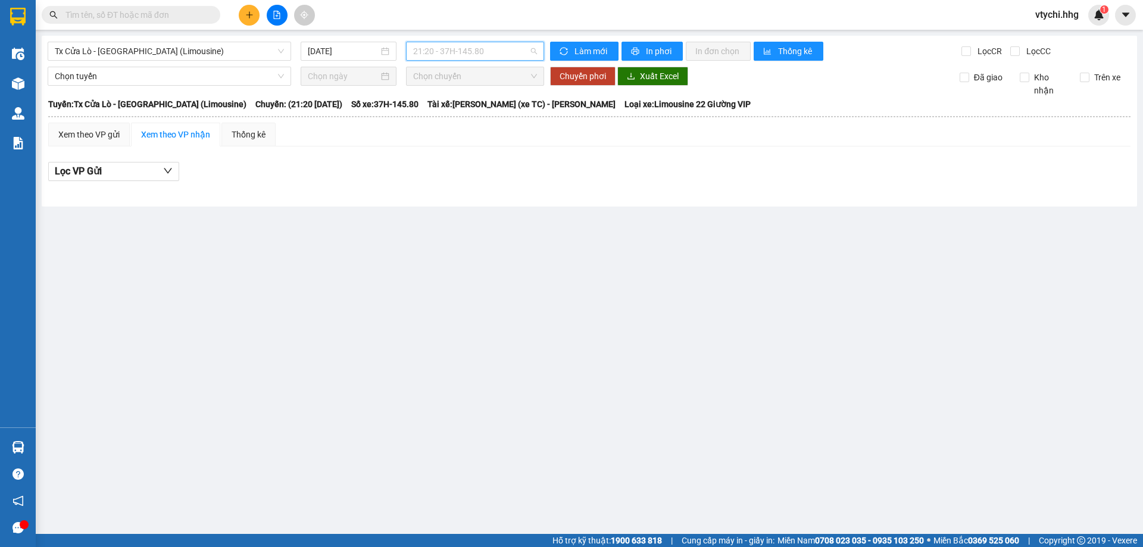
click at [523, 53] on span "21:20 - 37H-145.80" at bounding box center [475, 51] width 124 height 18
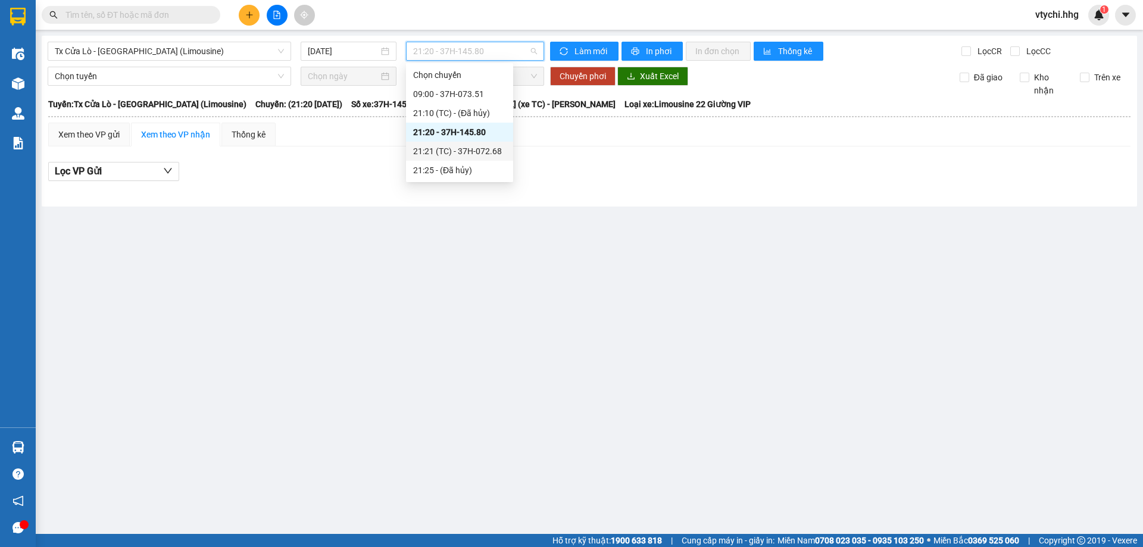
click at [486, 146] on div "21:21 (TC) - 37H-072.68" at bounding box center [459, 151] width 93 height 13
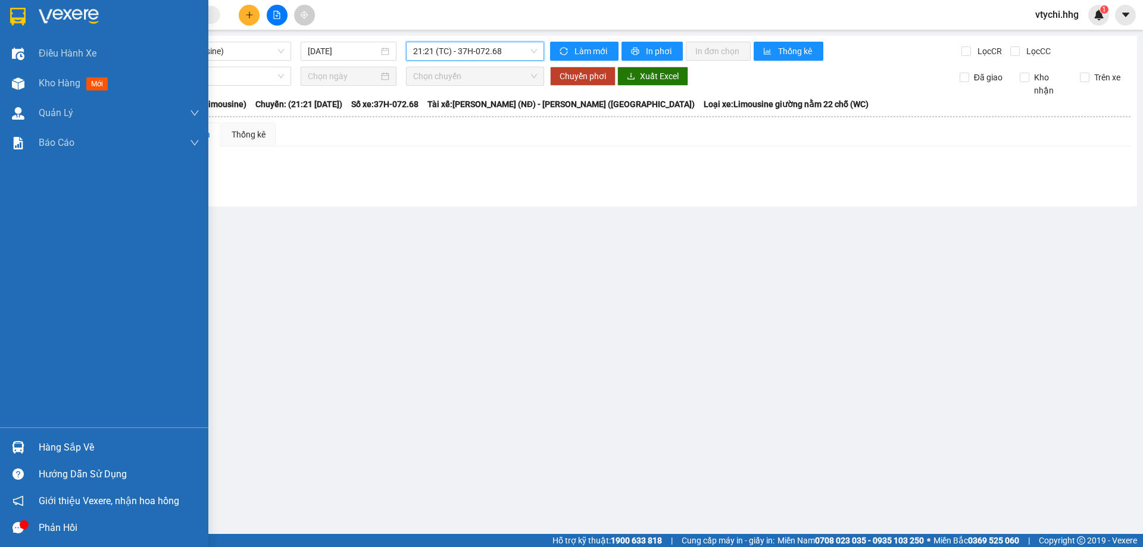
click at [7, 5] on div at bounding box center [104, 19] width 208 height 39
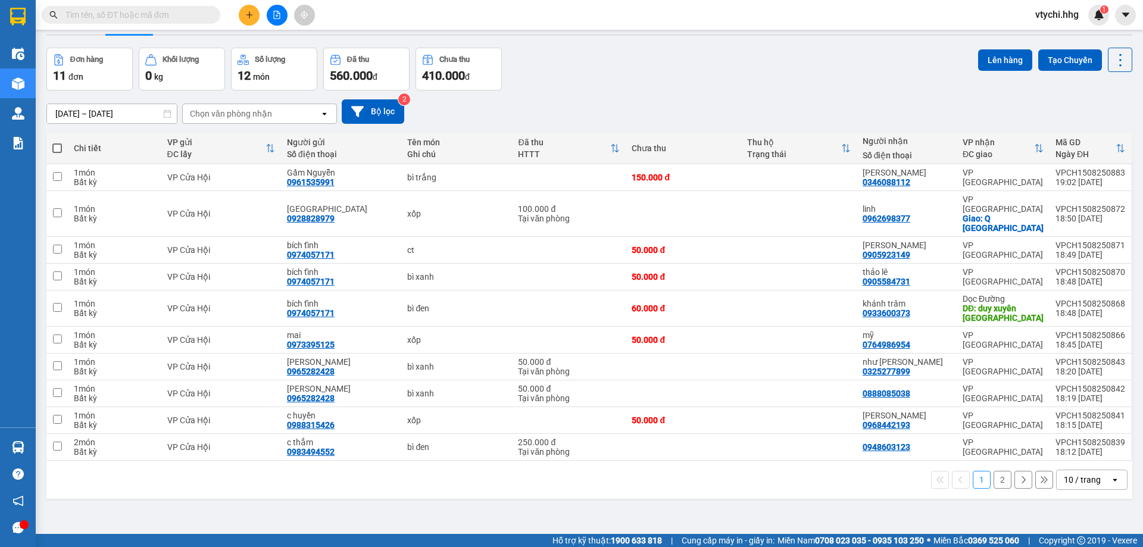
scroll to position [55, 0]
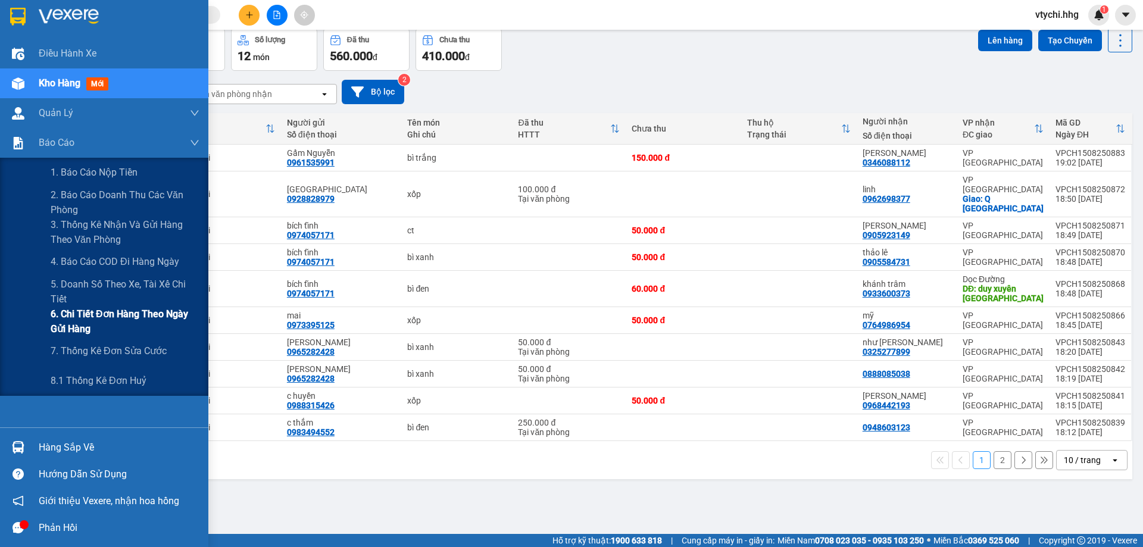
click at [146, 319] on span "6. Chi tiết đơn hàng theo ngày gửi hàng" at bounding box center [125, 322] width 149 height 30
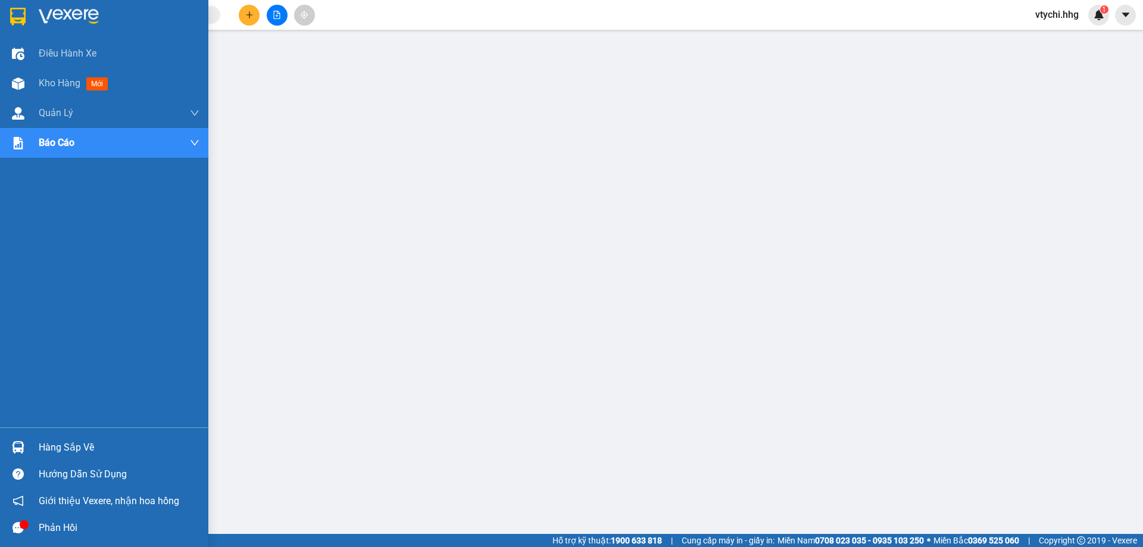
click at [8, 18] on div at bounding box center [18, 16] width 21 height 21
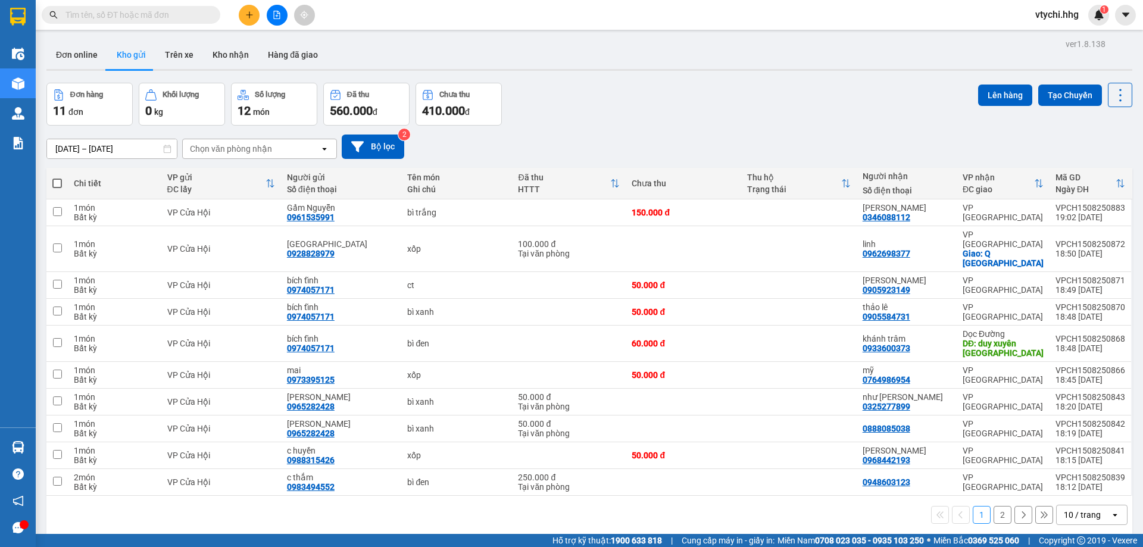
click at [1082, 509] on div "10 / trang" at bounding box center [1082, 515] width 37 height 12
click at [1066, 471] on span "100 / trang" at bounding box center [1078, 470] width 43 height 12
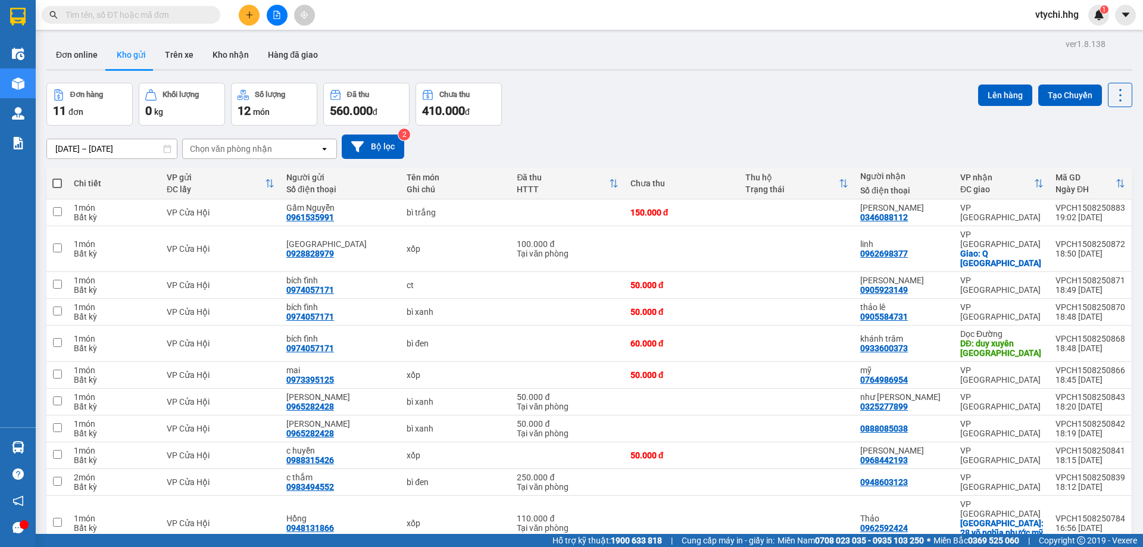
click at [692, 88] on div "Đơn hàng 11 đơn Khối lượng 0 kg Số lượng 12 món Đã thu 560.000 đ Chưa thu 410.0…" at bounding box center [589, 104] width 1086 height 43
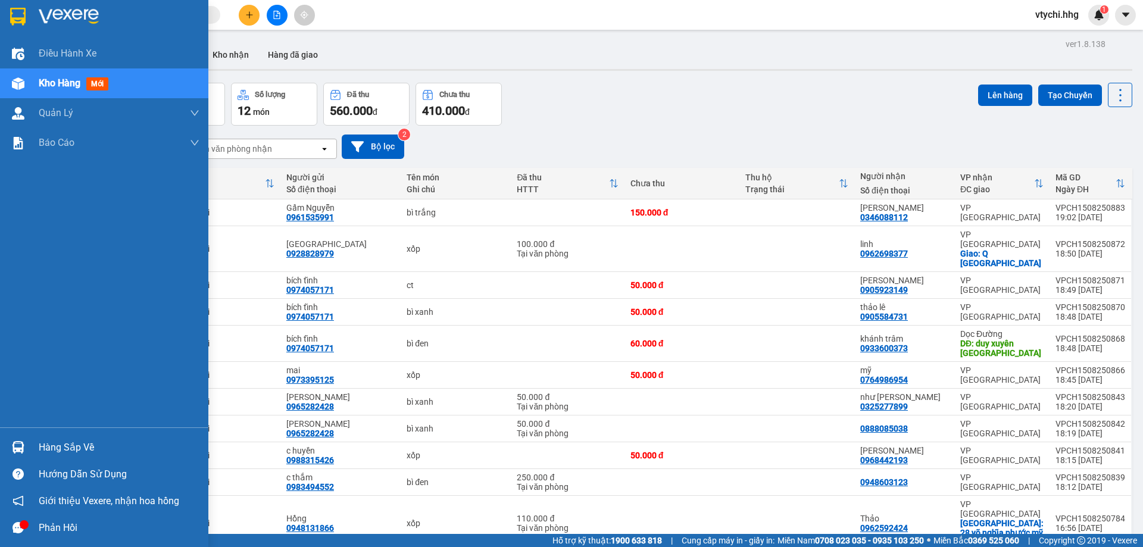
click at [68, 8] on img at bounding box center [69, 17] width 60 height 18
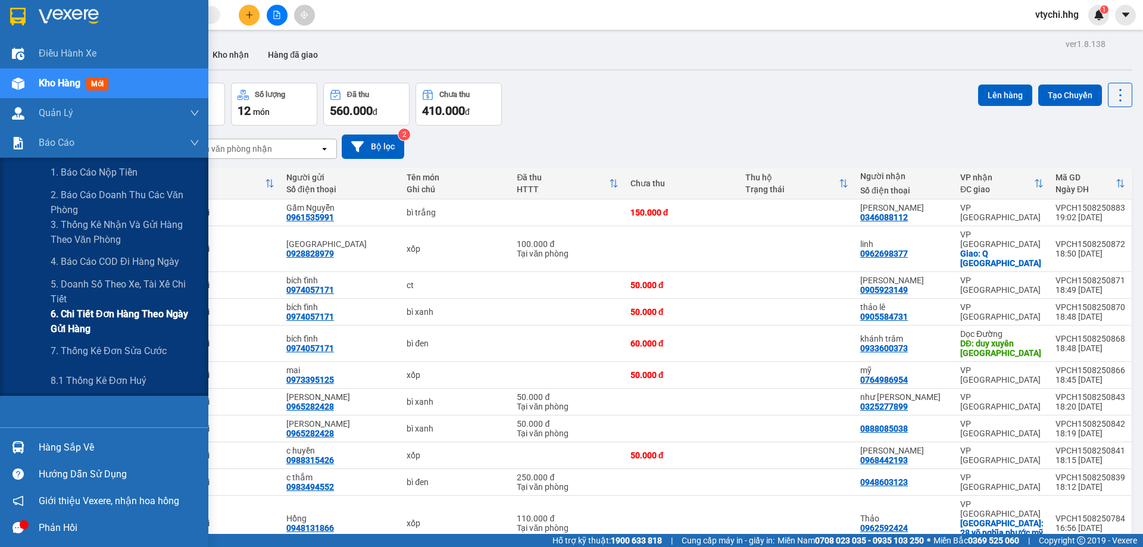
click at [141, 314] on span "6. Chi tiết đơn hàng theo ngày gửi hàng" at bounding box center [125, 322] width 149 height 30
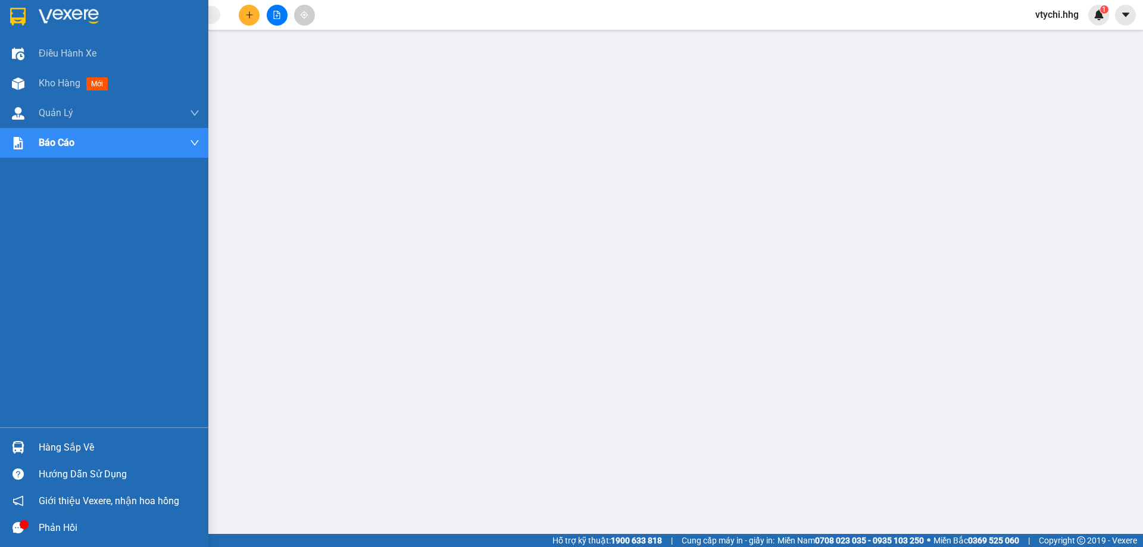
click at [34, 12] on div at bounding box center [104, 19] width 208 height 39
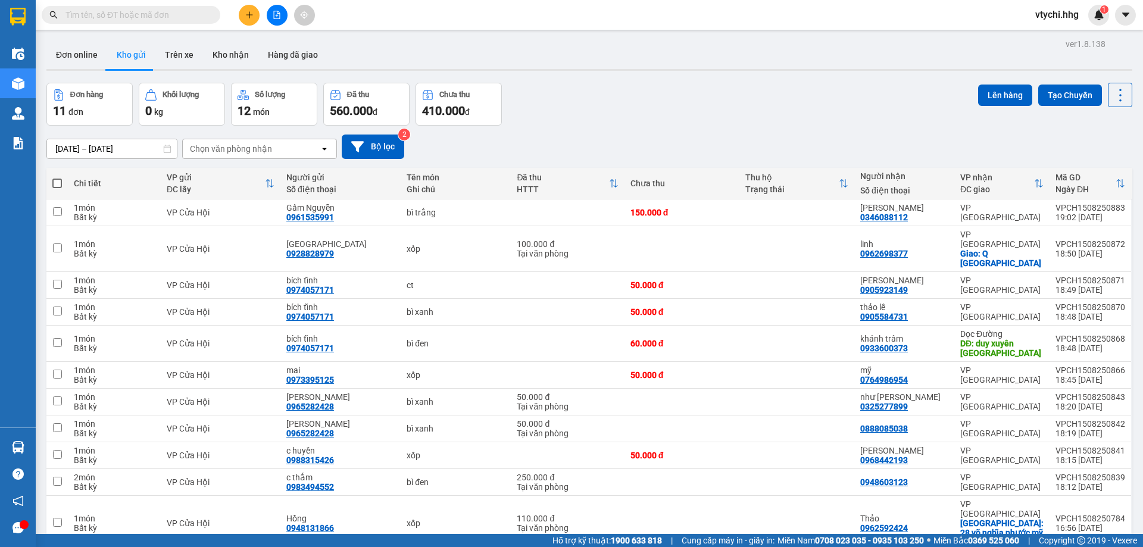
click at [1053, 10] on span "vtychi.hhg" at bounding box center [1057, 14] width 63 height 15
click at [1052, 34] on span "Đăng xuất" at bounding box center [1069, 36] width 50 height 13
